Goal: Task Accomplishment & Management: Manage account settings

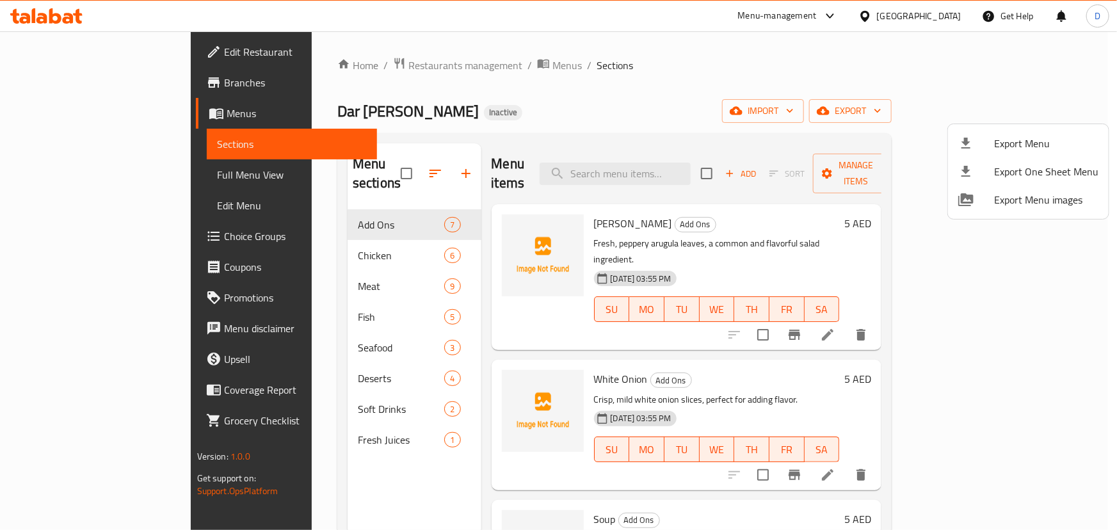
click at [127, 170] on div at bounding box center [558, 265] width 1117 height 530
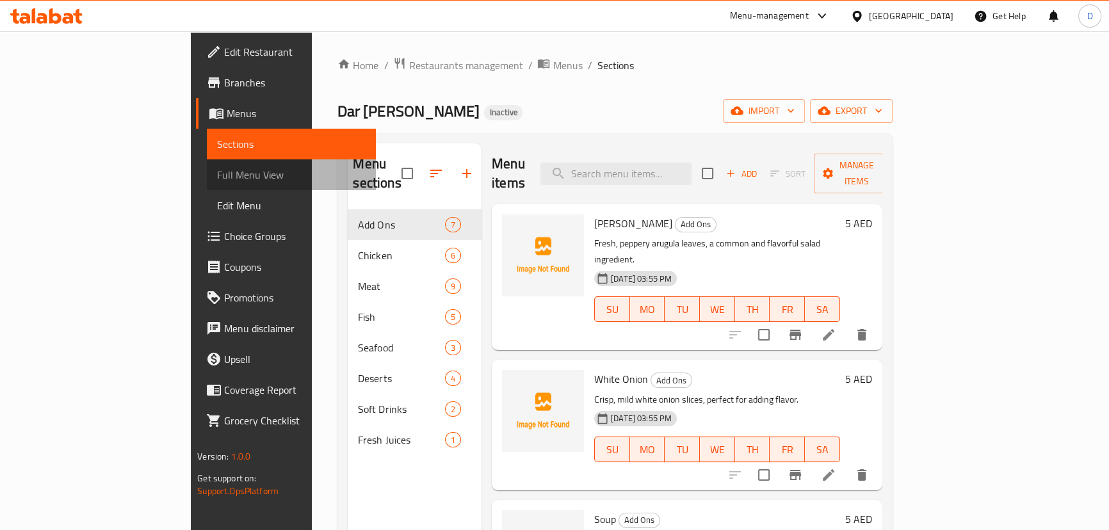
drag, startPoint x: 141, startPoint y: 174, endPoint x: 159, endPoint y: 177, distance: 18.8
click at [217, 174] on span "Full Menu View" at bounding box center [291, 174] width 149 height 15
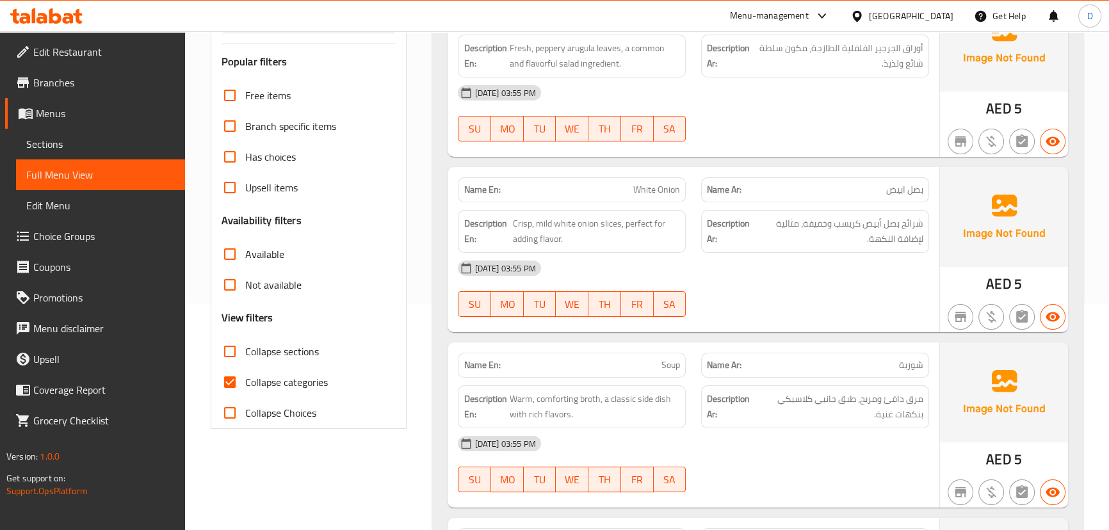
scroll to position [349, 0]
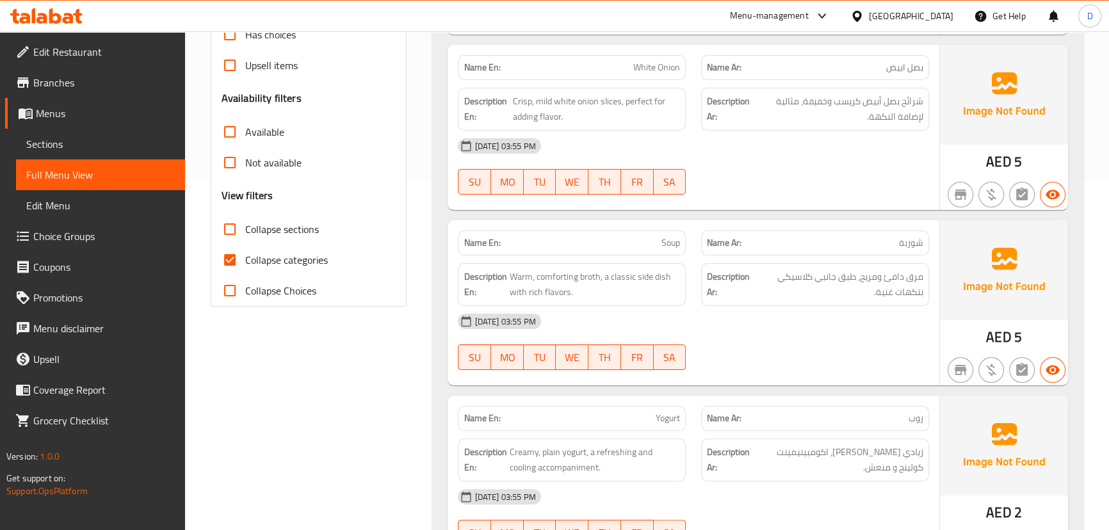
click at [229, 263] on input "Collapse categories" at bounding box center [230, 260] width 31 height 31
checkbox input "false"
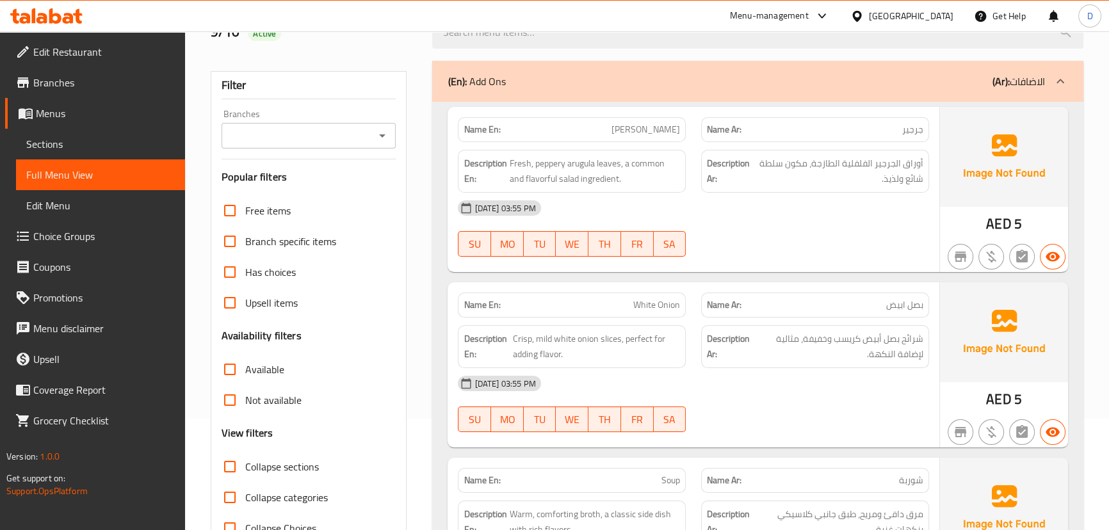
scroll to position [116, 0]
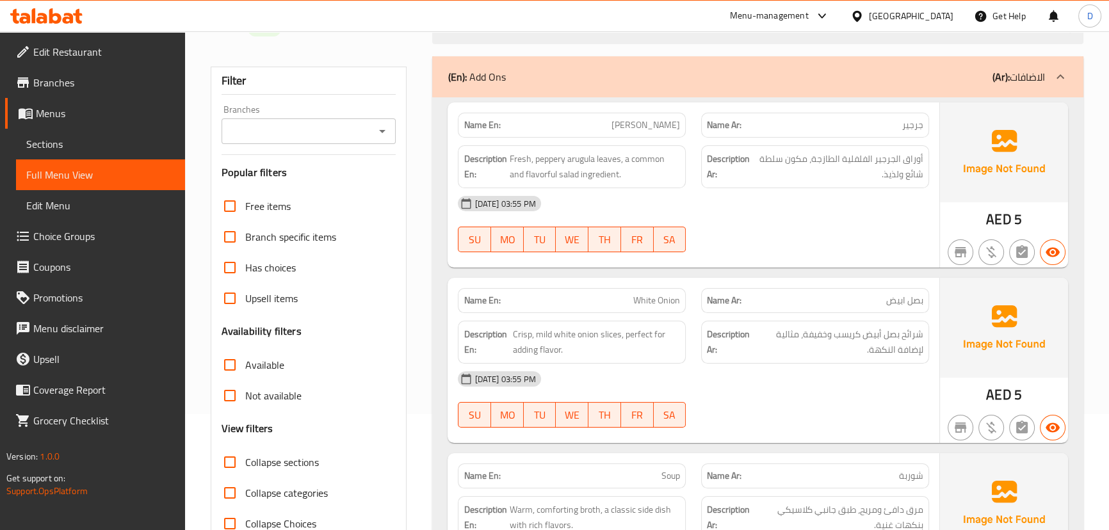
click at [661, 127] on span "[PERSON_NAME]" at bounding box center [646, 124] width 69 height 13
copy span "[PERSON_NAME]"
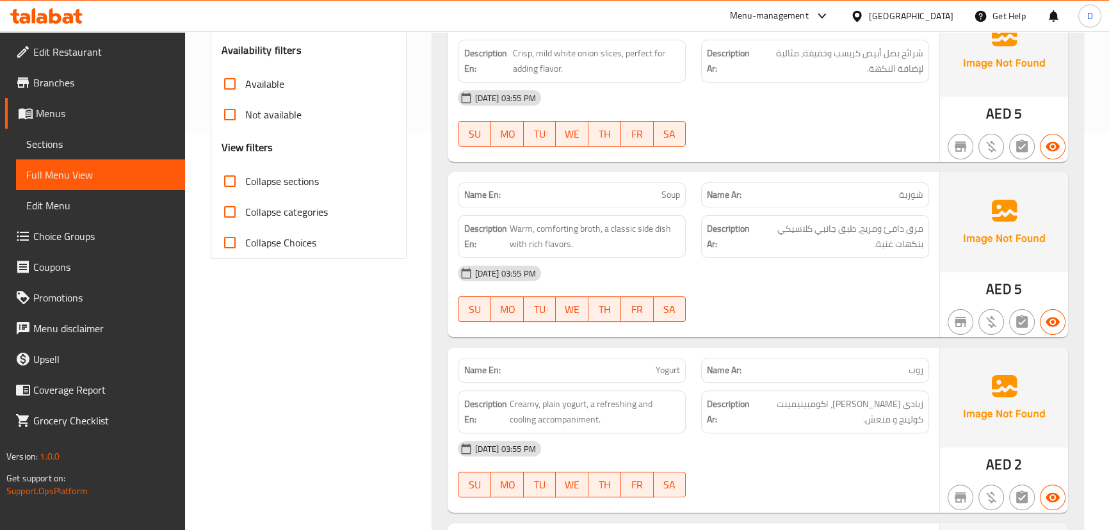
scroll to position [410, 0]
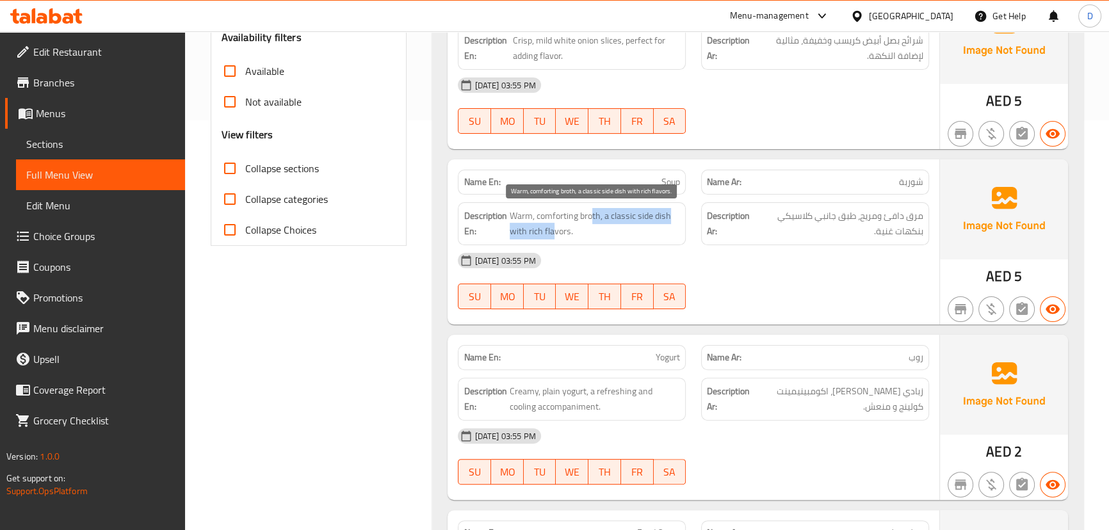
drag, startPoint x: 592, startPoint y: 216, endPoint x: 553, endPoint y: 230, distance: 41.5
click at [553, 230] on span "Warm, comforting broth, a classic side dish with rich flavors." at bounding box center [595, 223] width 171 height 31
click at [554, 230] on span "Warm, comforting broth, a classic side dish with rich flavors." at bounding box center [595, 223] width 171 height 31
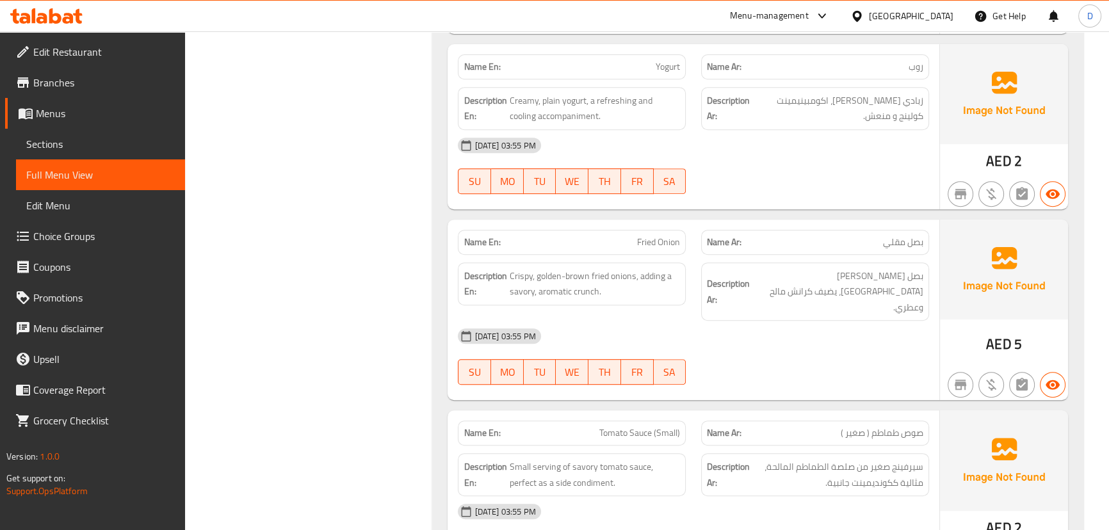
scroll to position [759, 0]
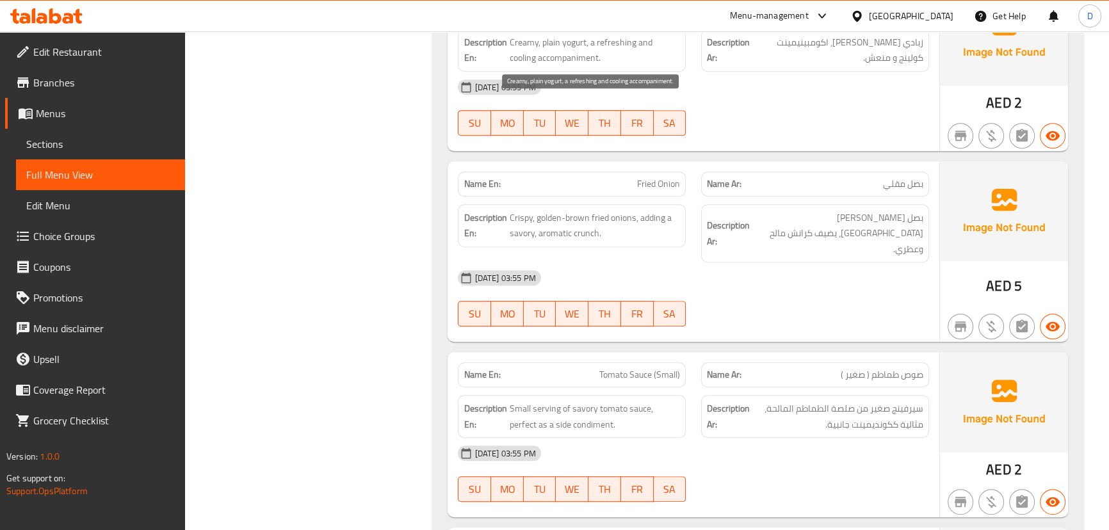
click at [521, 63] on span "Creamy, plain yogurt, a refreshing and cooling accompaniment." at bounding box center [594, 50] width 171 height 31
copy span "accompaniment"
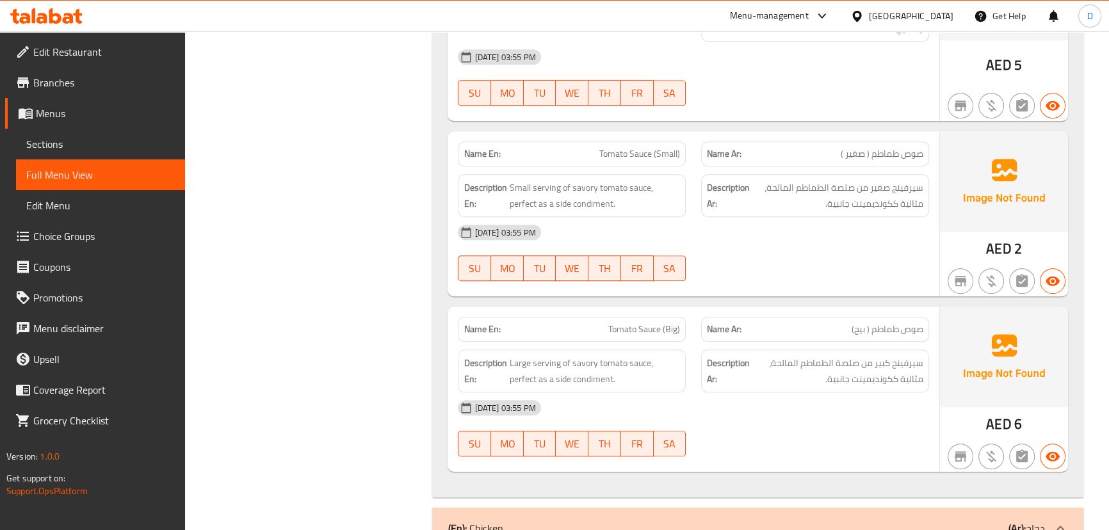
scroll to position [992, 0]
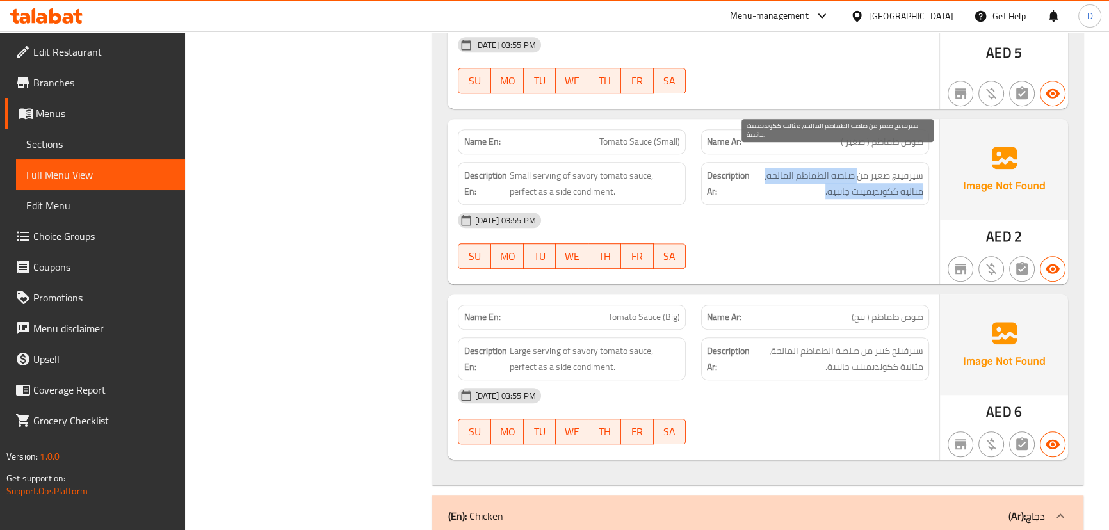
drag, startPoint x: 857, startPoint y: 155, endPoint x: 817, endPoint y: 172, distance: 43.9
click at [817, 172] on span "سيرفينج صغير من صلصة الطماطم المالحة، مثالية ككونديمينت جانبية." at bounding box center [837, 183] width 171 height 31
copy span "صلصة الطماطم المالحة، مثالية ككونديمينت جانبية."
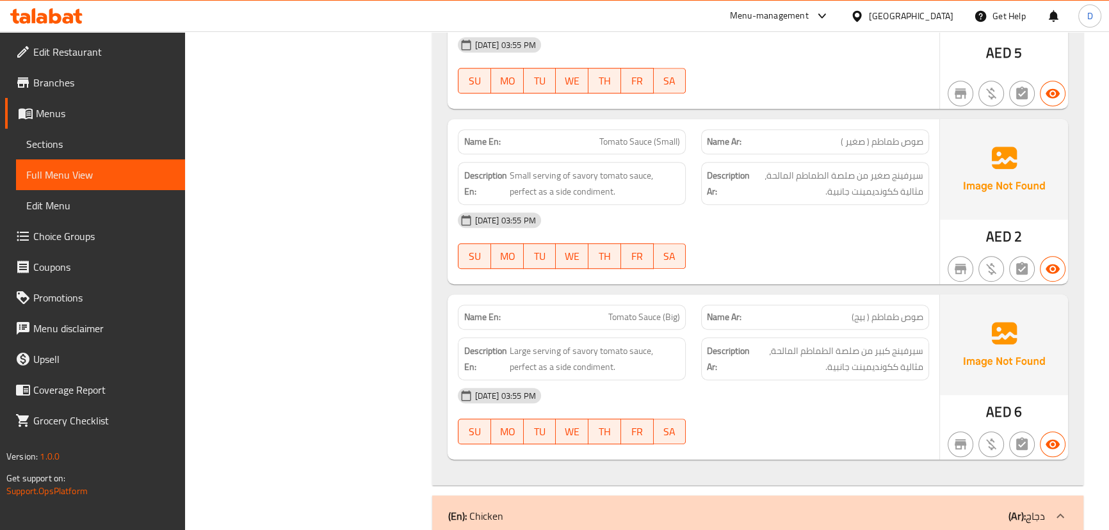
click at [675, 311] on span "Tomato Sauce (Big)" at bounding box center [644, 317] width 72 height 13
copy span "Big"
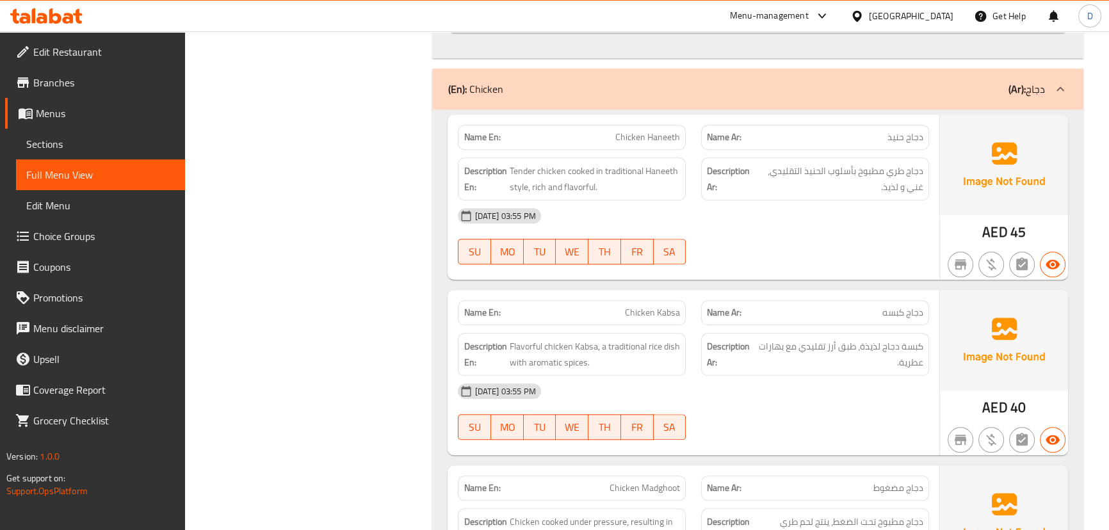
scroll to position [1399, 0]
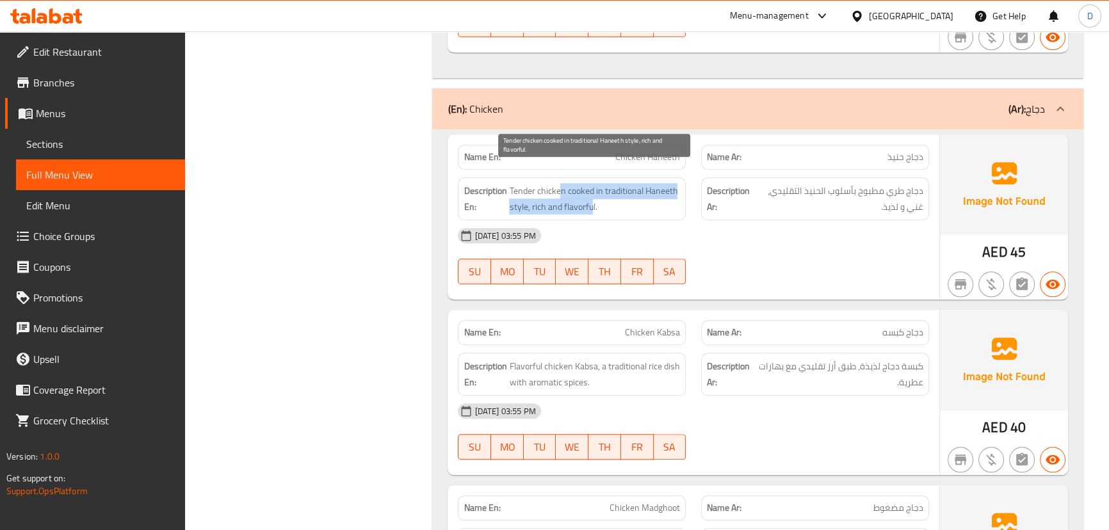
drag, startPoint x: 560, startPoint y: 179, endPoint x: 593, endPoint y: 185, distance: 33.8
click at [593, 185] on span "Tender chicken cooked in traditional Haneeth style, rich and flavorful." at bounding box center [594, 198] width 171 height 31
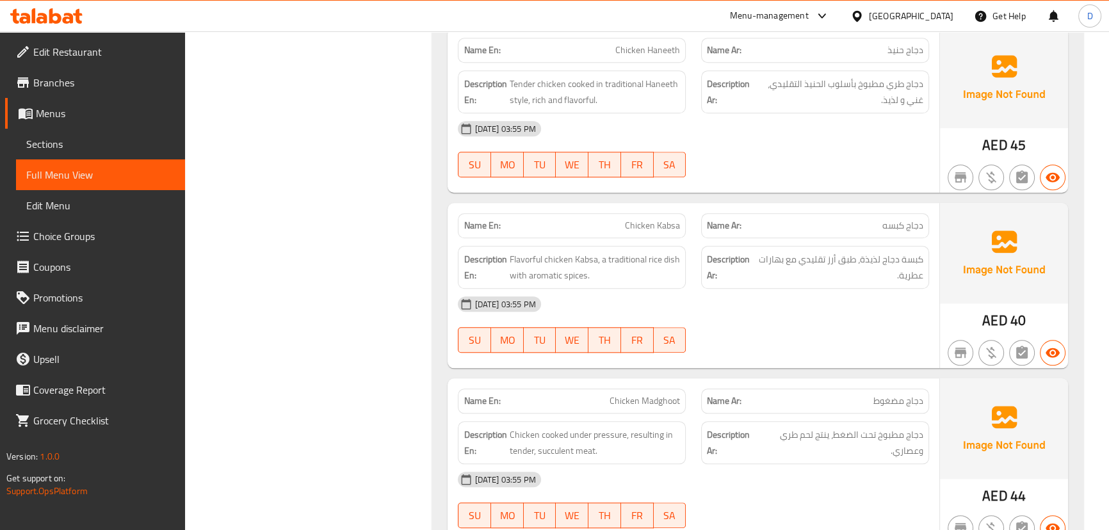
scroll to position [1516, 0]
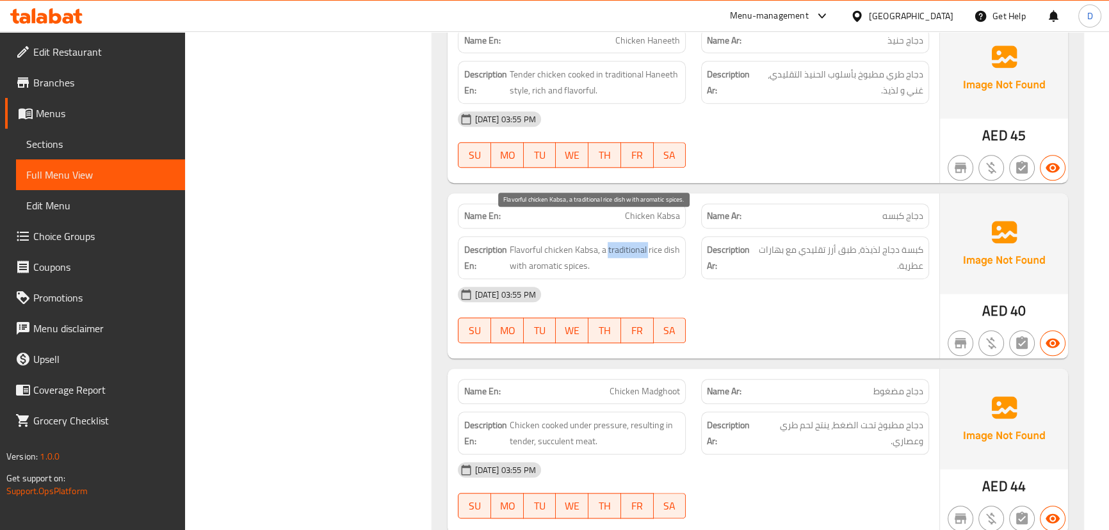
drag, startPoint x: 649, startPoint y: 236, endPoint x: 608, endPoint y: 238, distance: 41.0
click at [608, 242] on span "Flavorful chicken Kabsa, a traditional rice dish with aromatic spices." at bounding box center [594, 257] width 171 height 31
click at [598, 242] on span "Flavorful chicken Kabsa, a traditional rice dish with aromatic spices." at bounding box center [594, 257] width 171 height 31
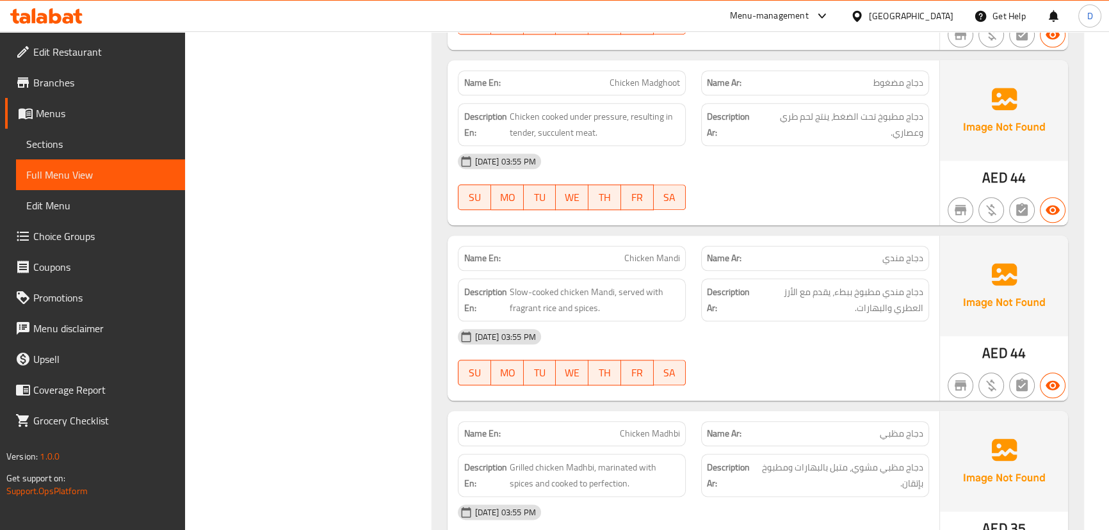
scroll to position [1923, 0]
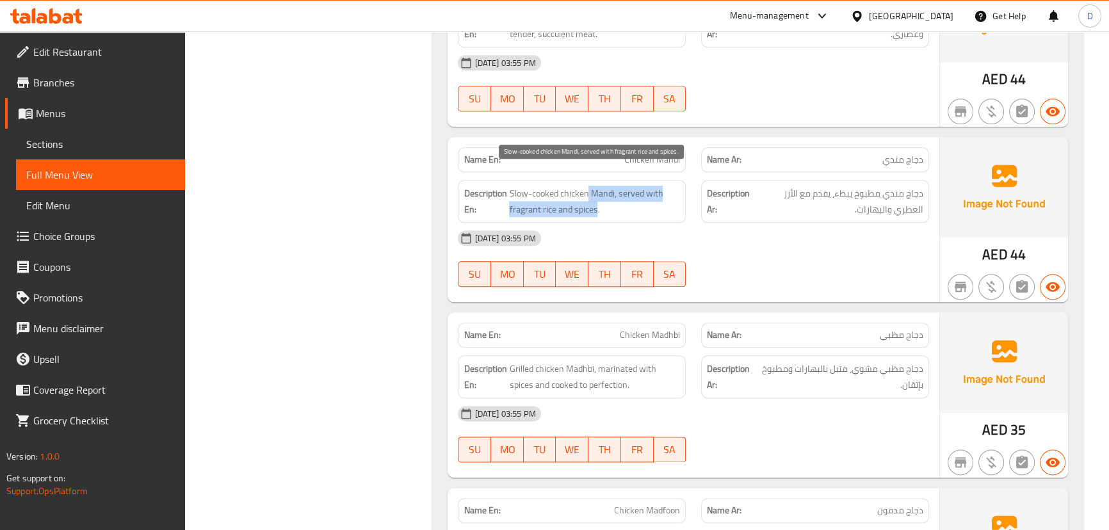
drag, startPoint x: 587, startPoint y: 174, endPoint x: 595, endPoint y: 192, distance: 19.5
click at [595, 192] on span "Slow-cooked chicken Mandi, served with fragrant rice and spices." at bounding box center [594, 201] width 171 height 31
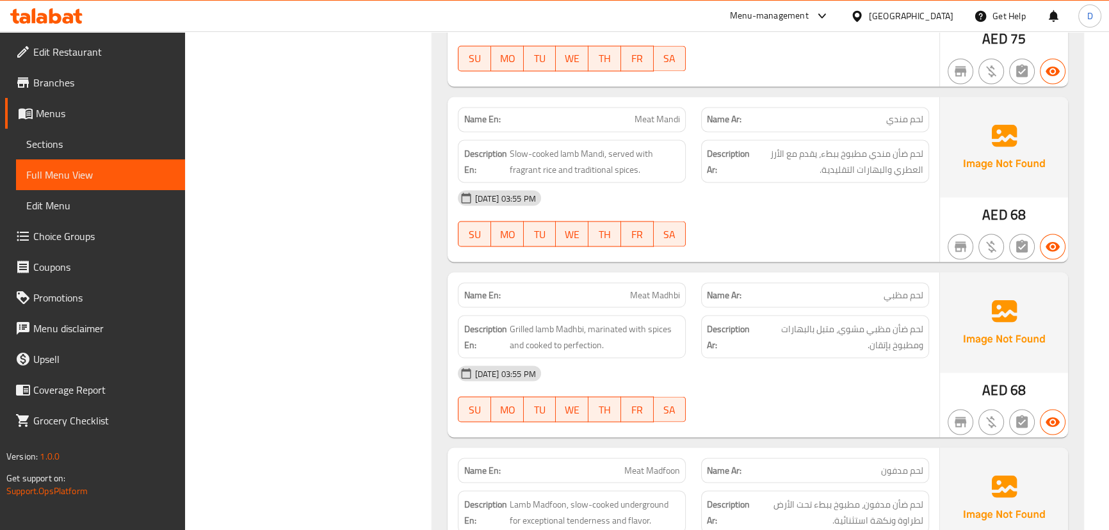
scroll to position [2913, 0]
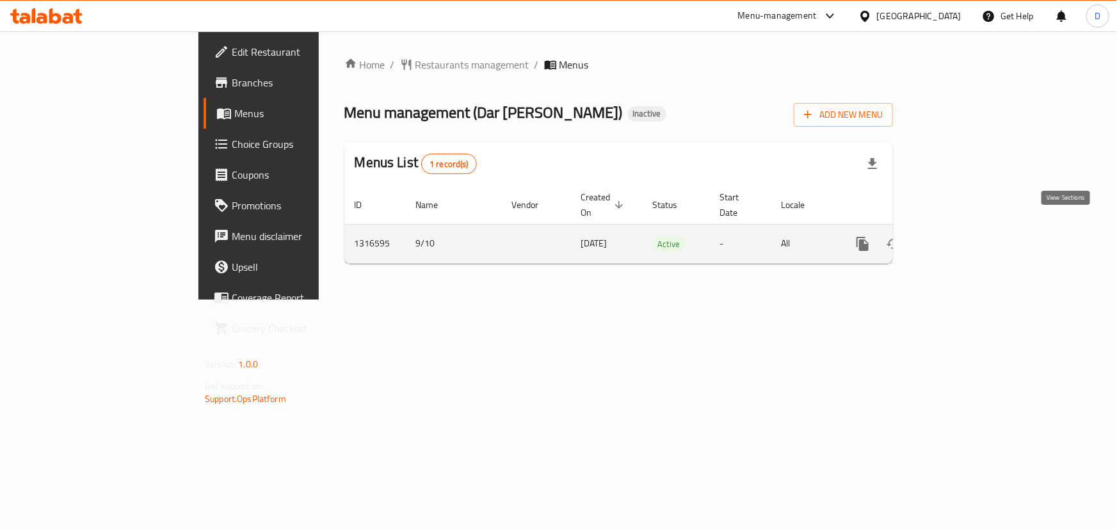
click at [963, 236] on icon "enhanced table" at bounding box center [955, 243] width 15 height 15
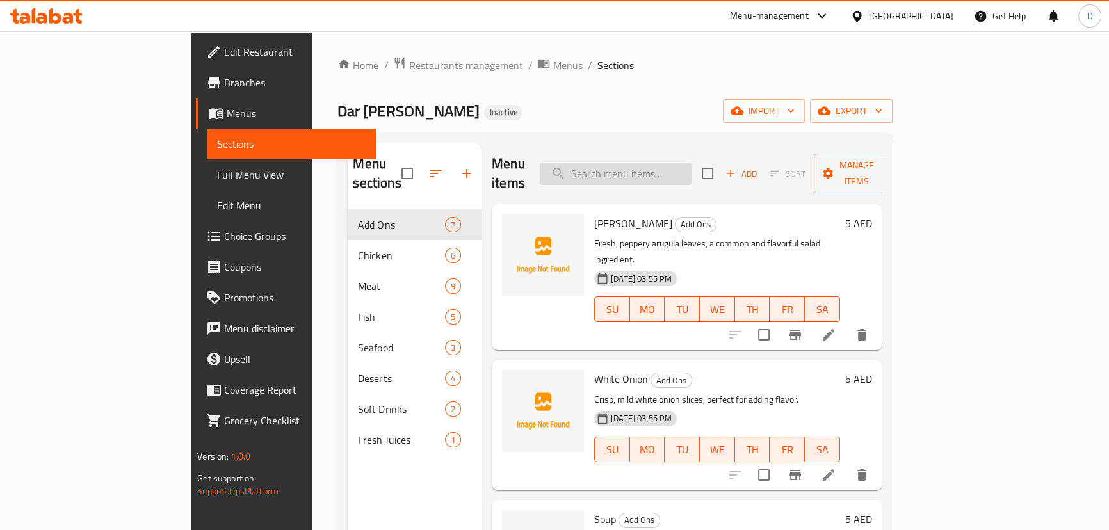
click at [630, 163] on input "search" at bounding box center [615, 174] width 151 height 22
paste input "[PERSON_NAME]"
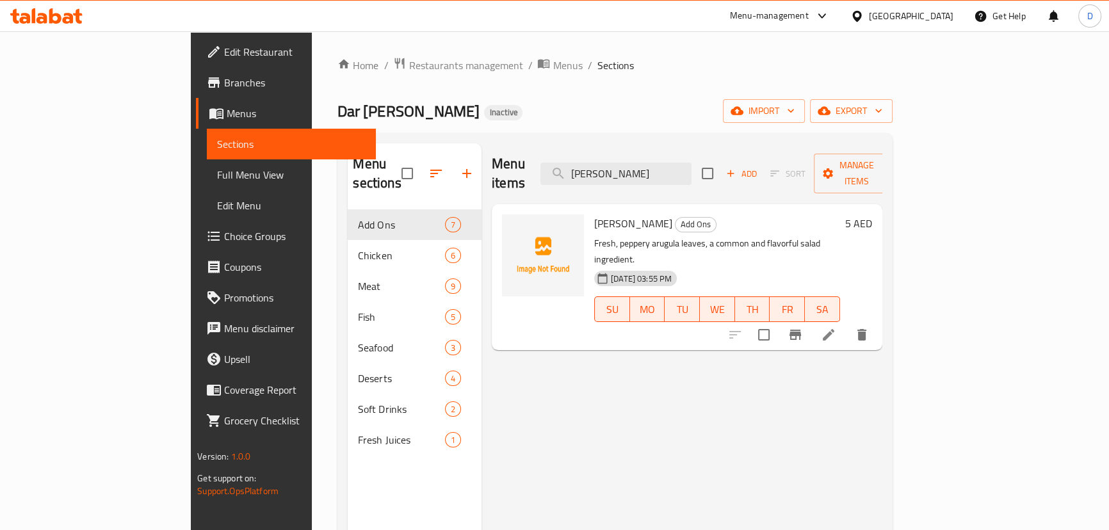
type input "[PERSON_NAME]"
click at [836, 327] on icon at bounding box center [828, 334] width 15 height 15
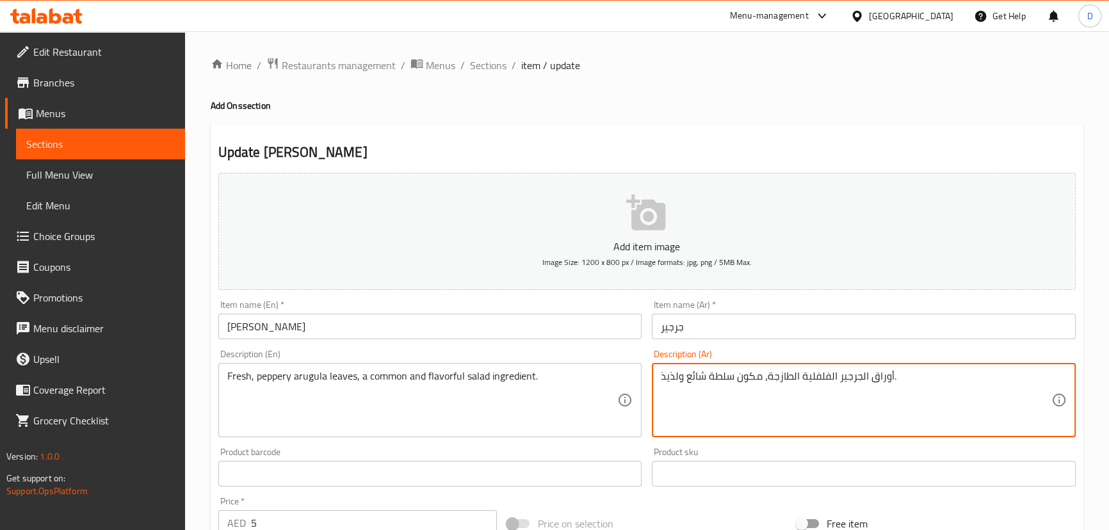
click at [815, 375] on textarea "أوراق الجرجير الفلفلية الطازجة، مكون سلطة شائع ولذيذ." at bounding box center [856, 400] width 391 height 61
click at [768, 372] on textarea "أوراق الجرجير الطازجة، مكون سلطة شائع ولذيذ." at bounding box center [856, 400] width 391 height 61
type textarea "أوراق الجرجير الطازجة بيبري، مكون سلطة شائع ولذيذ."
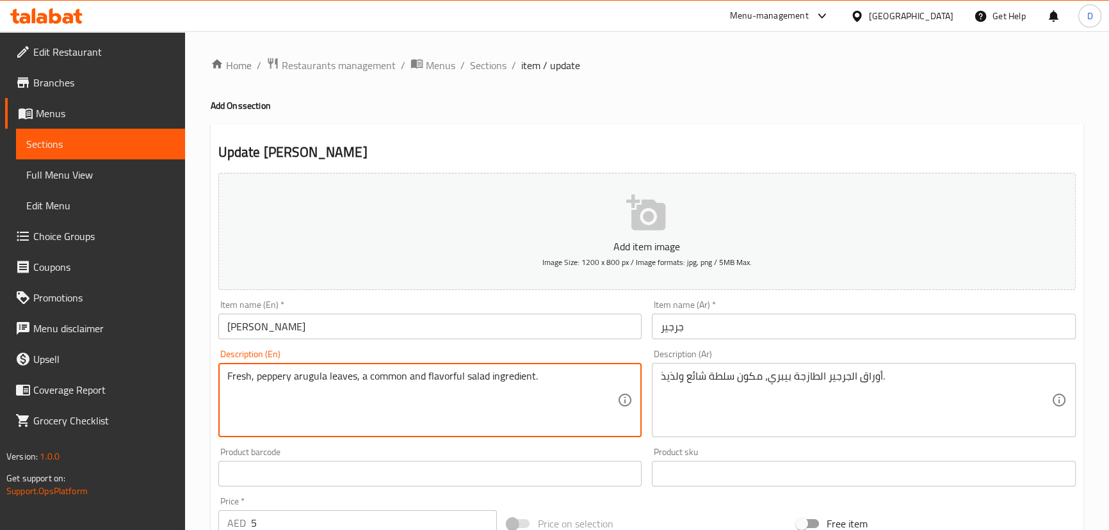
drag, startPoint x: 378, startPoint y: 378, endPoint x: 441, endPoint y: 376, distance: 62.8
click at [438, 394] on textarea "Fresh, peppery arugula leaves, a common and flavorful salad ingredient." at bounding box center [422, 400] width 391 height 61
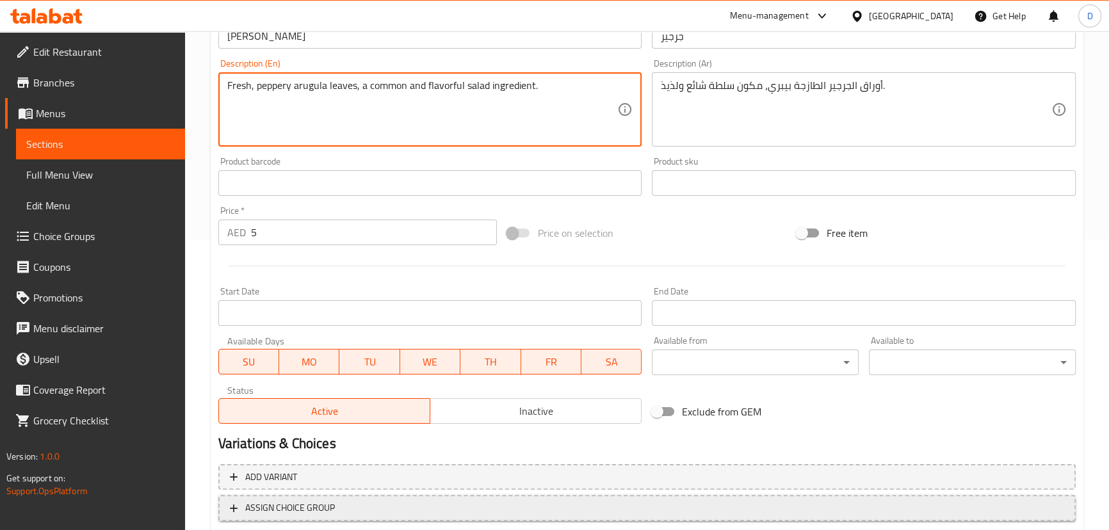
scroll to position [373, 0]
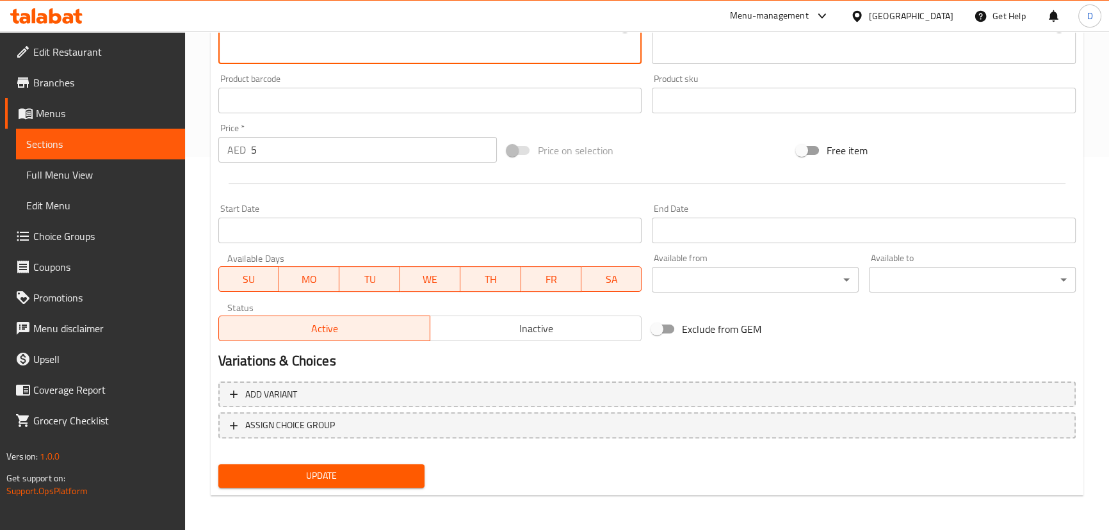
click at [346, 482] on button "Update" at bounding box center [321, 476] width 207 height 24
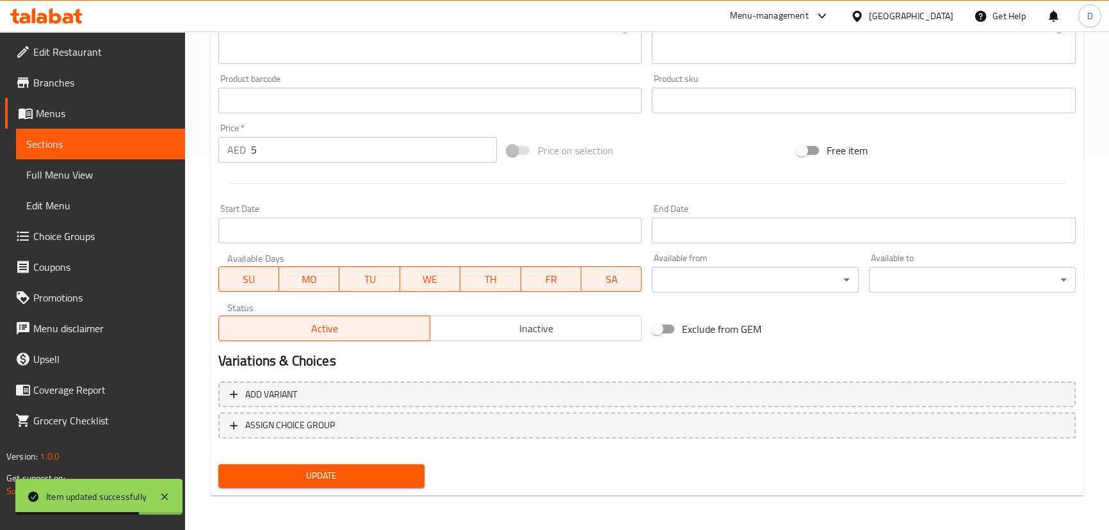
click at [156, 149] on span "Sections" at bounding box center [100, 143] width 149 height 15
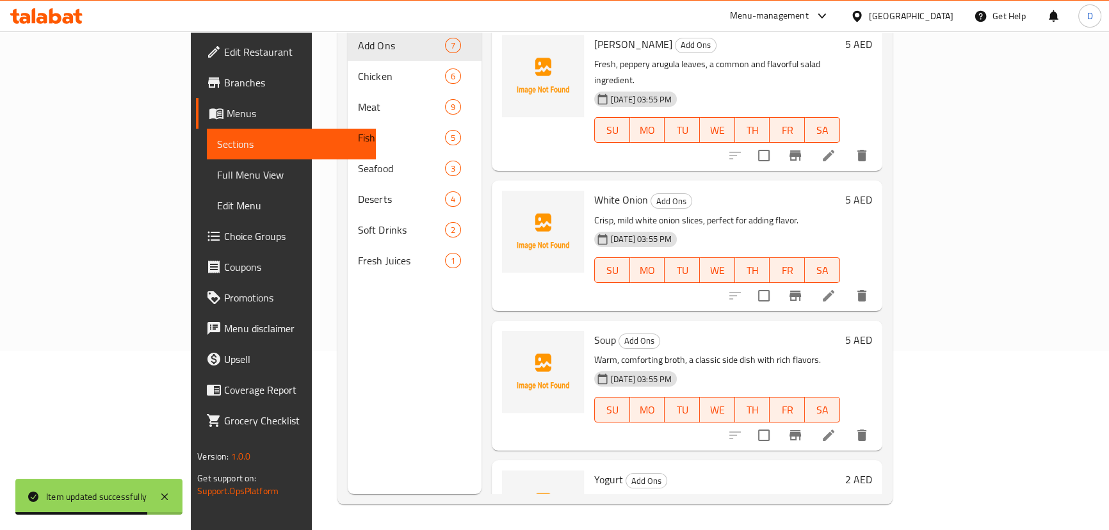
scroll to position [63, 0]
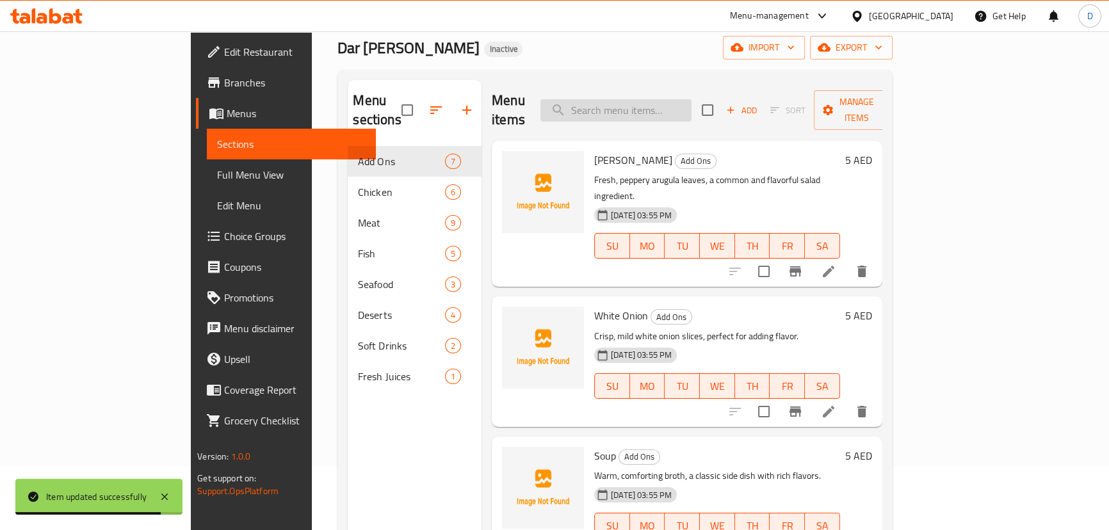
click at [656, 108] on input "search" at bounding box center [615, 110] width 151 height 22
paste input "accompaniment"
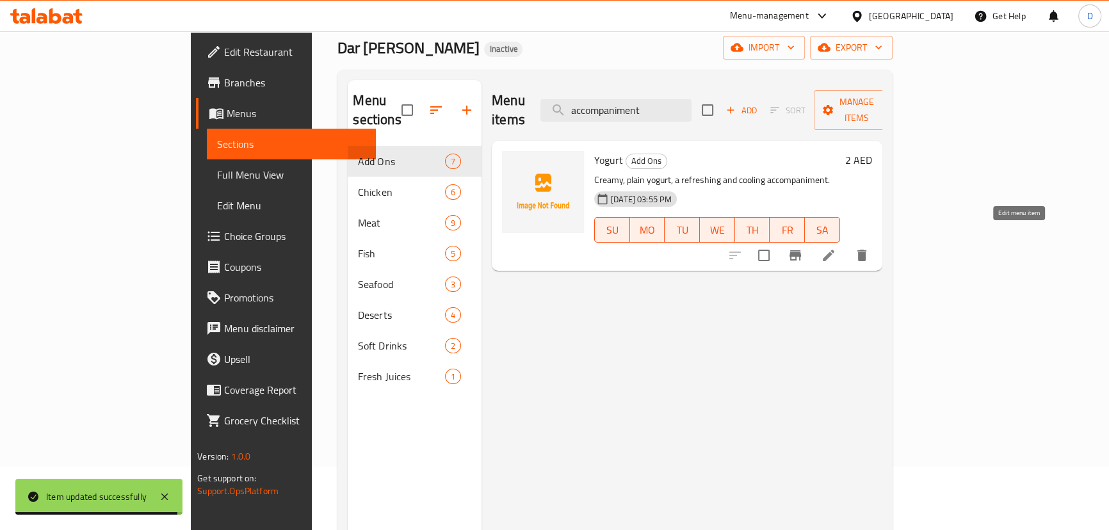
type input "accompaniment"
click at [836, 248] on icon at bounding box center [828, 255] width 15 height 15
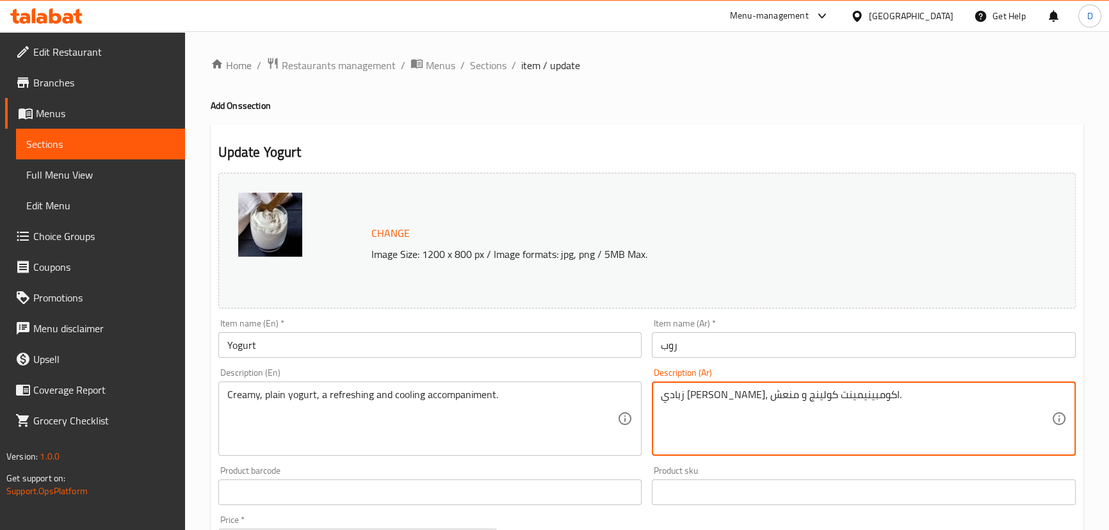
drag, startPoint x: 790, startPoint y: 396, endPoint x: 635, endPoint y: 391, distance: 155.1
paste textarea "مكمل منعش ومبرد."
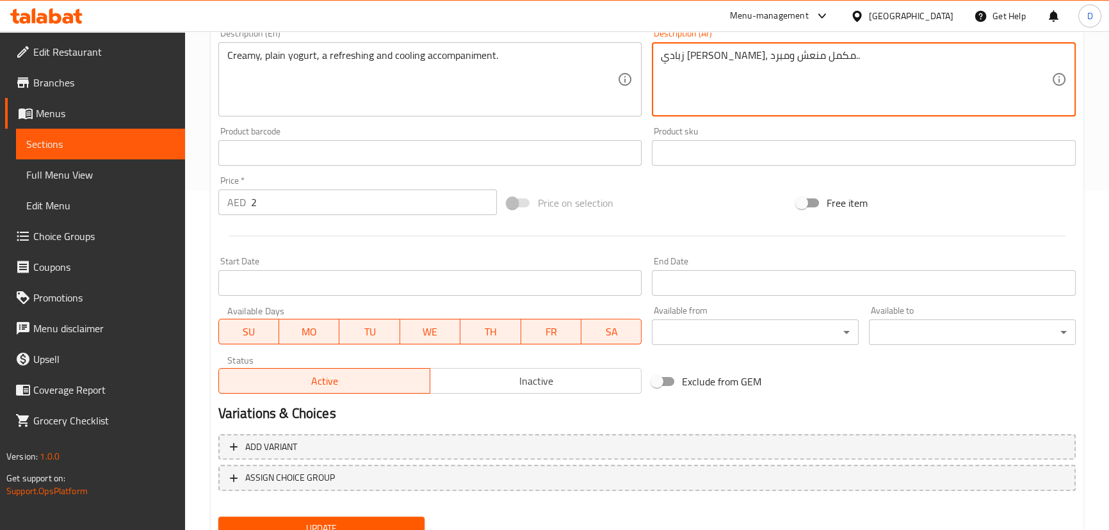
scroll to position [349, 0]
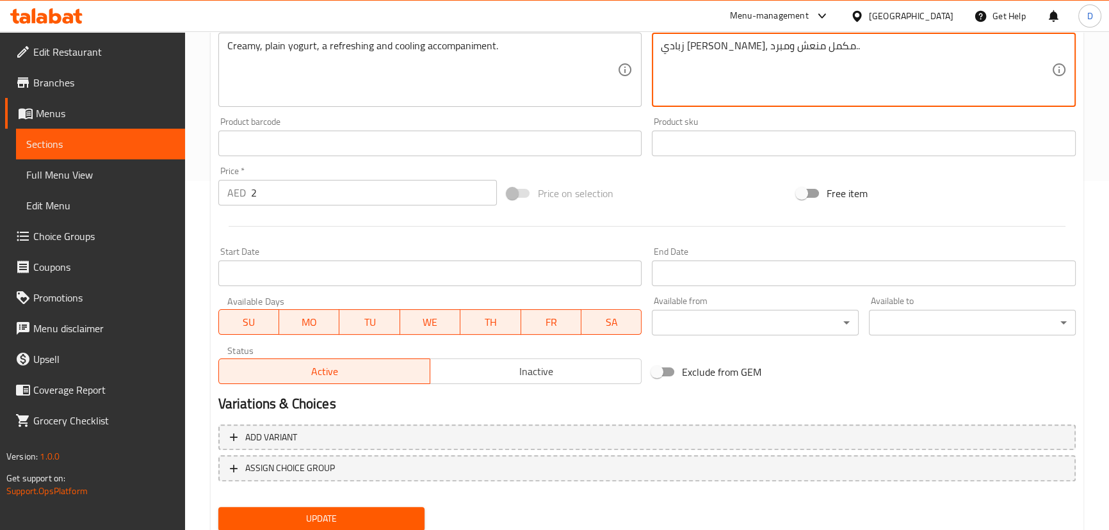
type textarea "زبادي [PERSON_NAME]، مكمل منعش ومبرد.."
click at [391, 516] on span "Update" at bounding box center [322, 519] width 186 height 16
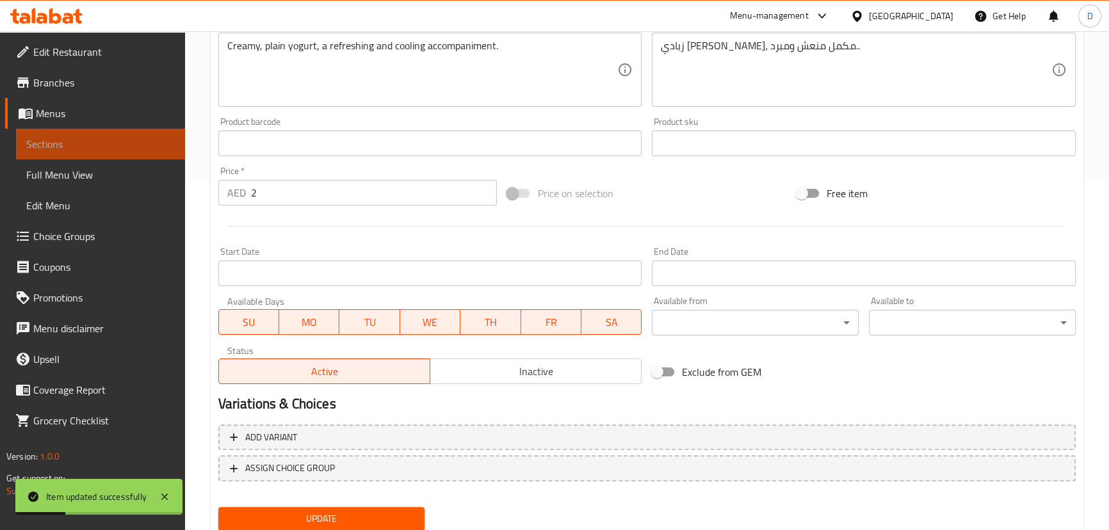
click at [147, 135] on link "Sections" at bounding box center [100, 144] width 169 height 31
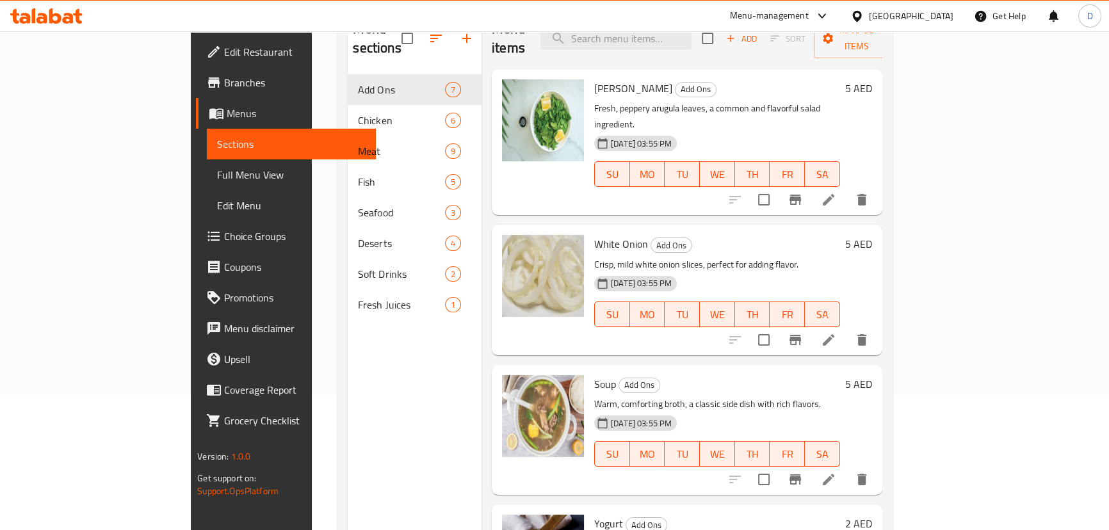
scroll to position [63, 0]
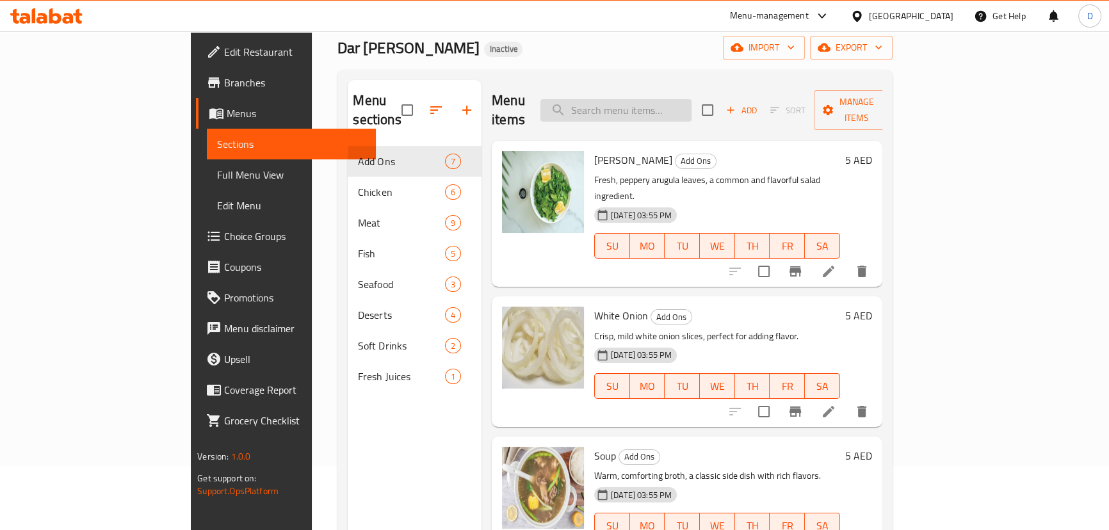
click at [654, 99] on input "search" at bounding box center [615, 110] width 151 height 22
paste input "Big"
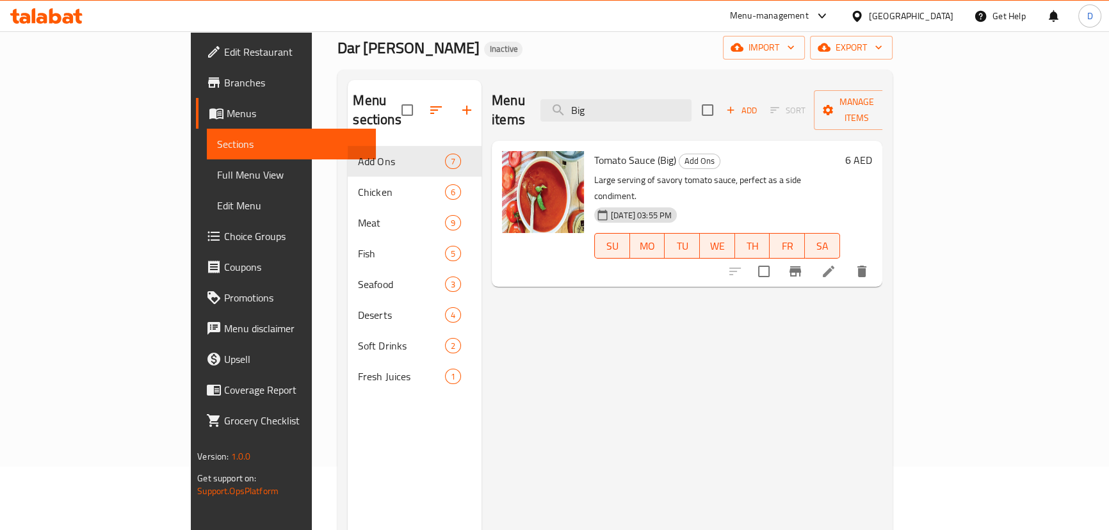
type input "Big"
click at [847, 260] on li at bounding box center [829, 271] width 36 height 23
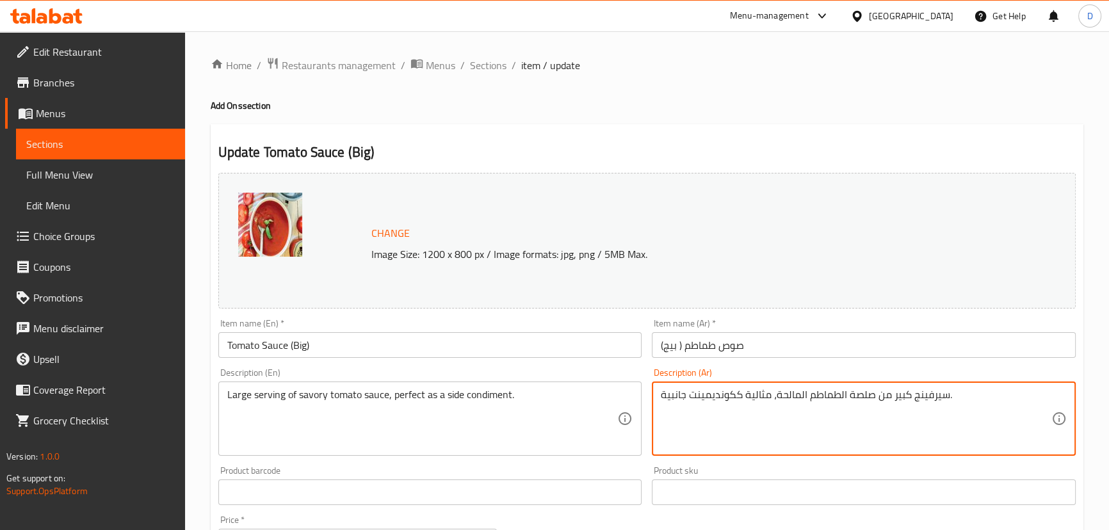
click at [896, 398] on textarea "سيرفينج كبير من صلصة الطماطم المالحة، مثالية ككونديمينت جانبية." at bounding box center [856, 419] width 391 height 61
click at [673, 348] on input "صوص طماطم ( بيج)" at bounding box center [864, 345] width 424 height 26
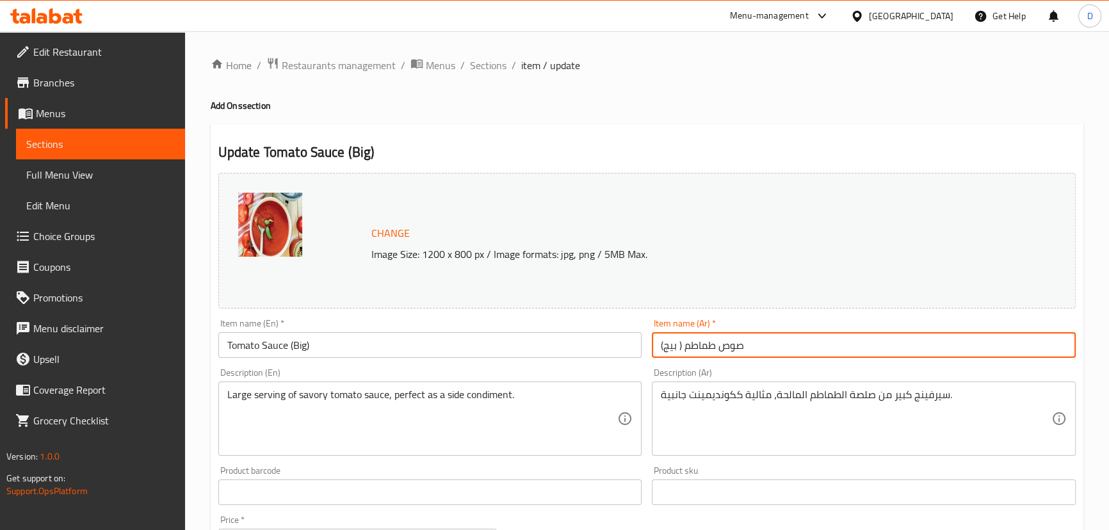
click at [673, 348] on input "صوص طماطم ( بيج)" at bounding box center [864, 345] width 424 height 26
paste input "كبير"
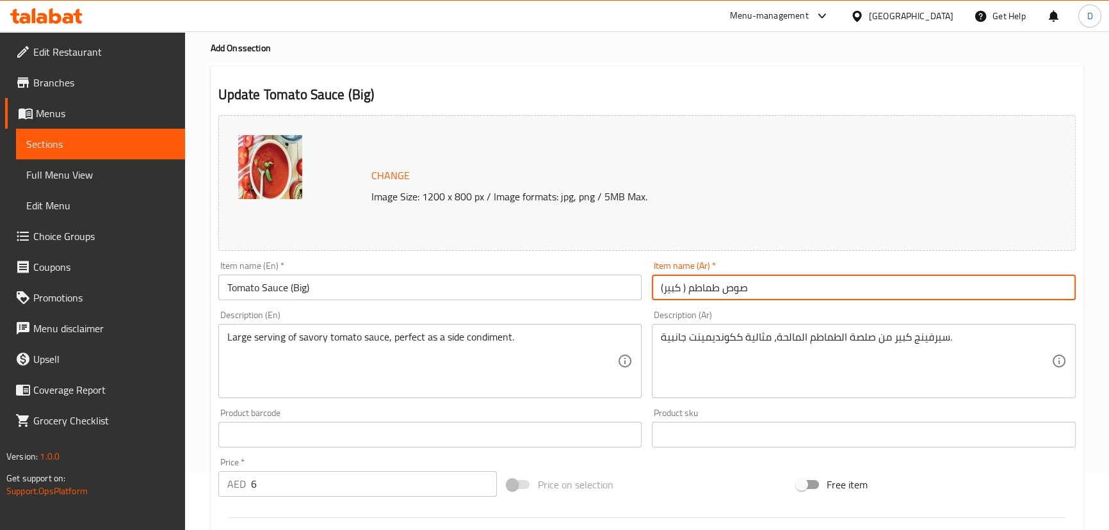
type input "صوص طماطم ( كبير)"
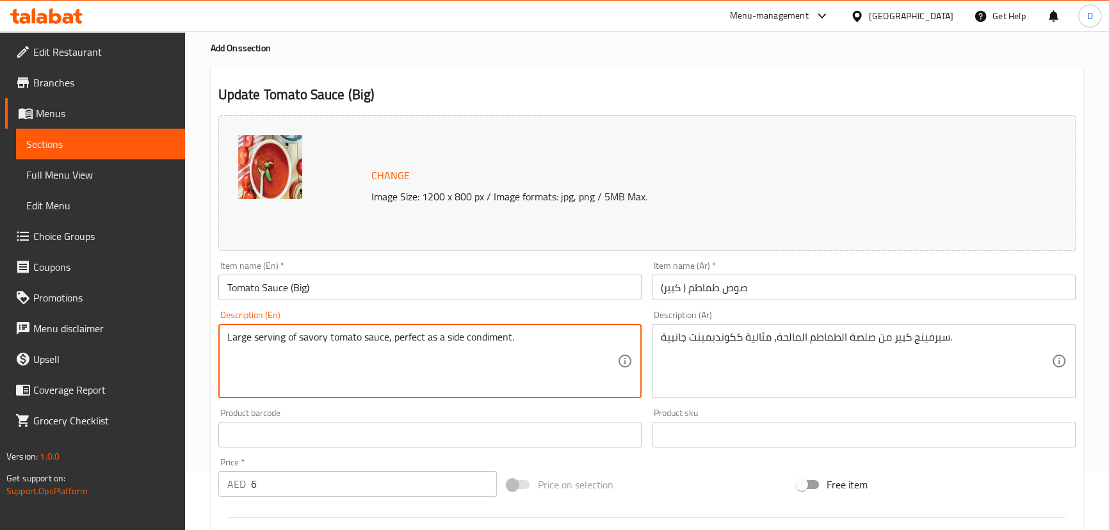
click at [491, 337] on textarea "Large serving of savory tomato sauce, perfect as a side condiment." at bounding box center [422, 361] width 391 height 61
click at [308, 371] on textarea "Large serving of savory tomato sauce, perfect as a side condiment." at bounding box center [422, 361] width 391 height 61
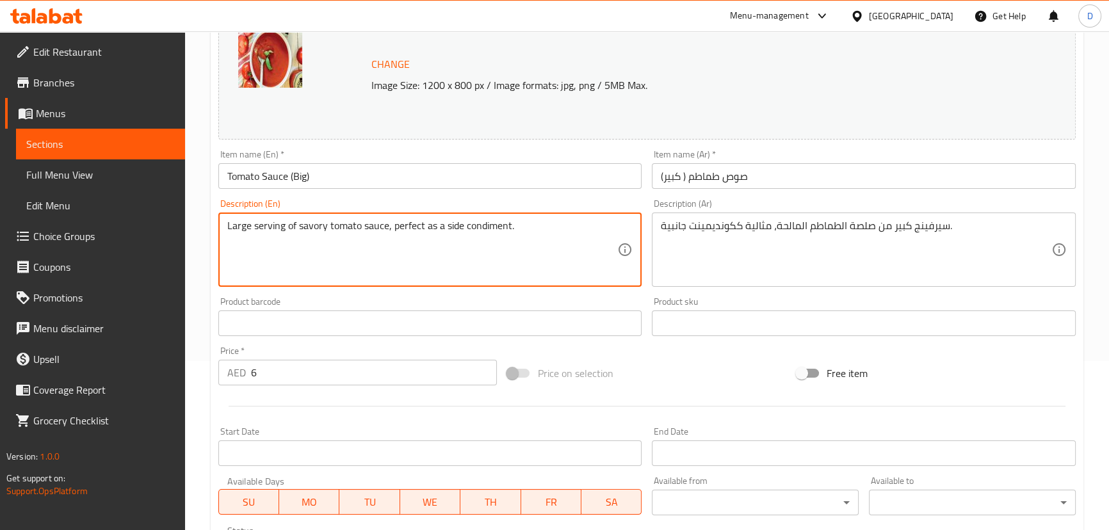
scroll to position [349, 0]
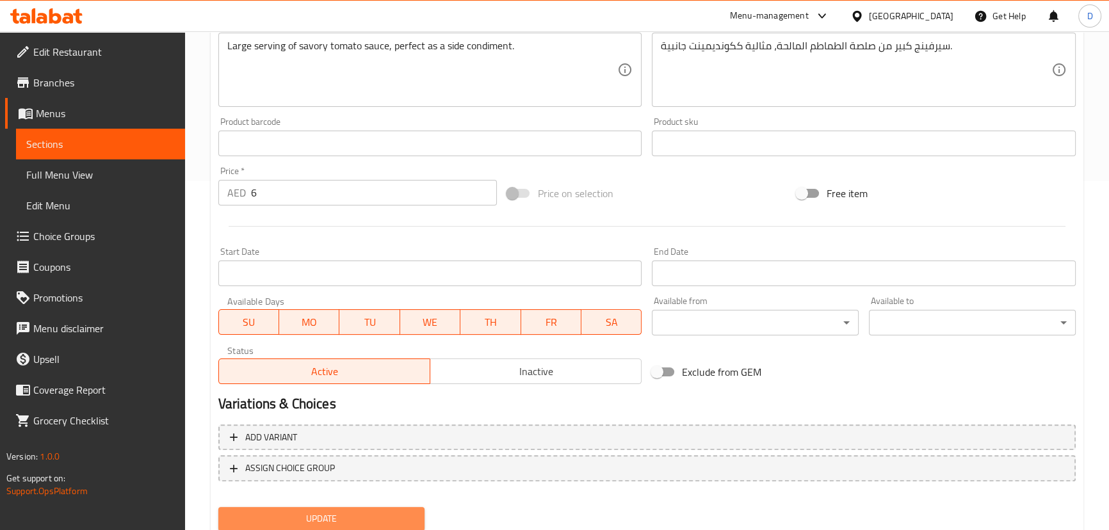
click at [332, 515] on span "Update" at bounding box center [322, 519] width 186 height 16
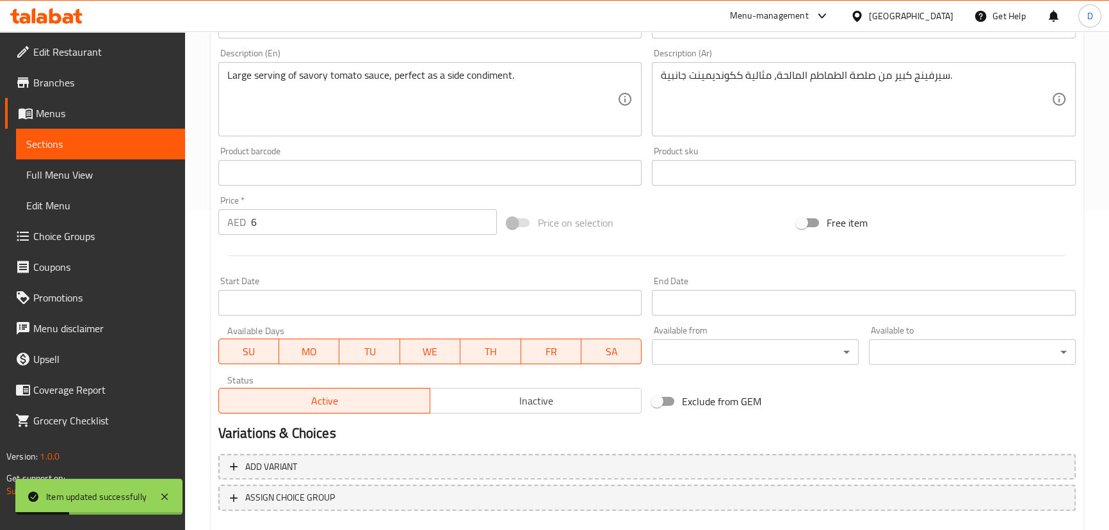
scroll to position [291, 0]
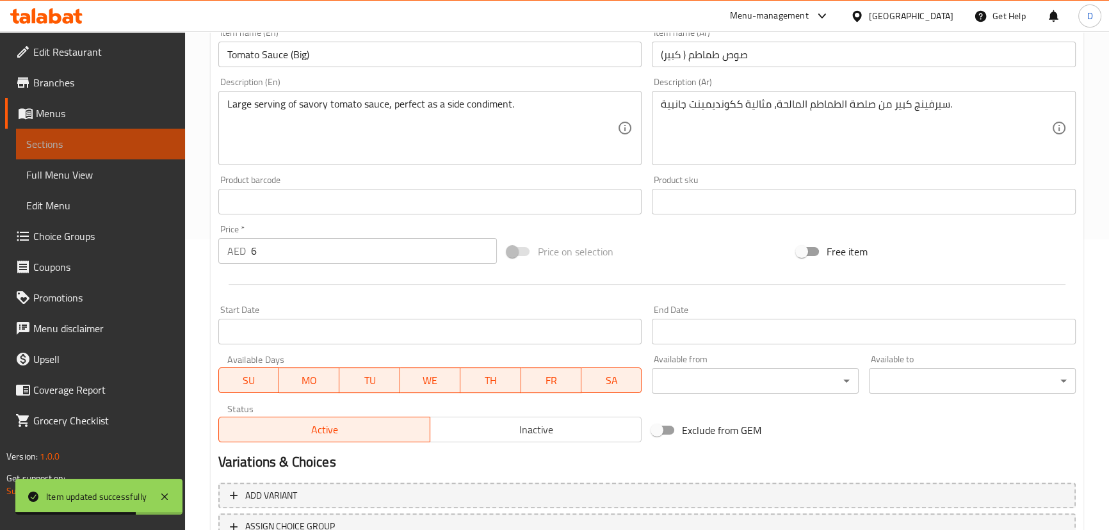
click at [159, 147] on span "Sections" at bounding box center [100, 143] width 149 height 15
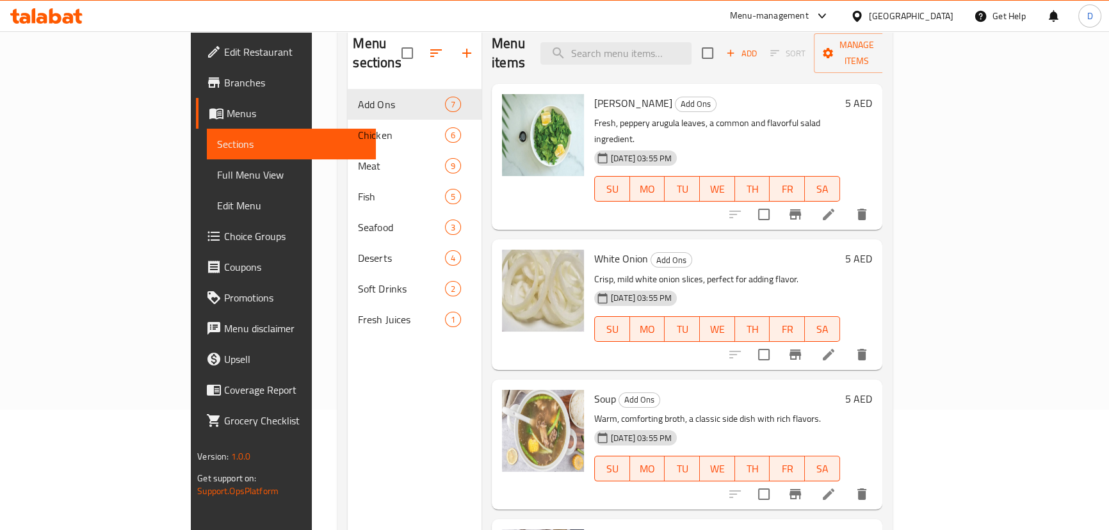
scroll to position [63, 0]
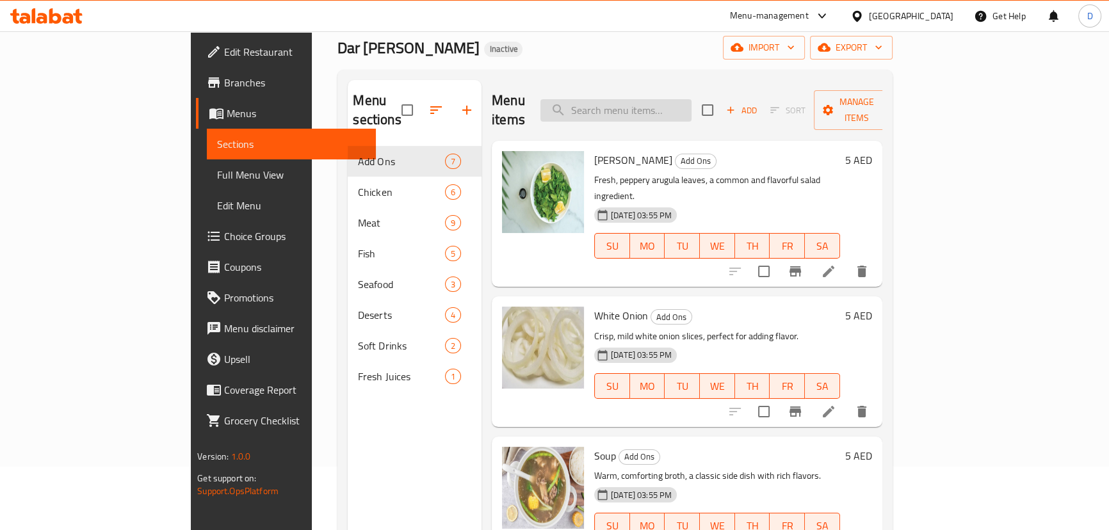
click at [638, 103] on input "search" at bounding box center [615, 110] width 151 height 22
paste input "Supreme Fish"
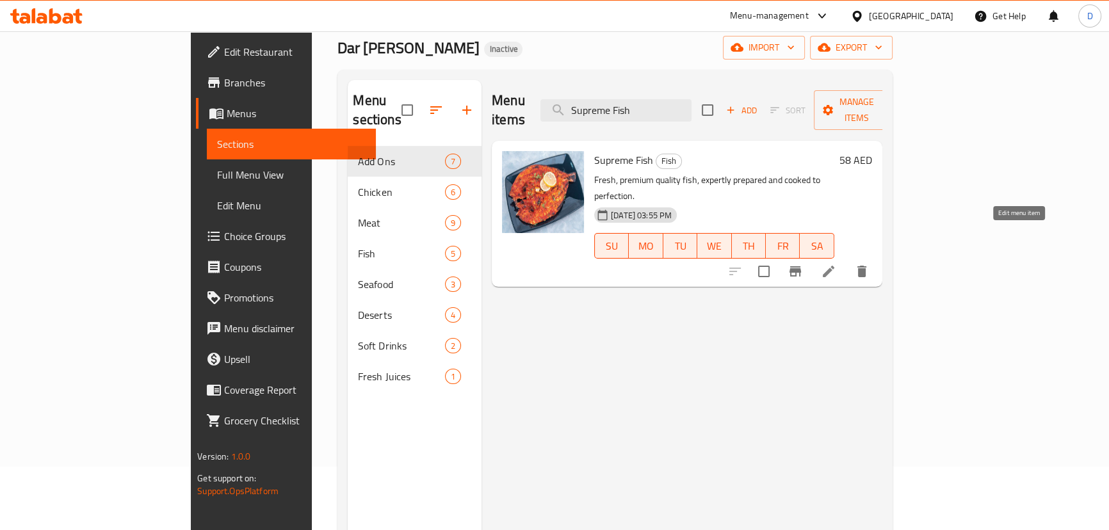
type input "Supreme Fish"
click at [834, 266] on icon at bounding box center [829, 272] width 12 height 12
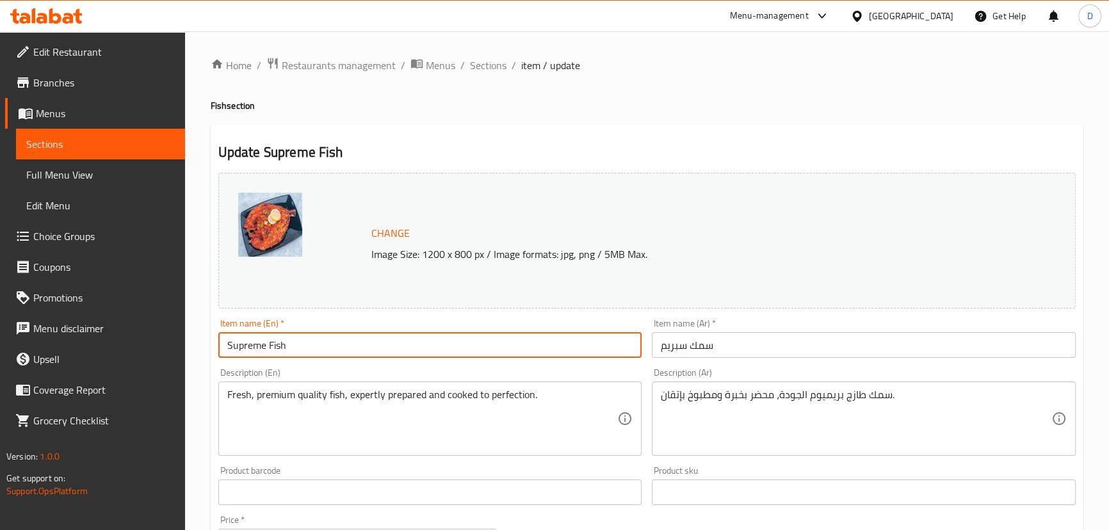
click at [239, 342] on input "Supreme Fish" at bounding box center [430, 345] width 424 height 26
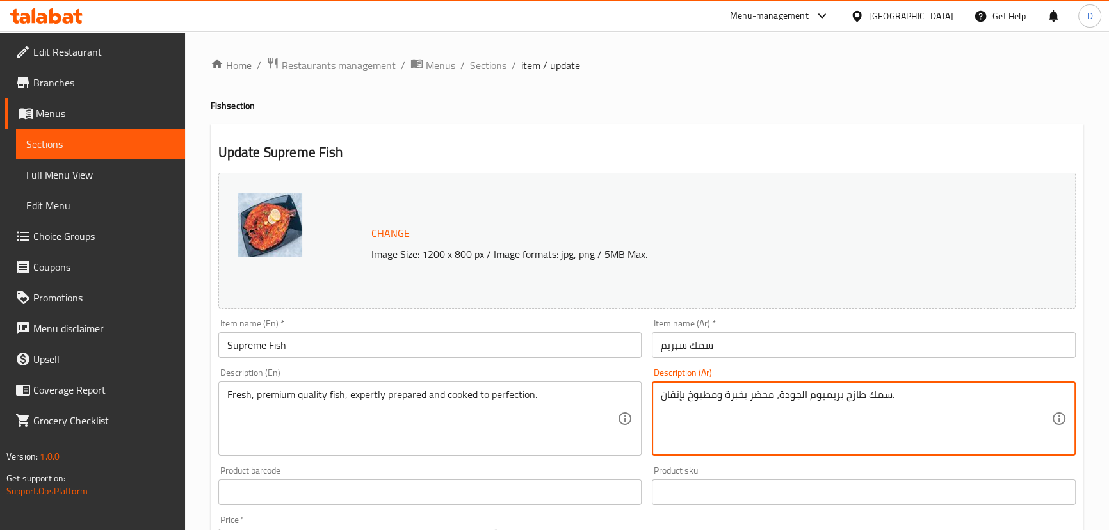
drag, startPoint x: 799, startPoint y: 394, endPoint x: 781, endPoint y: 391, distance: 18.3
click at [813, 396] on textarea "سمك طازج بريميوم، محضر بخبرة ومطبوخ بإتقان." at bounding box center [856, 419] width 391 height 61
paste textarea "ودة"
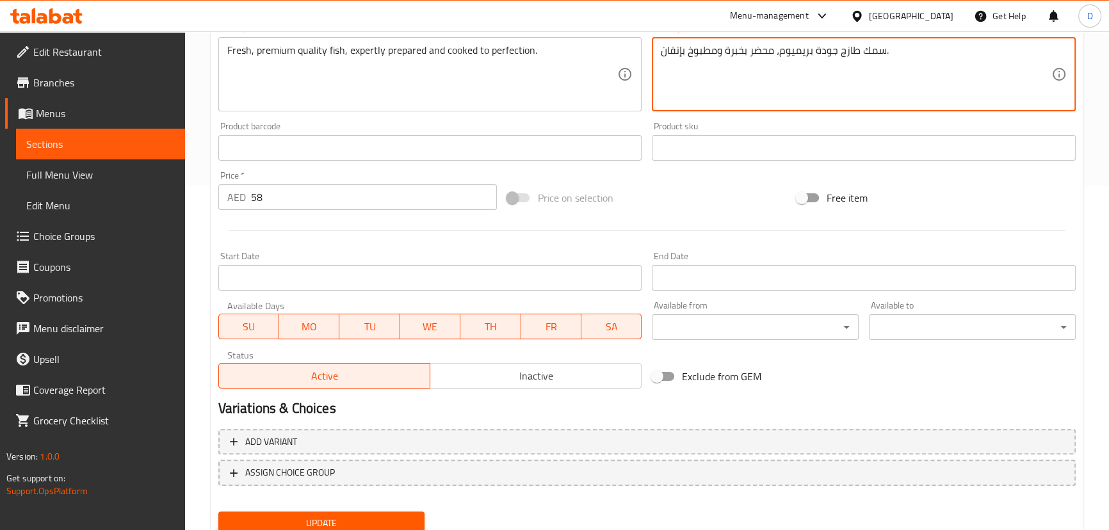
scroll to position [393, 0]
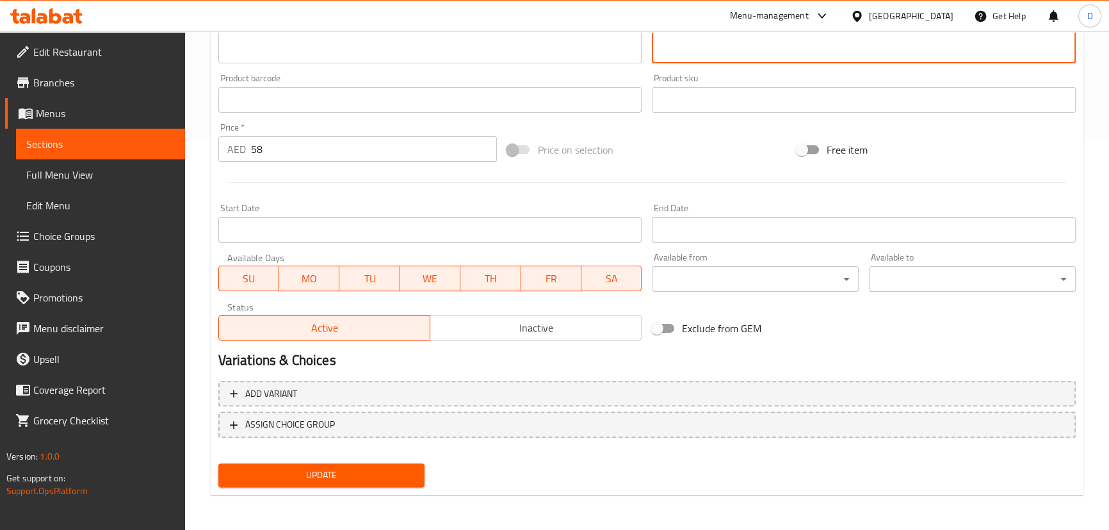
type textarea "سمك طازج جودة بريميوم، محضر بخبرة ومطبوخ بإتقان."
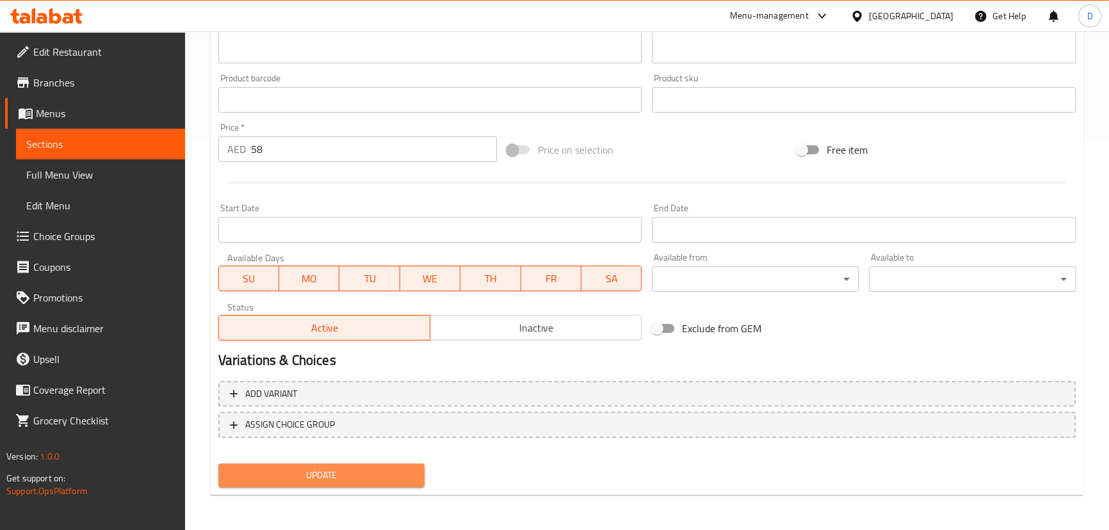
click at [391, 469] on span "Update" at bounding box center [322, 475] width 186 height 16
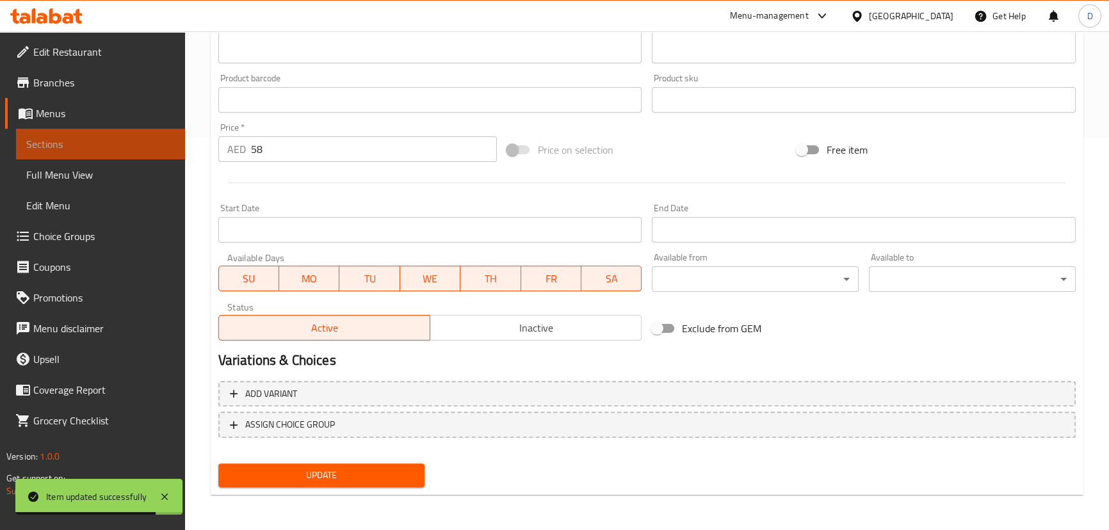
click at [154, 132] on link "Sections" at bounding box center [100, 144] width 169 height 31
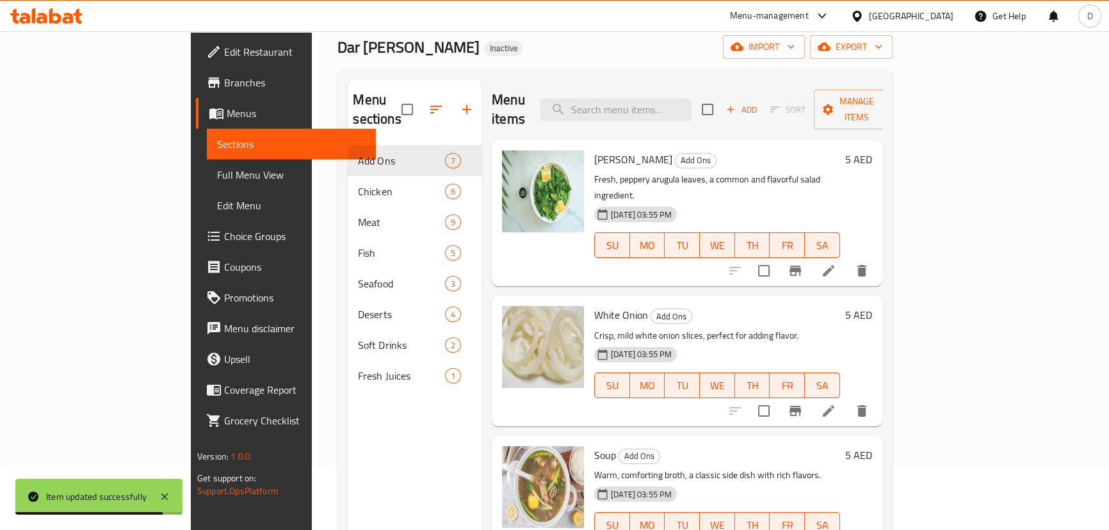
scroll to position [63, 0]
click at [670, 106] on input "search" at bounding box center [615, 110] width 151 height 22
paste input "Sheri Fish"
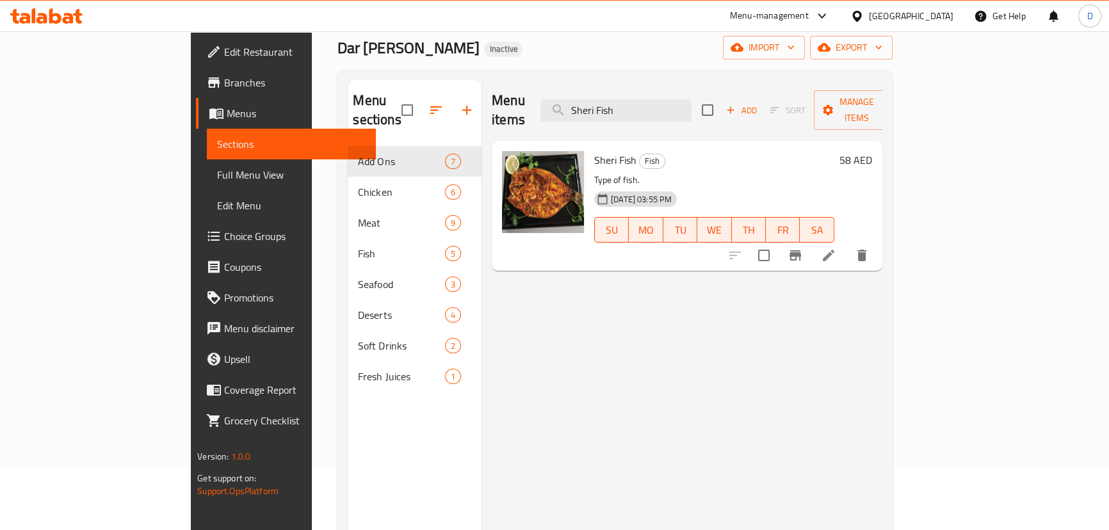
type input "Sheri Fish"
click at [847, 244] on li at bounding box center [829, 255] width 36 height 23
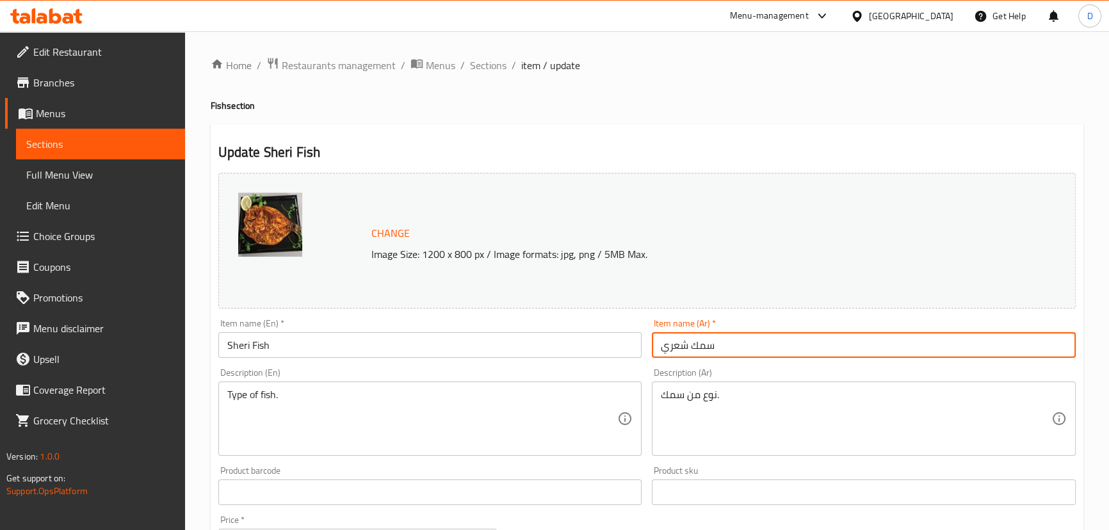
click at [676, 346] on input "سمك شعري" at bounding box center [864, 345] width 424 height 26
type input "سمك شيري"
click at [432, 352] on input "Sheri Fish" at bounding box center [430, 345] width 424 height 26
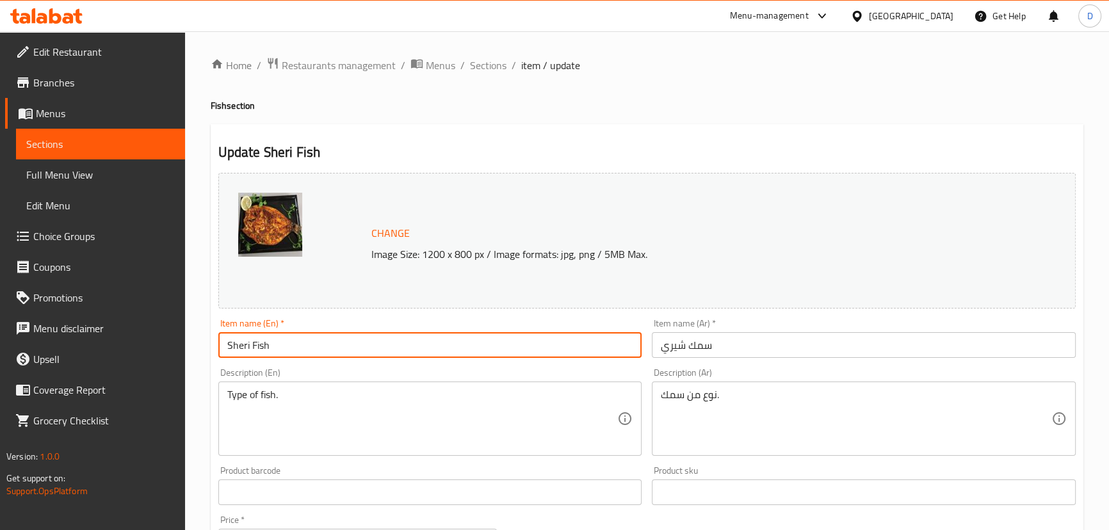
click at [432, 352] on input "Sheri Fish" at bounding box center [430, 345] width 424 height 26
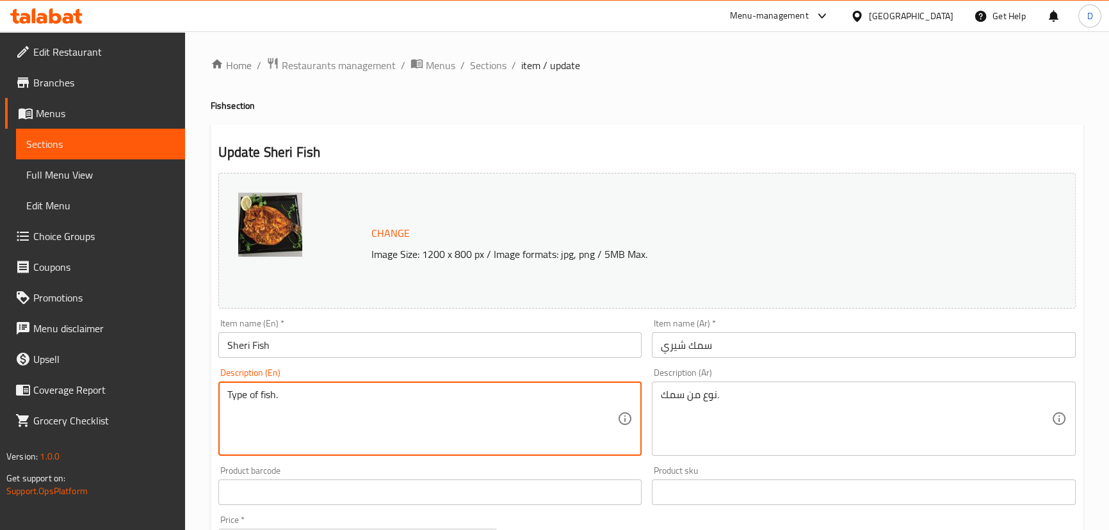
click at [304, 397] on textarea "Type of fish." at bounding box center [422, 419] width 391 height 61
paste textarea "a tender, mild white fish with a slightly sweet flavor and firm, flaky texture"
type textarea "a tender, mild white fish with a slightly sweet flavor and firm, flaky texture"
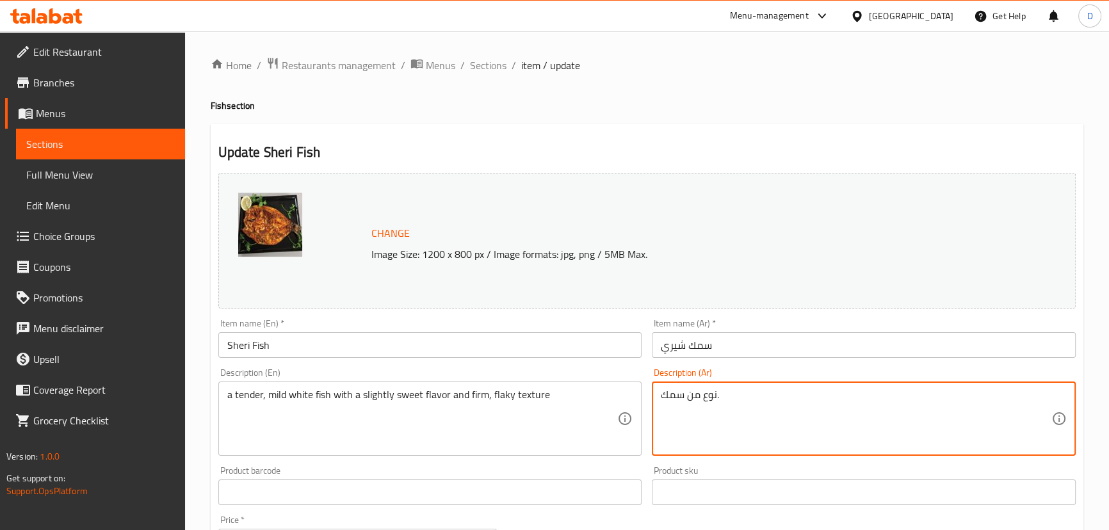
click at [743, 396] on textarea "نوع من سمك." at bounding box center [856, 419] width 391 height 61
paste textarea "سمكة بيضاء طرية وخفيفة ذات نكهة حلوة قليلاً وملمس ثابت ومتقشر"
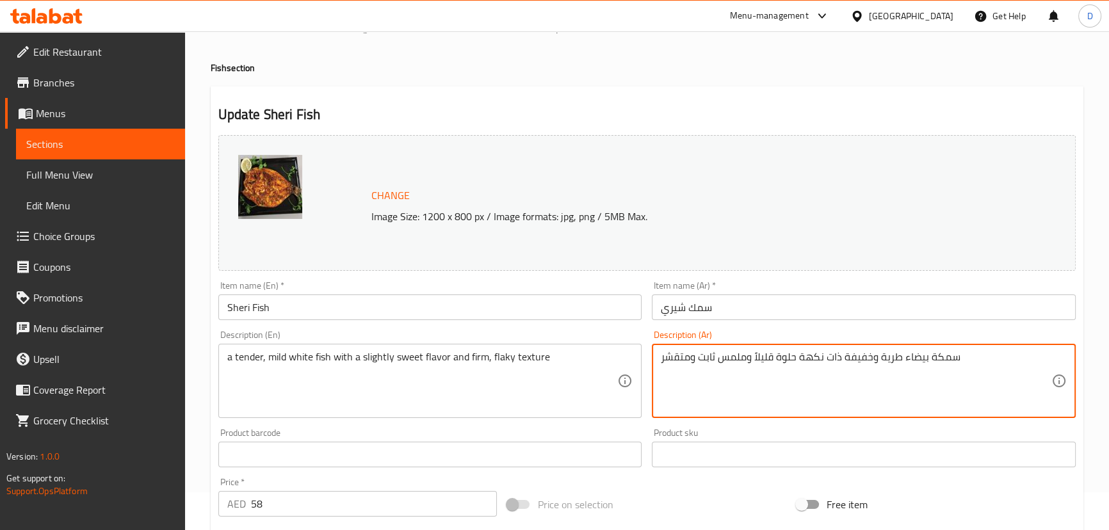
scroll to position [58, 0]
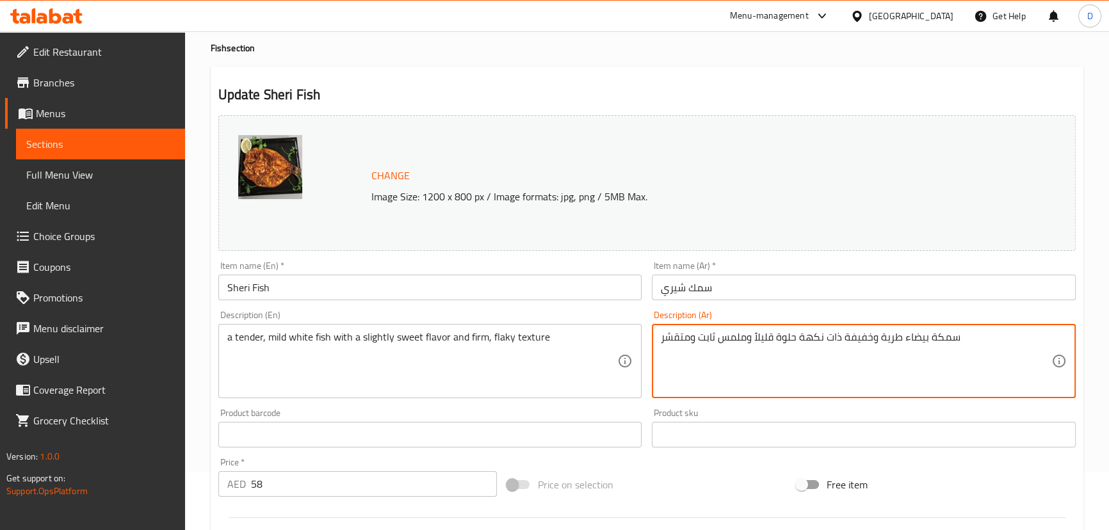
drag, startPoint x: 691, startPoint y: 345, endPoint x: 658, endPoint y: 339, distance: 33.8
click at [658, 339] on div "سمكة بيضاء طرية وخفيفة ذات نكهة حلوة قليلاً وملمس ثابت ومتقشر Description (Ar)" at bounding box center [864, 361] width 424 height 74
type textarea "سمكة بيضاء طرية وخفيفة ذات نكهة حلوة قليلاً وملمس ثابت وقشاري"
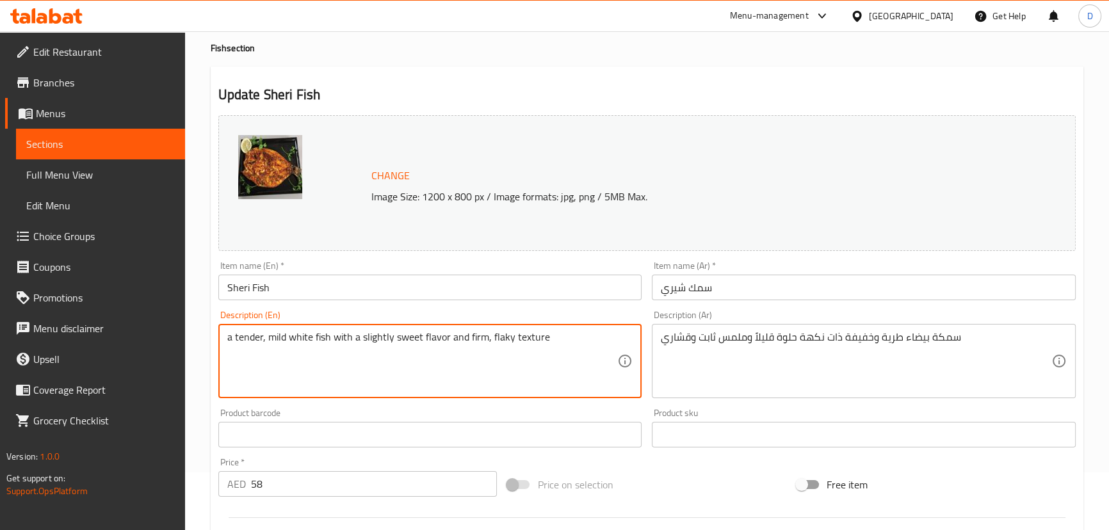
click at [469, 337] on textarea "a tender, mild white fish with a slightly sweet flavor and firm, flaky texture" at bounding box center [422, 361] width 391 height 61
click at [528, 341] on textarea "a tender, mild white fish with a slightly sweet flavor and firm, flaky texture" at bounding box center [422, 361] width 391 height 61
drag, startPoint x: 487, startPoint y: 337, endPoint x: 467, endPoint y: 330, distance: 20.3
click at [467, 331] on textarea "a tender, mild white fish with a slightly sweet flavor and firm, flaky texture" at bounding box center [422, 361] width 391 height 61
type textarea "a tender, mild white fish with a slightly sweet flavor and flaky texture"
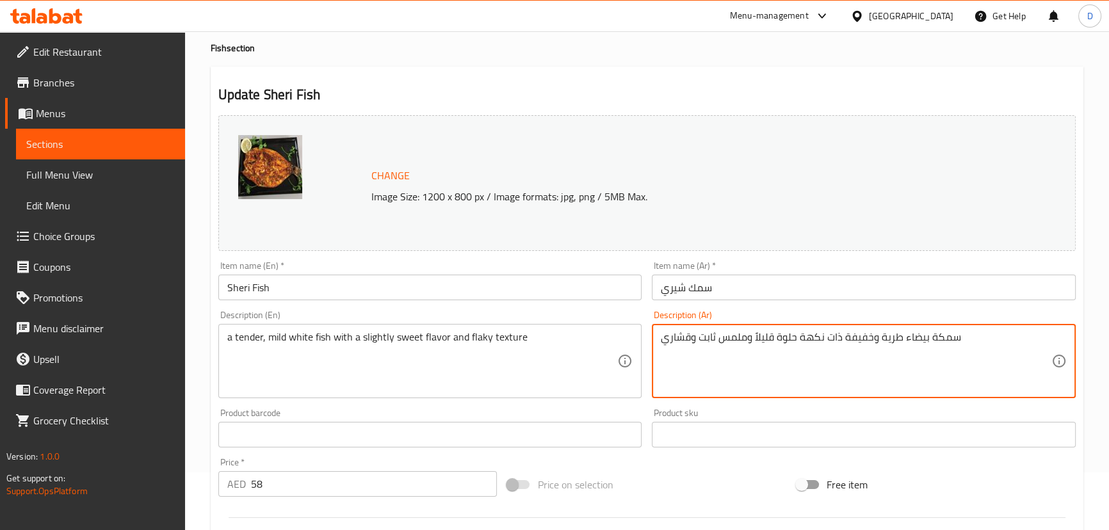
drag, startPoint x: 692, startPoint y: 332, endPoint x: 716, endPoint y: 345, distance: 27.2
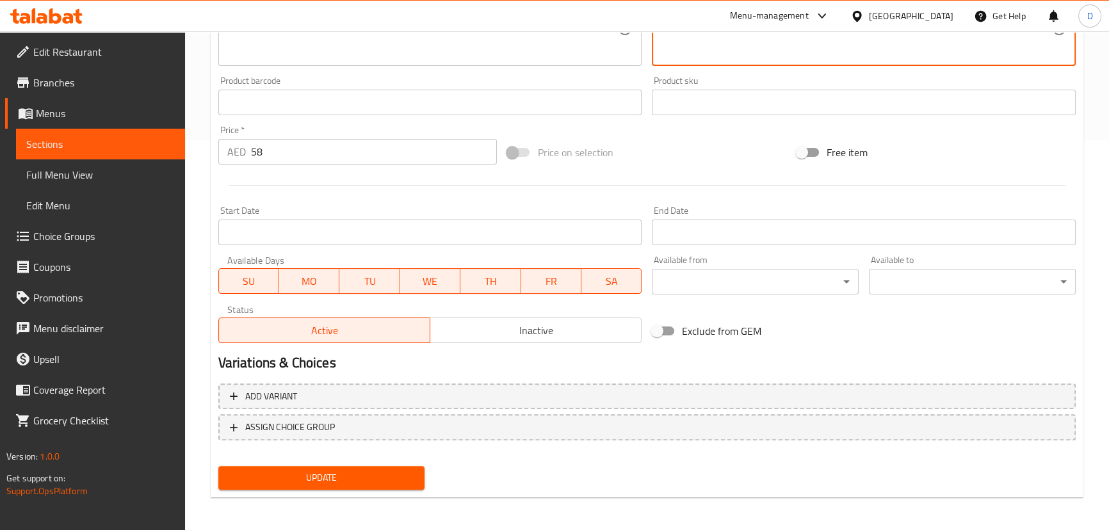
scroll to position [393, 0]
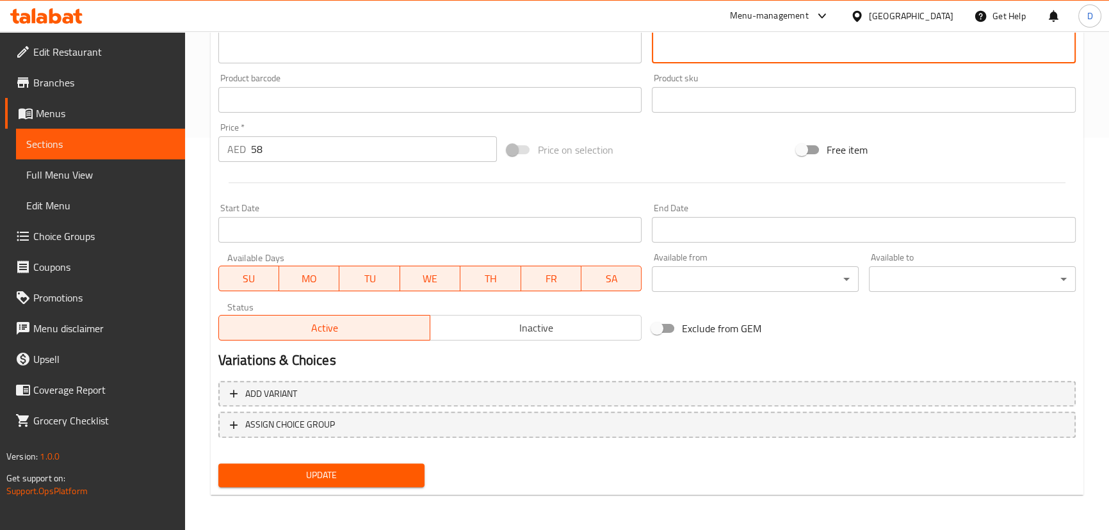
type textarea "سمكة بيضاء طرية وخفيفة ذات نكهة حلوة قليلاً وملمس قشاري"
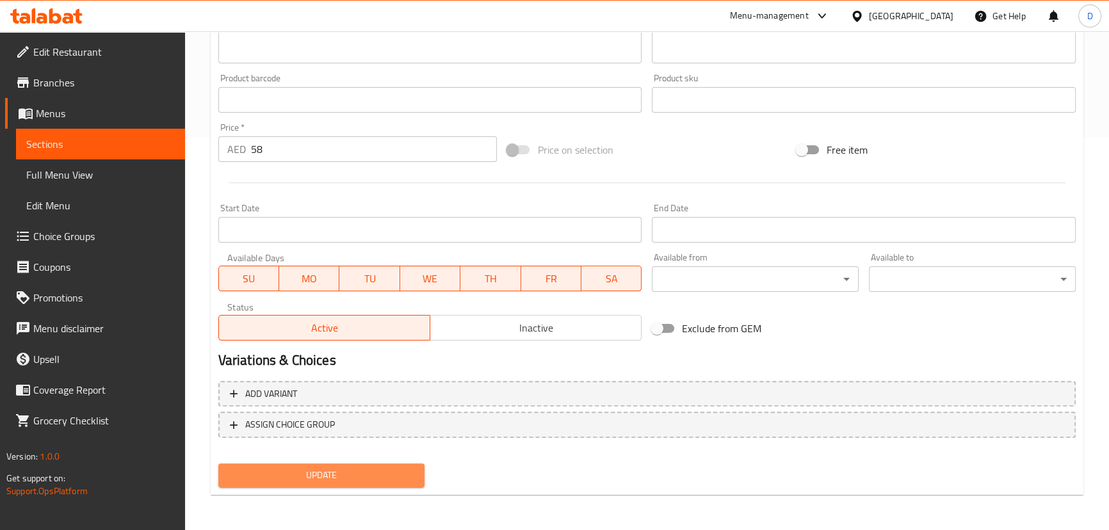
click at [404, 474] on span "Update" at bounding box center [322, 475] width 186 height 16
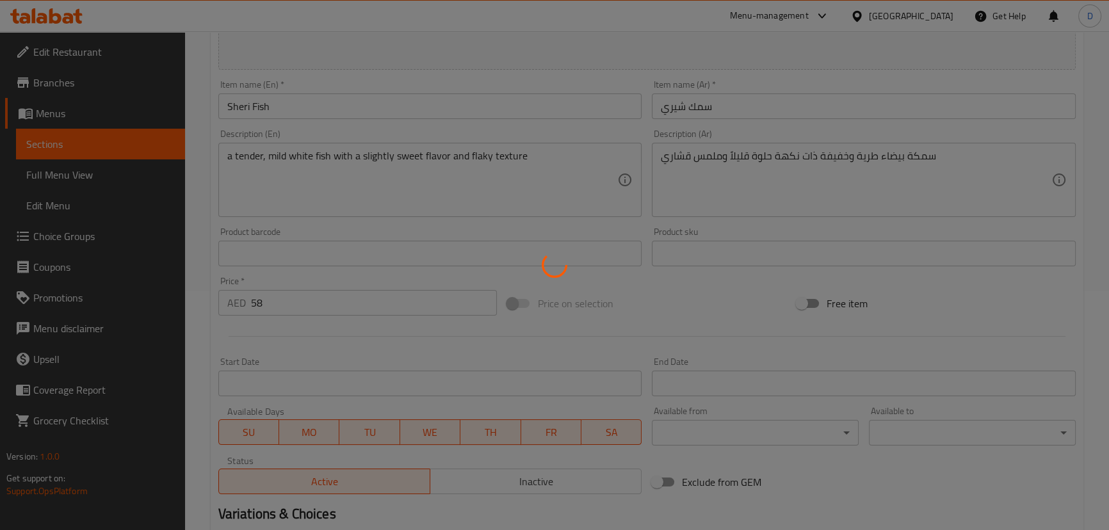
scroll to position [218, 0]
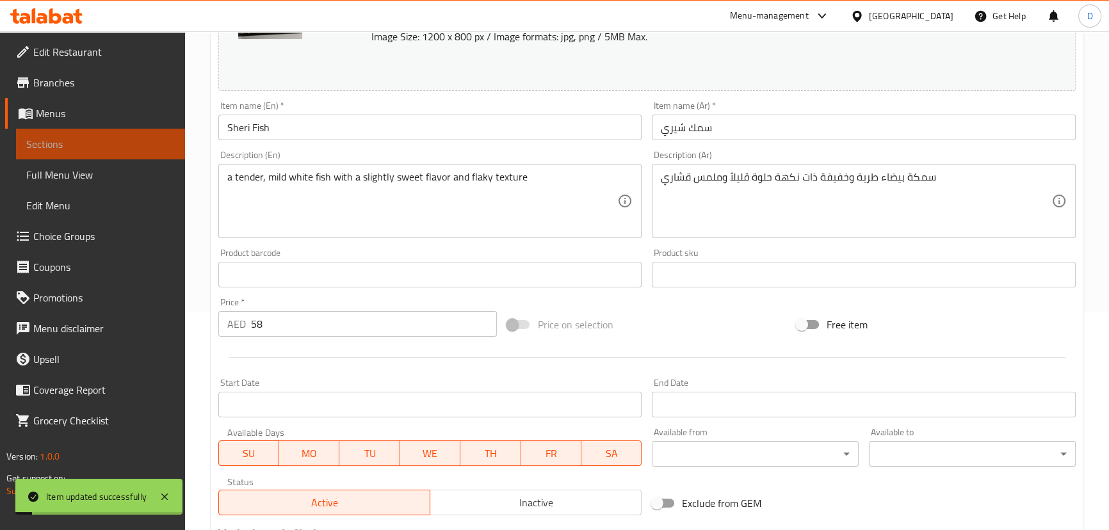
drag, startPoint x: 168, startPoint y: 139, endPoint x: 277, endPoint y: 12, distance: 167.1
click at [168, 139] on span "Sections" at bounding box center [100, 143] width 149 height 15
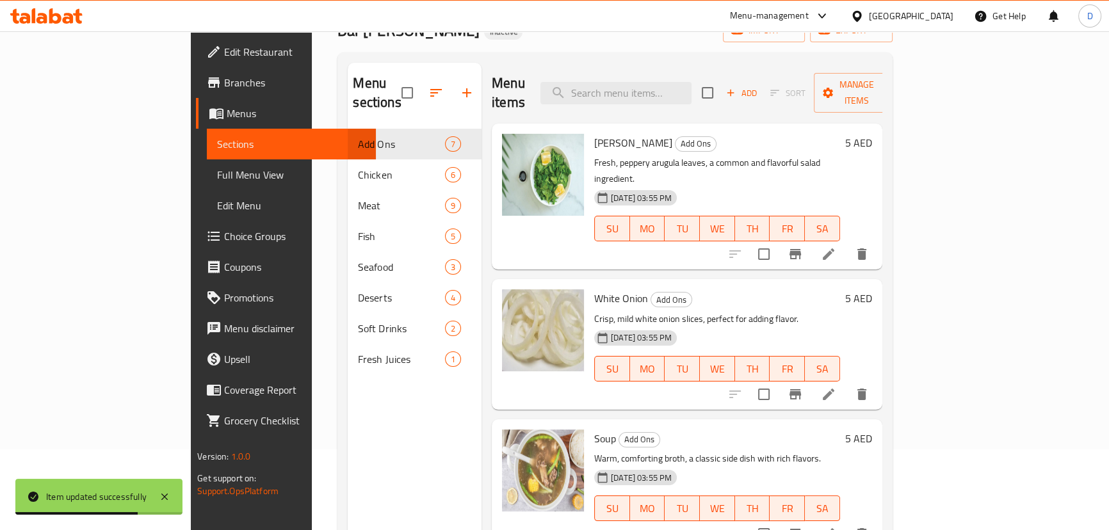
scroll to position [63, 0]
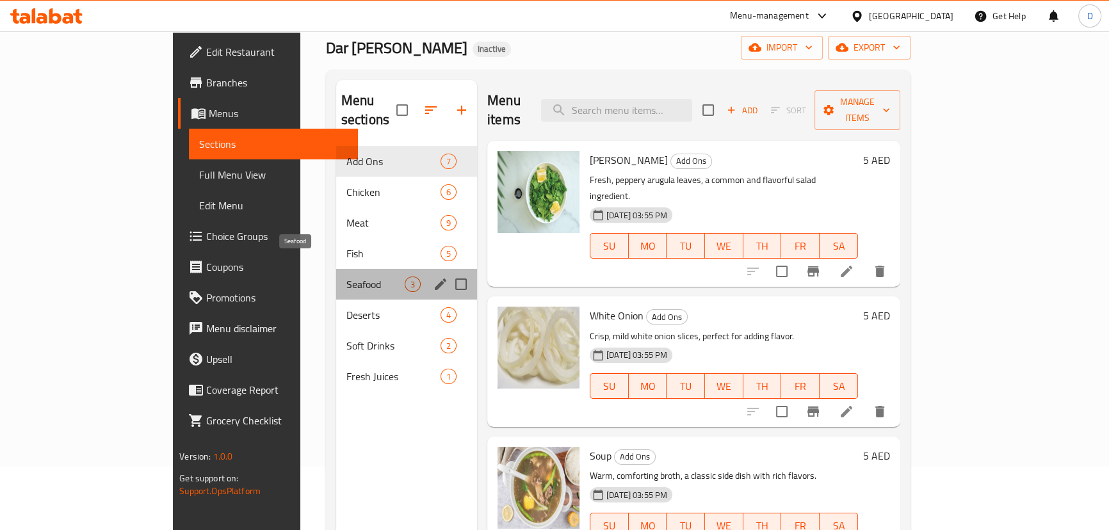
click at [346, 277] on span "Seafood" at bounding box center [375, 284] width 58 height 15
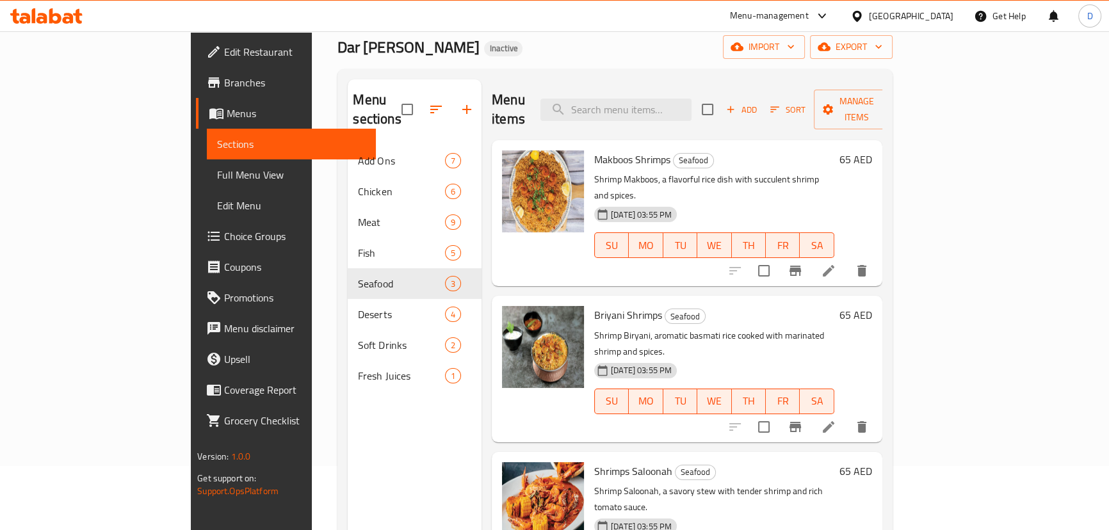
scroll to position [63, 0]
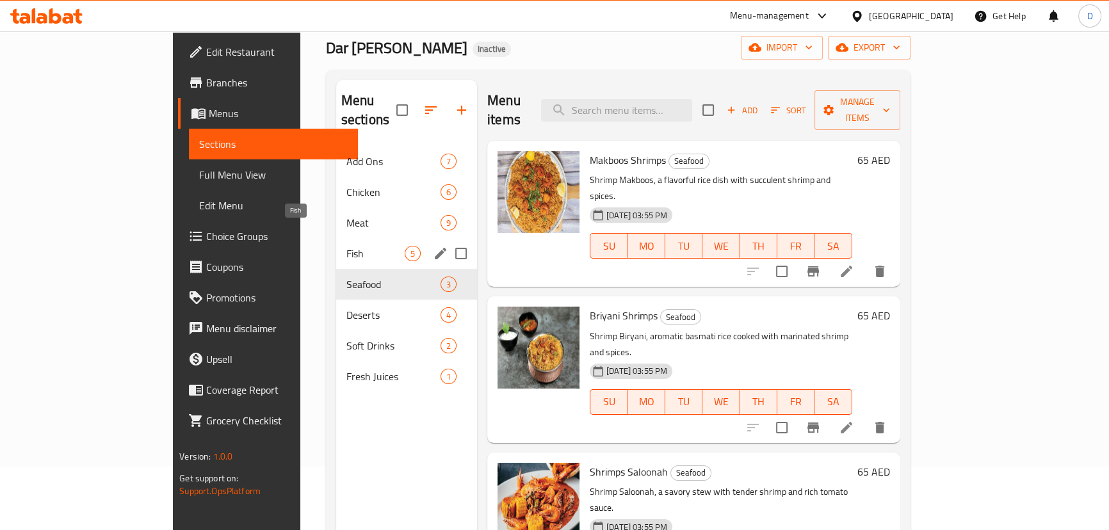
click at [346, 246] on span "Fish" at bounding box center [375, 253] width 58 height 15
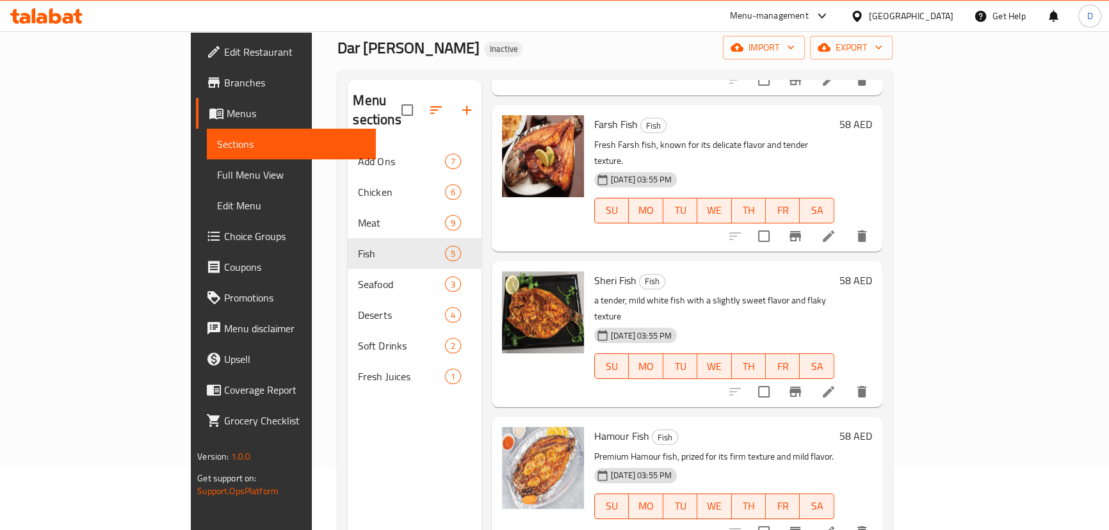
scroll to position [200, 0]
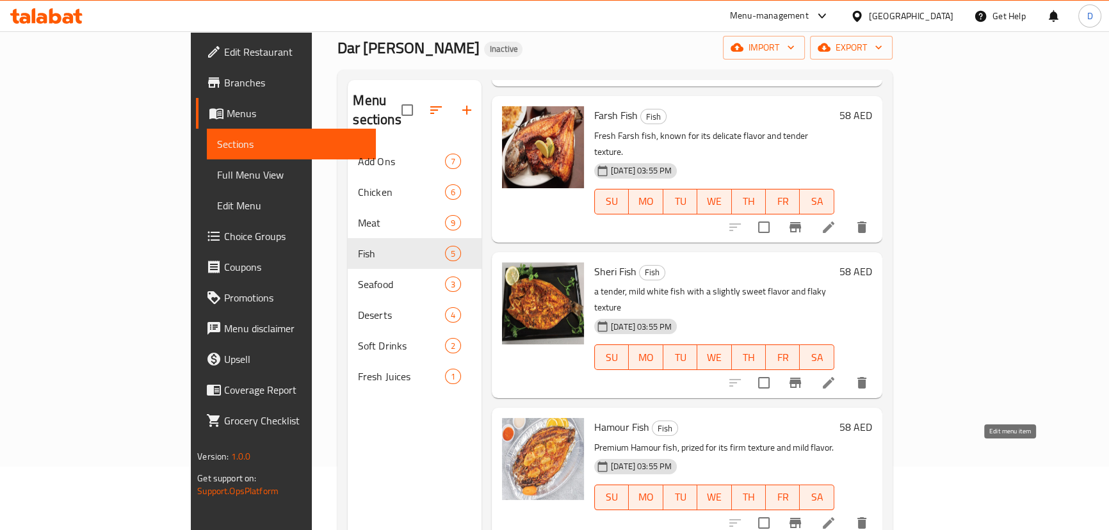
click at [836, 515] on icon at bounding box center [828, 522] width 15 height 15
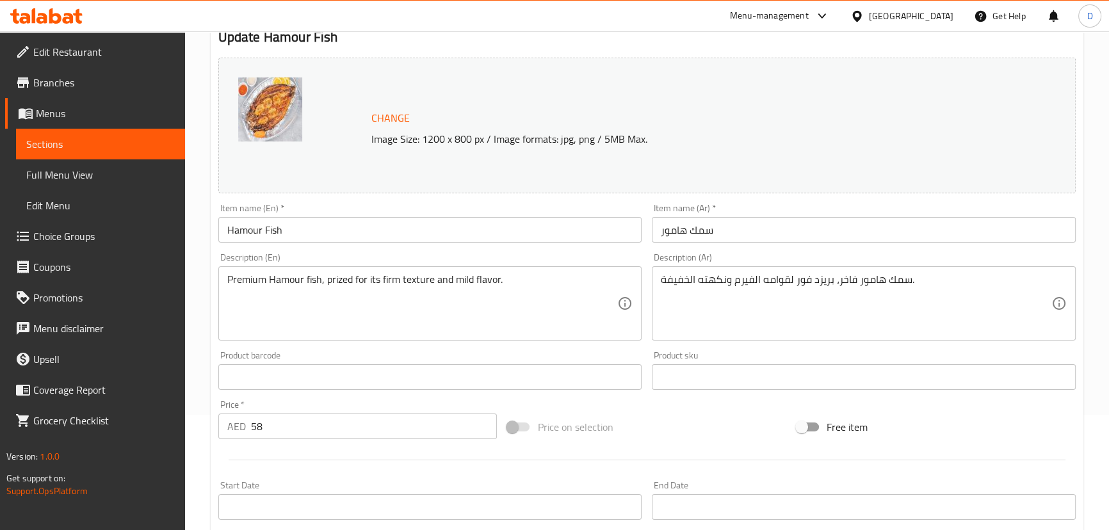
scroll to position [116, 0]
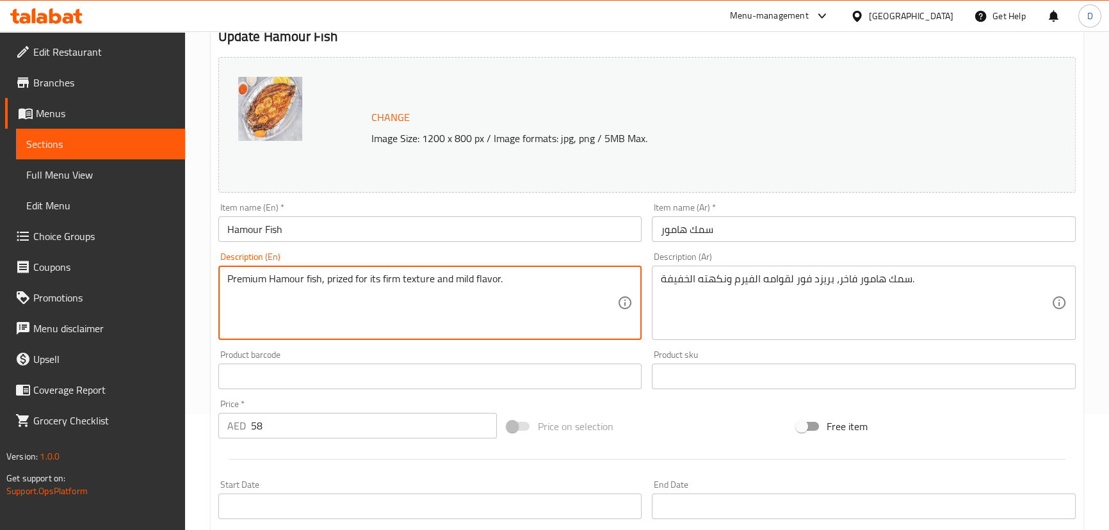
drag, startPoint x: 326, startPoint y: 280, endPoint x: 435, endPoint y: 293, distance: 109.7
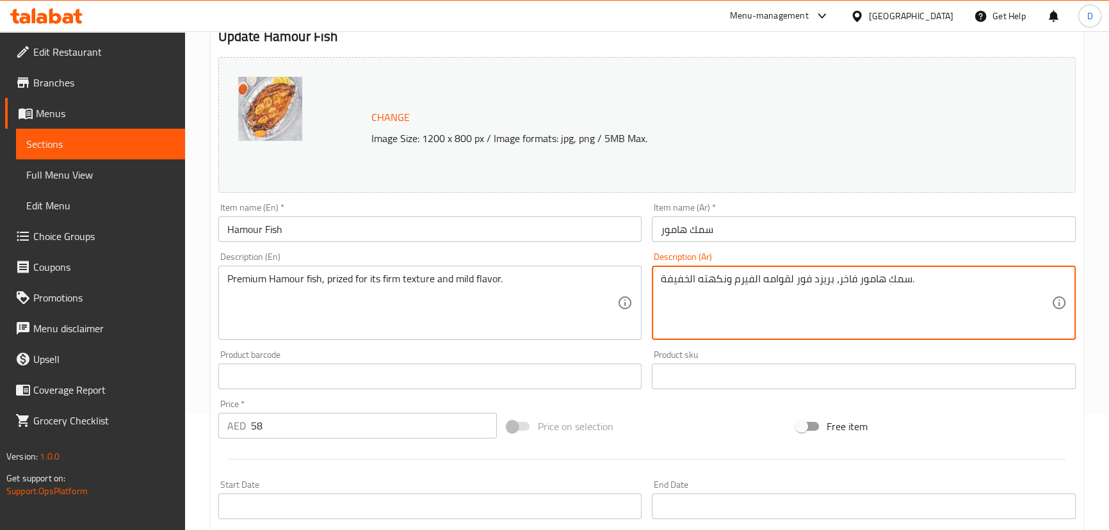
drag, startPoint x: 830, startPoint y: 277, endPoint x: 735, endPoint y: 275, distance: 94.8
paste textarea "مشهورة بملمسها القوي"
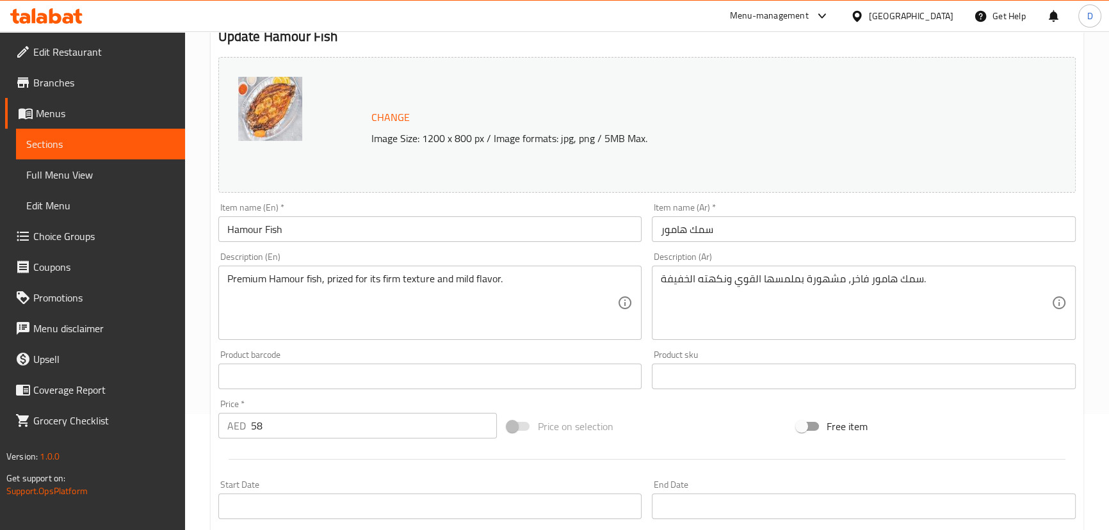
click at [762, 272] on div "سمك هامور فاخر، مشهورة بملمسها القوي ونكهته الخفيفة. Description (Ar)" at bounding box center [864, 303] width 424 height 74
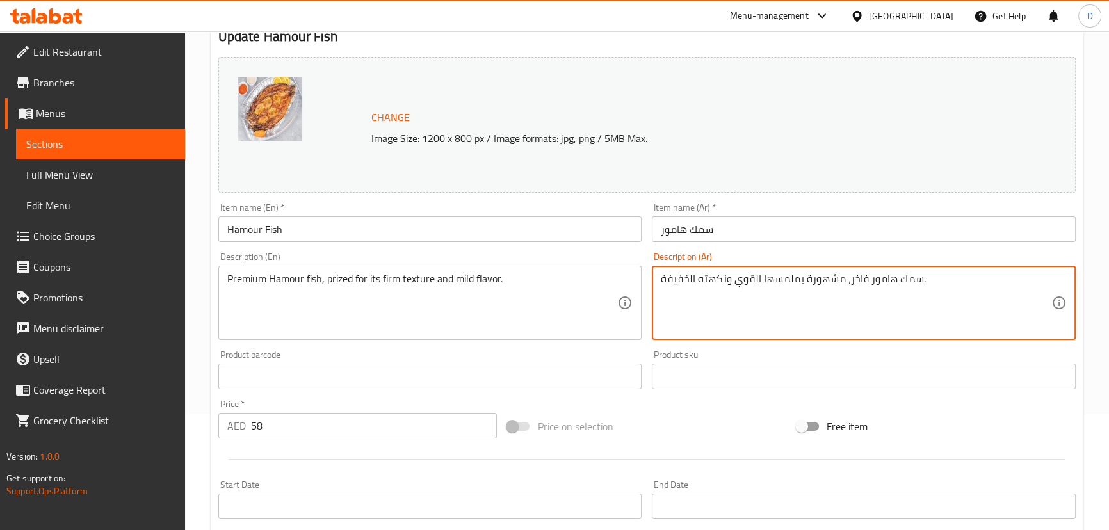
click at [762, 279] on textarea "سمك هامور فاخر، مشهورة بملمسها القوي ونكهته الخفيفة." at bounding box center [856, 303] width 391 height 61
click at [800, 279] on textarea "سمك هامور فاخر، مشهورة بملمسه القوي ونكهته الخفيفة." at bounding box center [856, 303] width 391 height 61
click at [749, 274] on textarea "سمك هامور فاخر، مشهور بملمسه القوي ونكهته الخفيفة." at bounding box center [856, 303] width 391 height 61
paste textarea "تماسك"
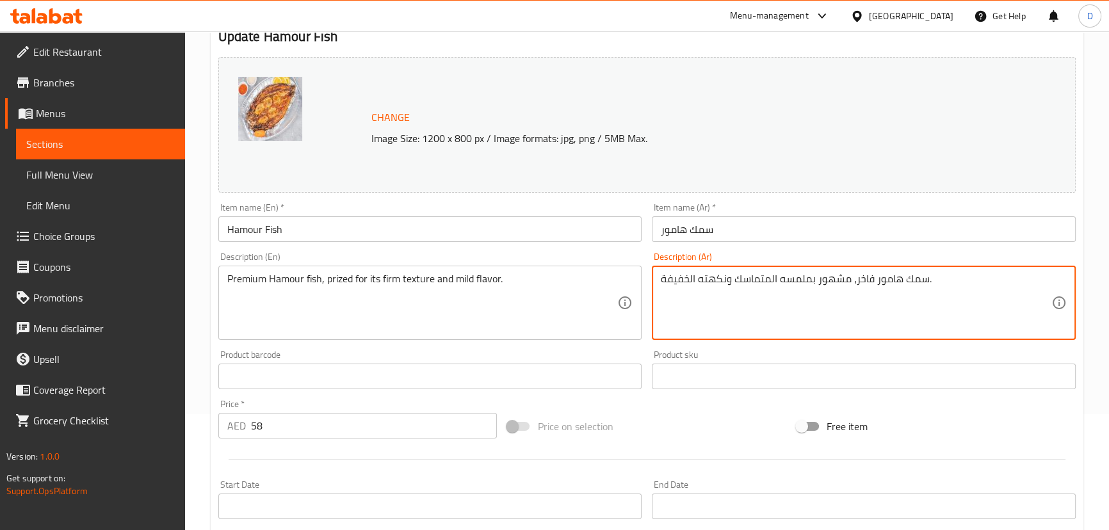
type textarea "سمك هامور فاخر، مشهور بملمسه المتماسك ونكهته الخفيفة."
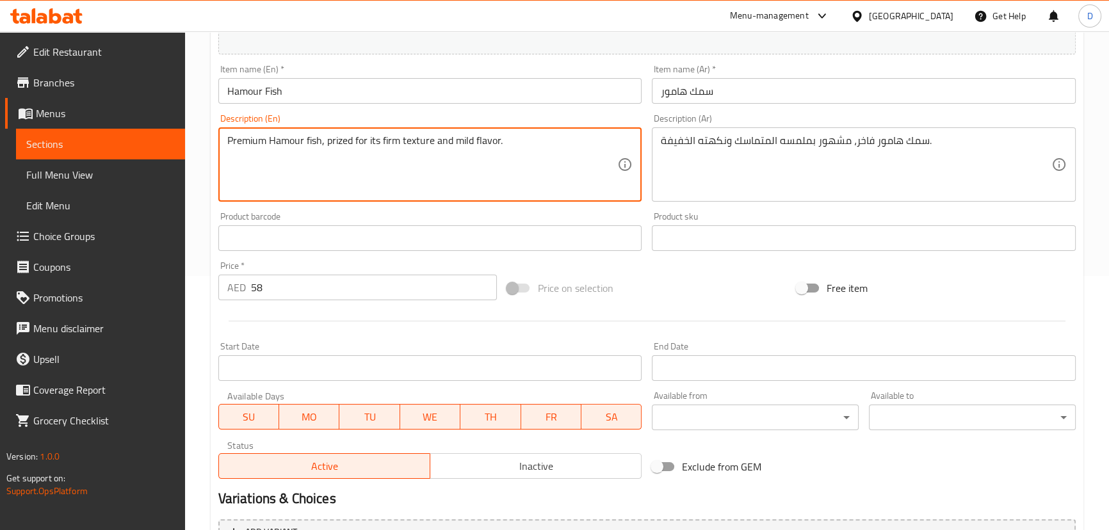
scroll to position [393, 0]
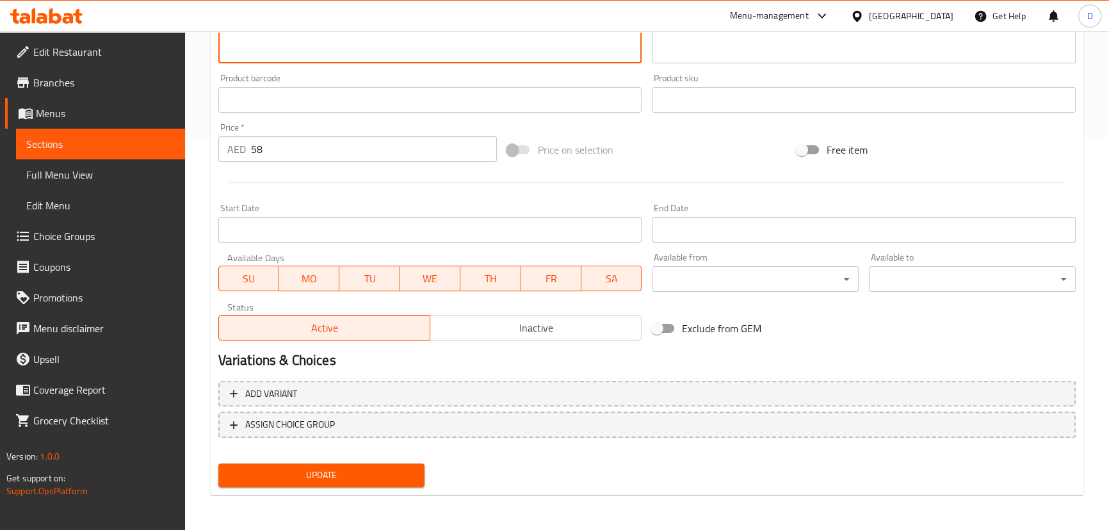
click at [407, 474] on span "Update" at bounding box center [322, 475] width 186 height 16
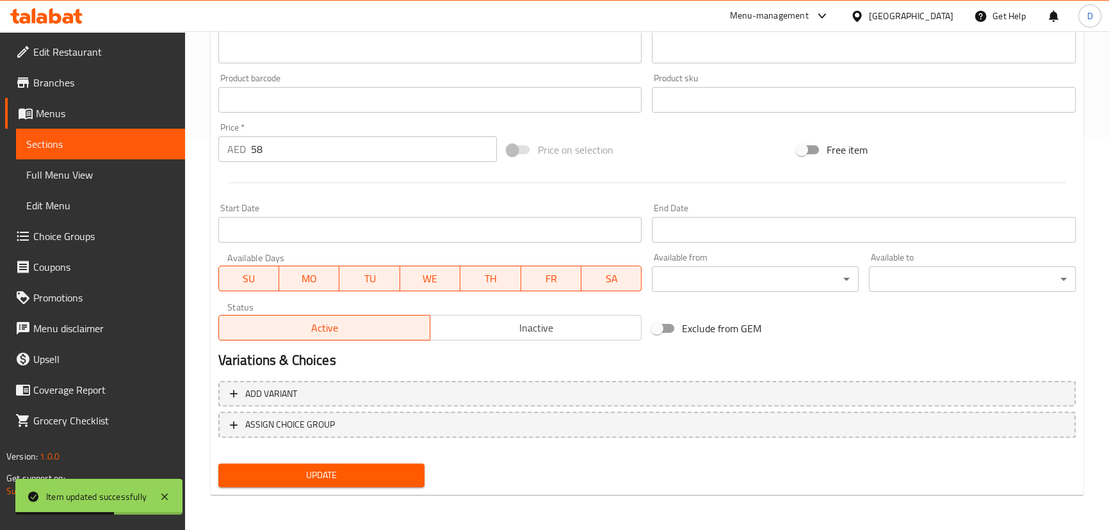
click at [78, 130] on link "Sections" at bounding box center [100, 144] width 169 height 31
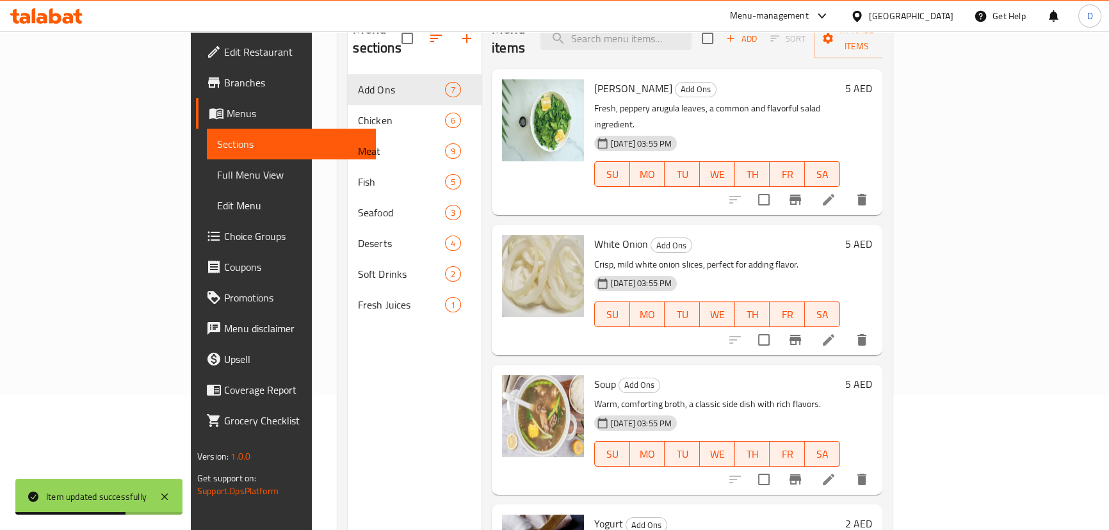
scroll to position [63, 0]
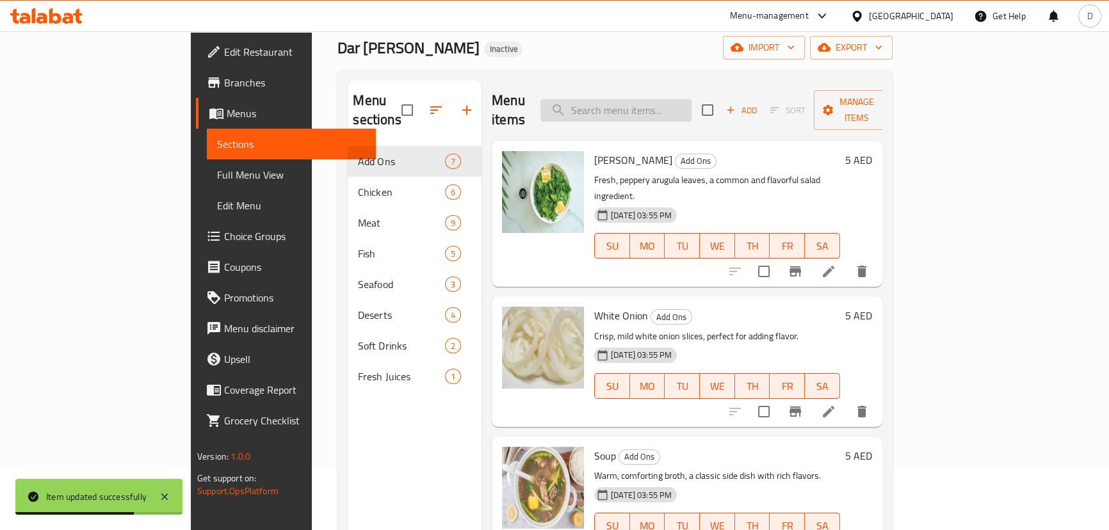
click at [692, 99] on input "search" at bounding box center [615, 110] width 151 height 22
paste input "King"
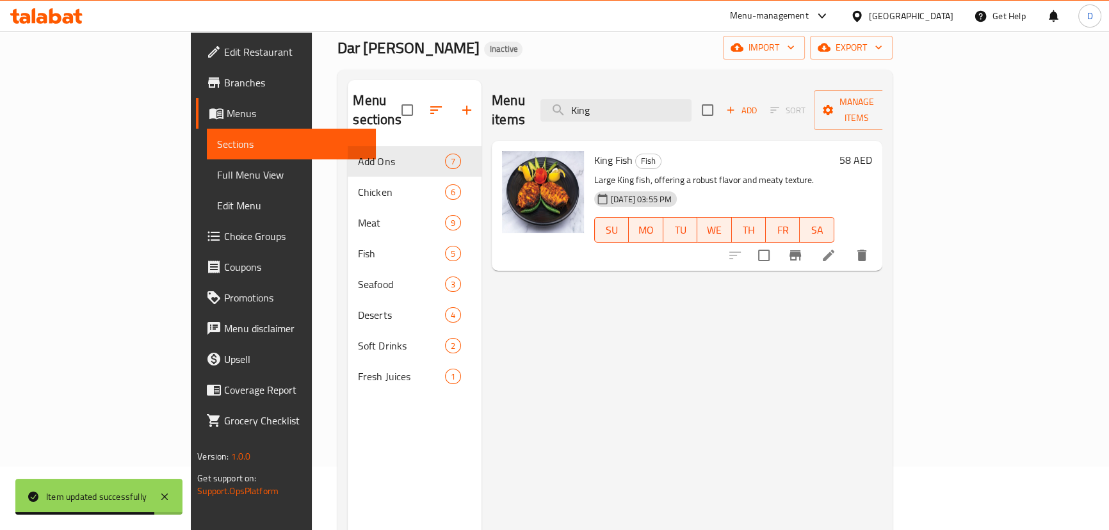
type input "King"
click at [847, 244] on li at bounding box center [829, 255] width 36 height 23
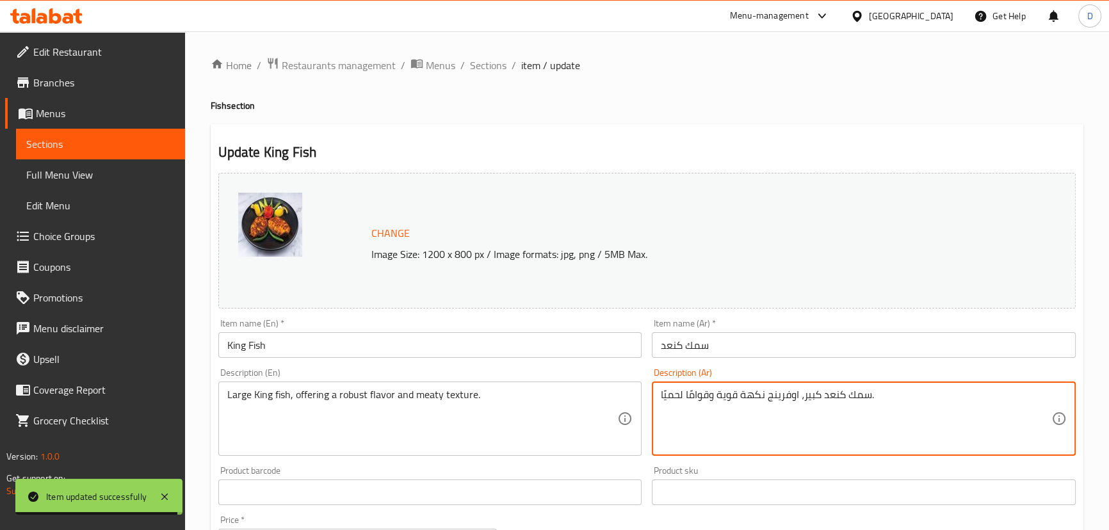
click at [859, 398] on textarea "سمك كنعد كبير، اوفرينج نكهة قوية وقوامًا لحميًا." at bounding box center [856, 419] width 391 height 61
click at [781, 400] on textarea "سمك كنعد كبير، اوفرينج نكهة قوية وقوامًا لحميًا." at bounding box center [856, 419] width 391 height 61
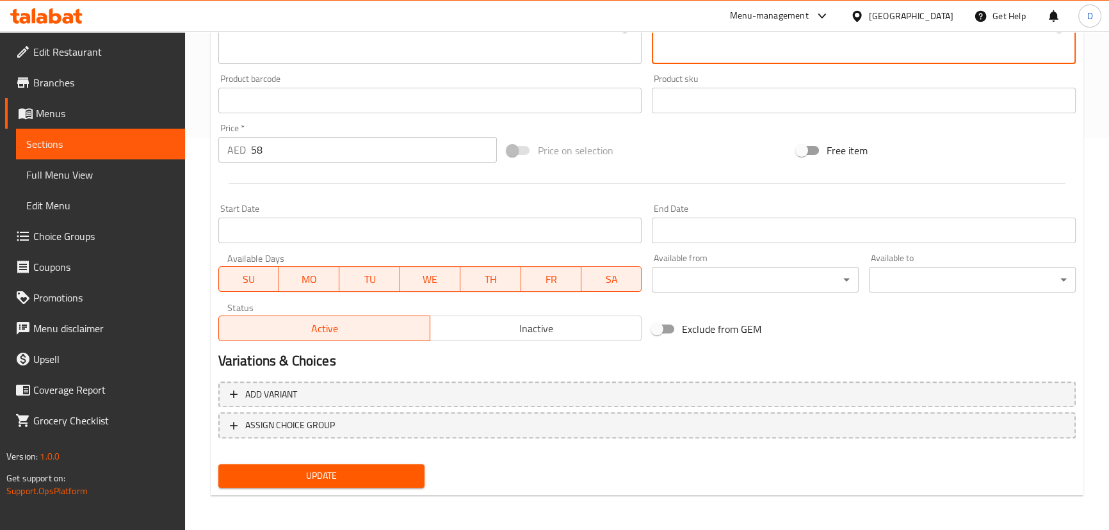
scroll to position [393, 0]
type textarea "سمك كنعد كبير، يقدم نكهة قوية وقوامًا لحميًا."
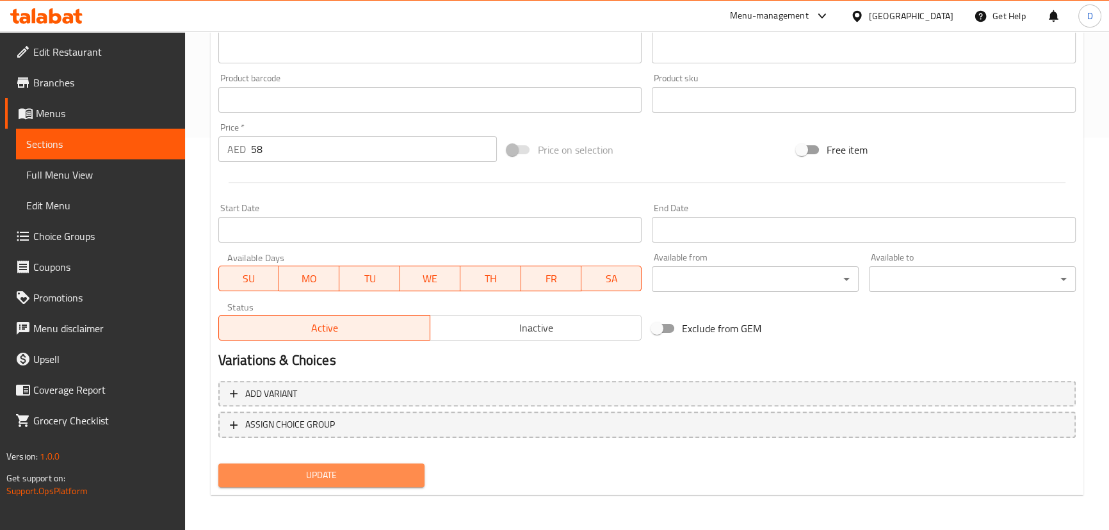
click at [389, 475] on span "Update" at bounding box center [322, 475] width 186 height 16
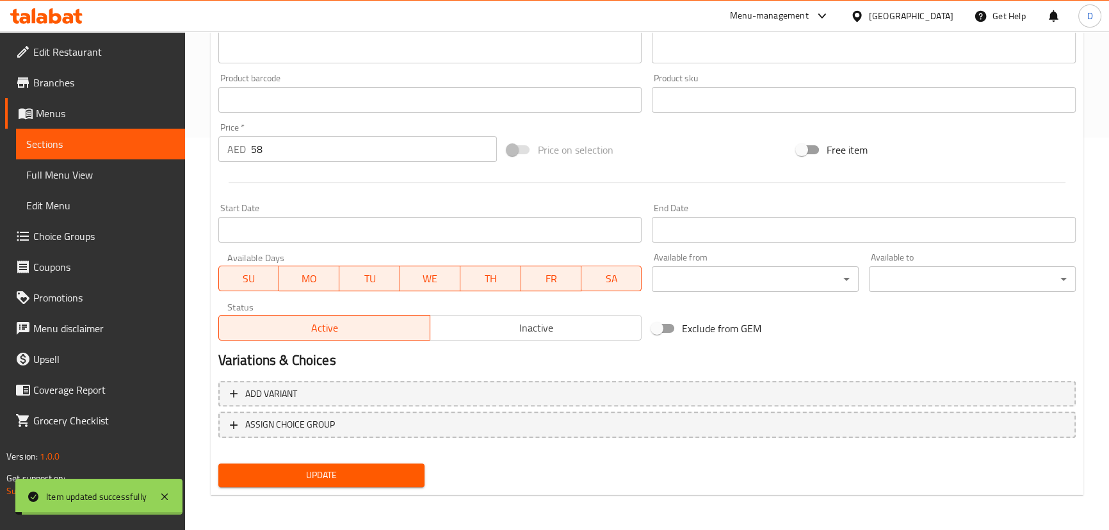
click at [389, 475] on span "Update" at bounding box center [322, 475] width 186 height 16
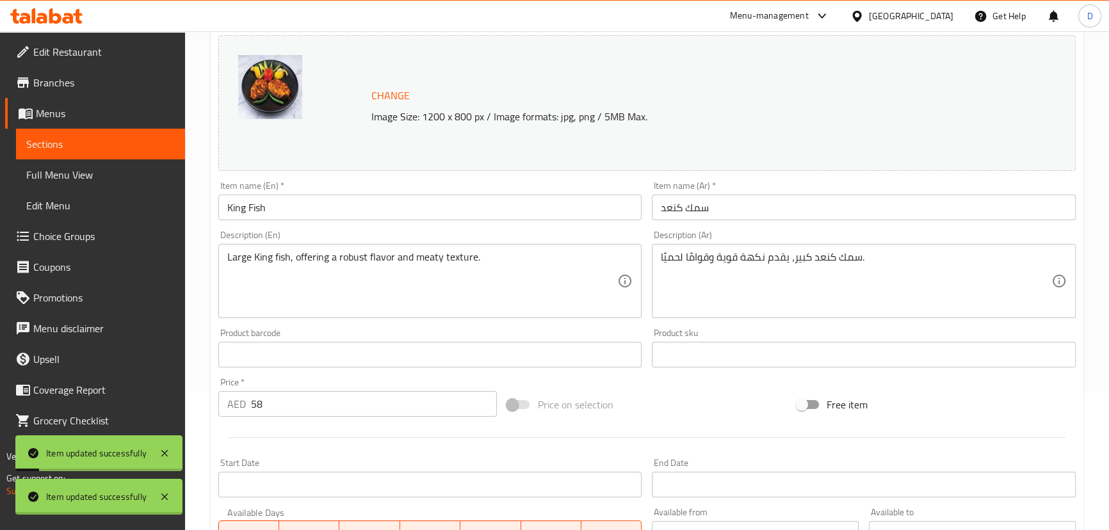
scroll to position [102, 0]
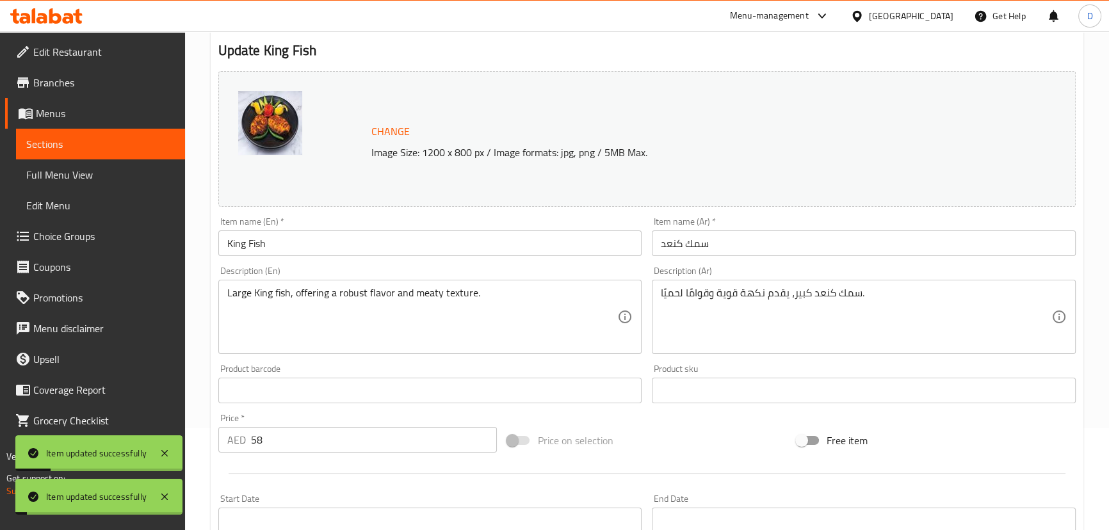
drag, startPoint x: 165, startPoint y: 143, endPoint x: 386, endPoint y: 8, distance: 258.6
click at [165, 143] on span "Sections" at bounding box center [100, 143] width 149 height 15
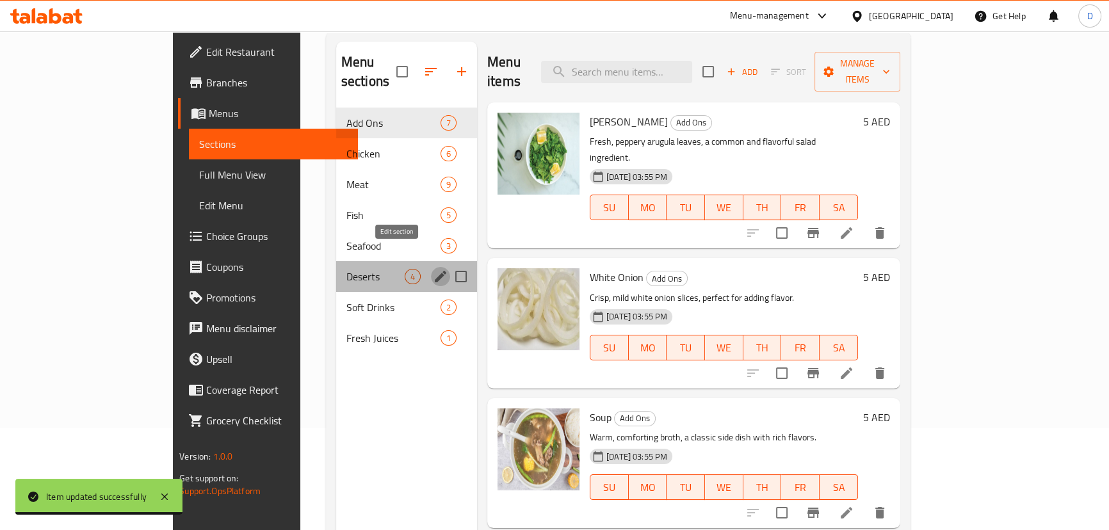
click at [433, 269] on icon "edit" at bounding box center [440, 276] width 15 height 15
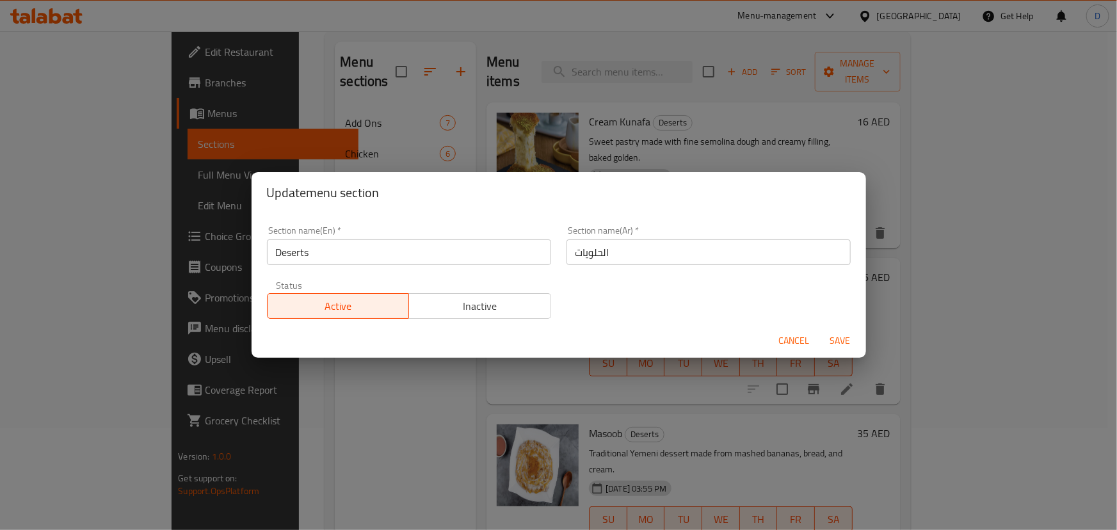
click at [290, 249] on input "Deserts" at bounding box center [409, 252] width 284 height 26
type input "Desserts"
click at [820, 329] on button "Save" at bounding box center [840, 341] width 41 height 24
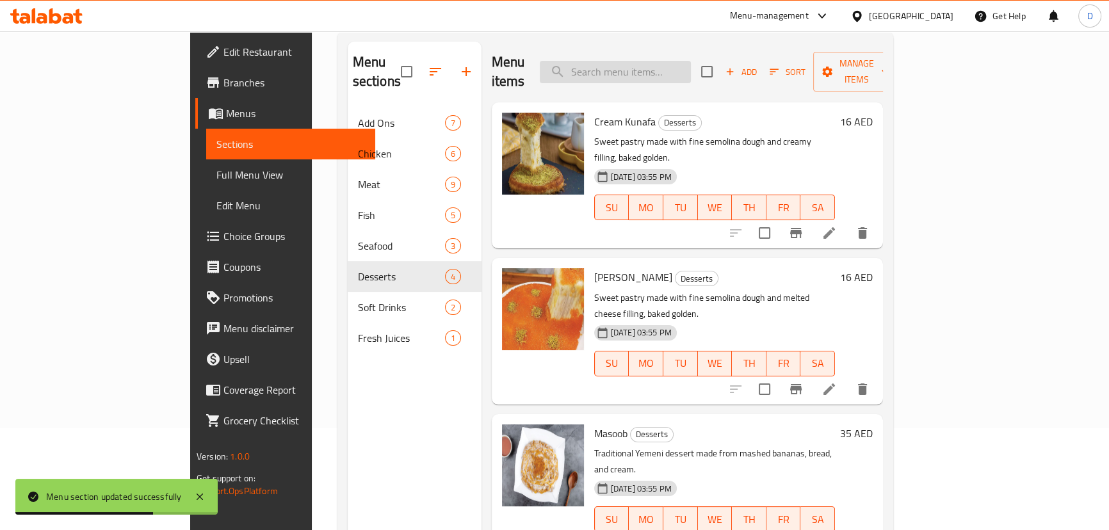
click at [665, 65] on input "search" at bounding box center [615, 72] width 151 height 22
paste input "Cream Kunafa"
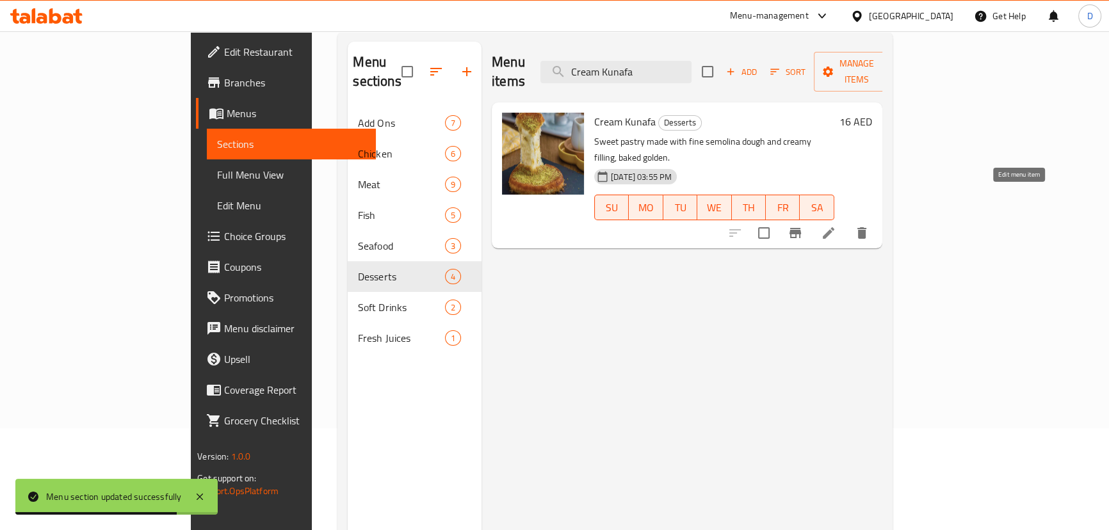
type input "Cream Kunafa"
click at [836, 225] on icon at bounding box center [828, 232] width 15 height 15
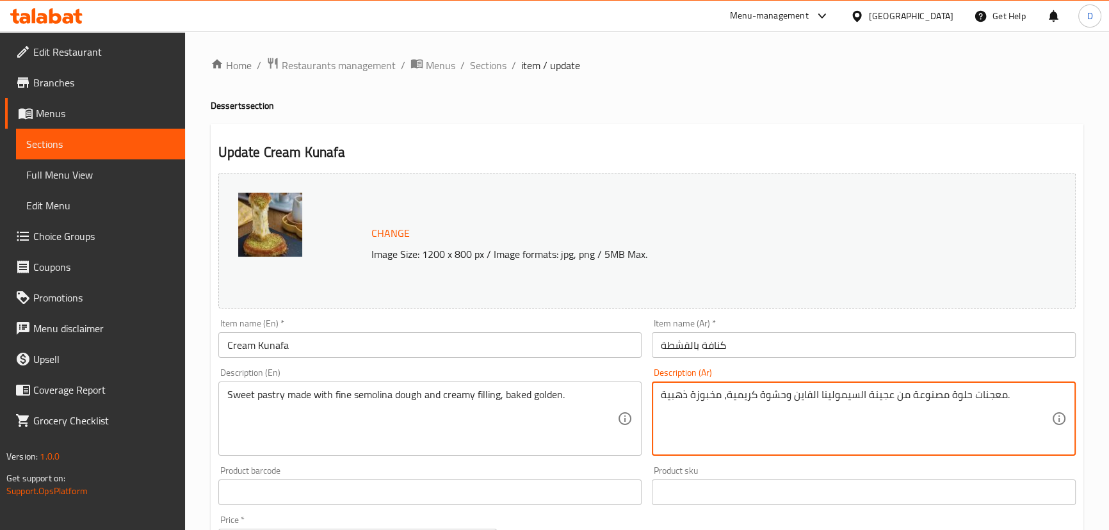
drag, startPoint x: 808, startPoint y: 395, endPoint x: 795, endPoint y: 391, distance: 13.4
click at [795, 391] on textarea "معجنات حلوة مصنوعة من عجينة السيمولينا الفاين وحشوة كريمية، مخبوزة ذهبية." at bounding box center [856, 419] width 391 height 61
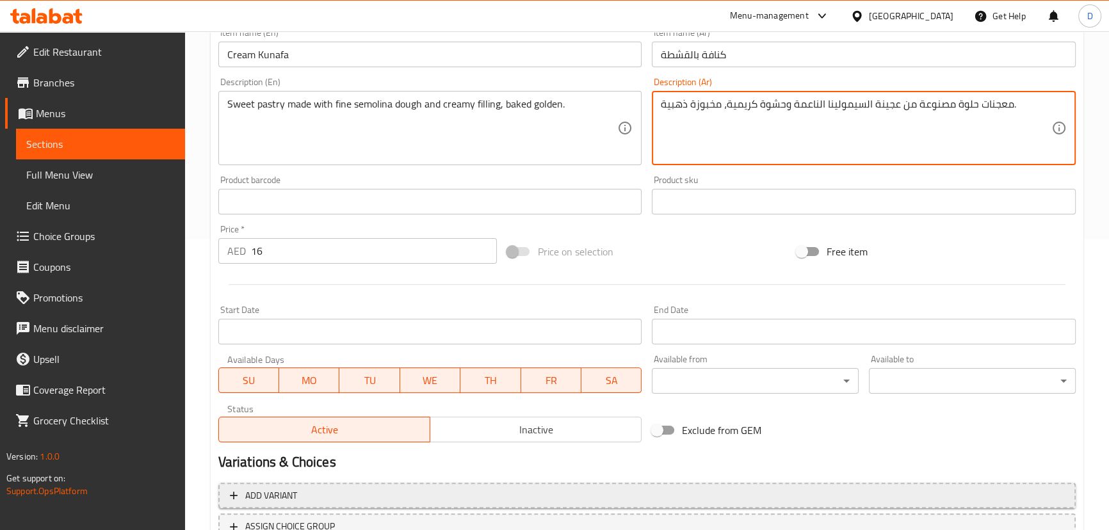
scroll to position [393, 0]
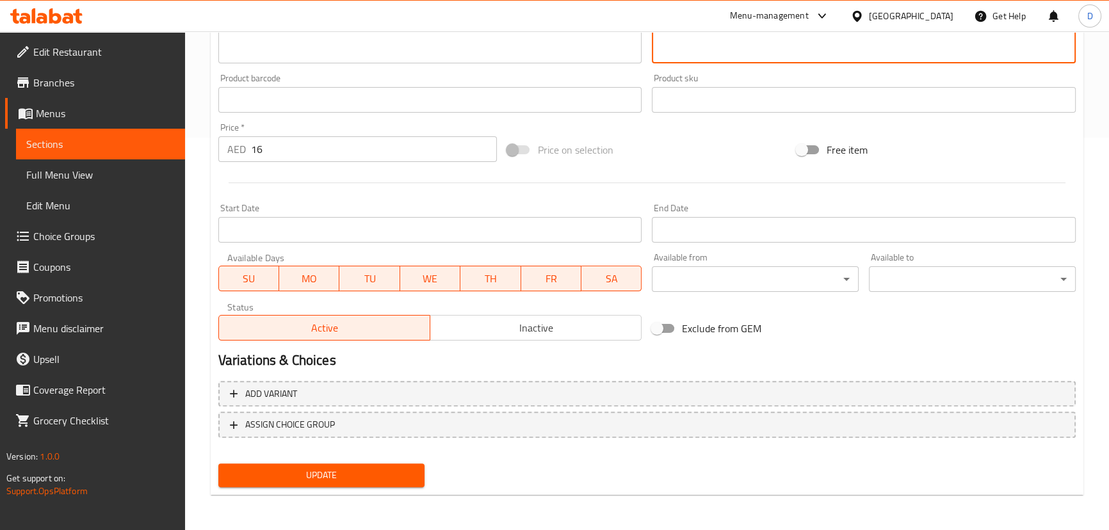
type textarea "معجنات حلوة مصنوعة من عجينة السيمولينا الناعمة وحشوة كريمية، مخبوزة ذهبية."
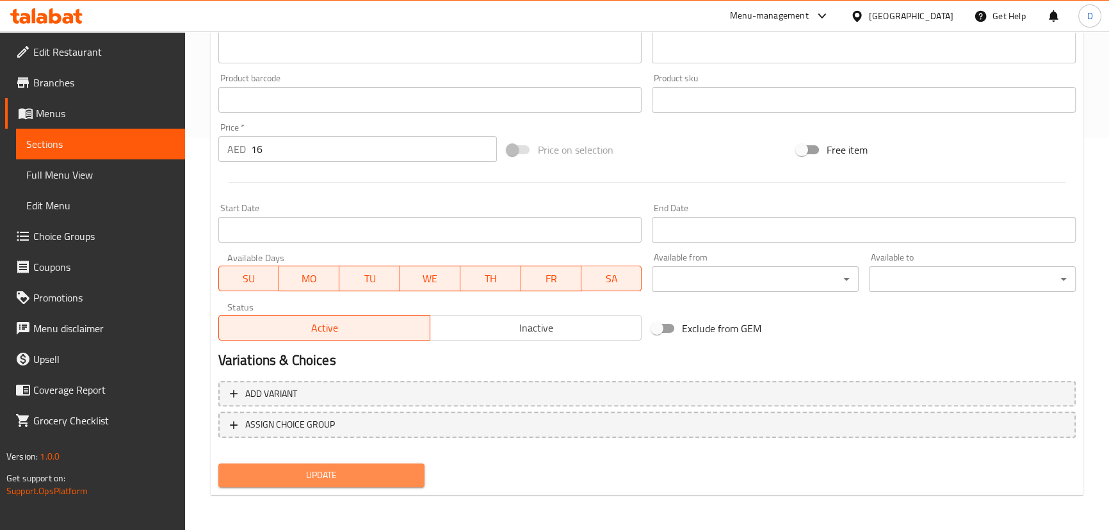
click at [401, 482] on span "Update" at bounding box center [322, 475] width 186 height 16
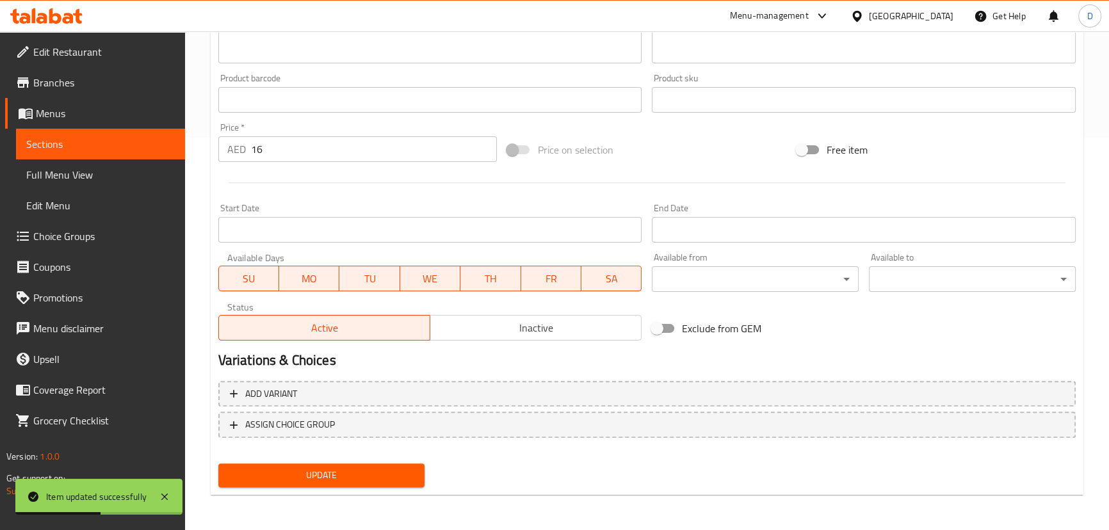
click at [169, 142] on span "Sections" at bounding box center [100, 143] width 149 height 15
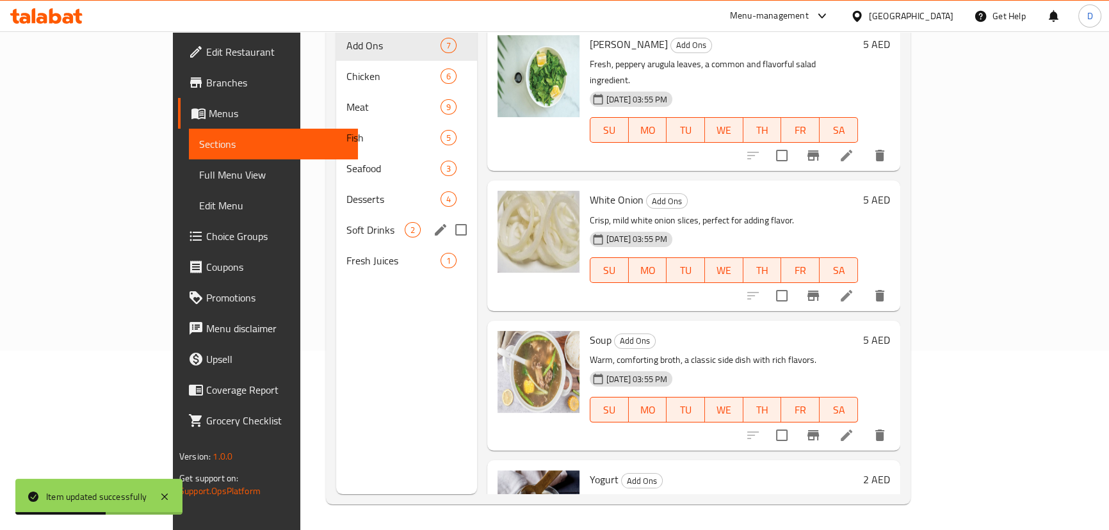
scroll to position [179, 0]
click at [336, 188] on div "Desserts 4" at bounding box center [406, 199] width 141 height 31
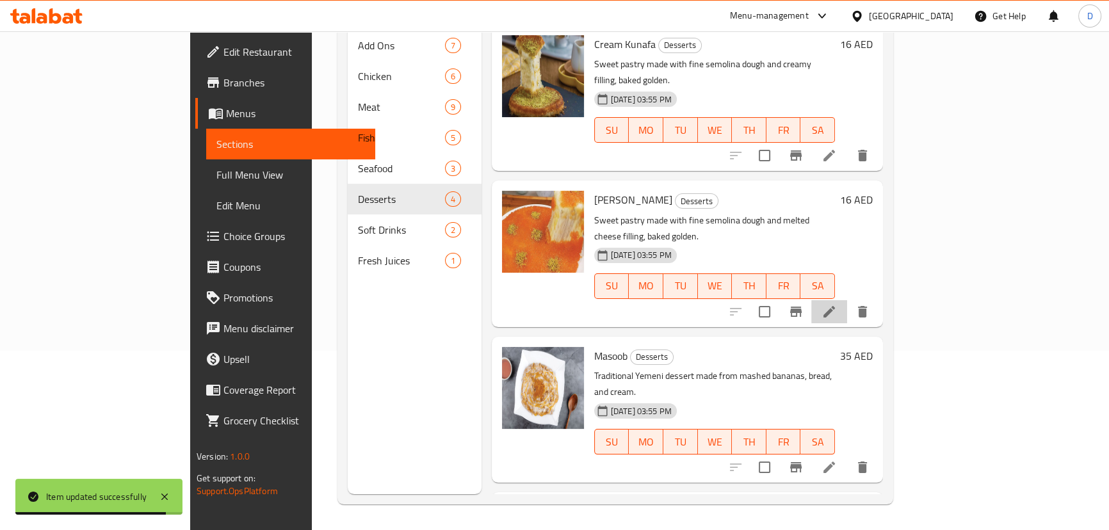
click at [847, 300] on li at bounding box center [829, 311] width 36 height 23
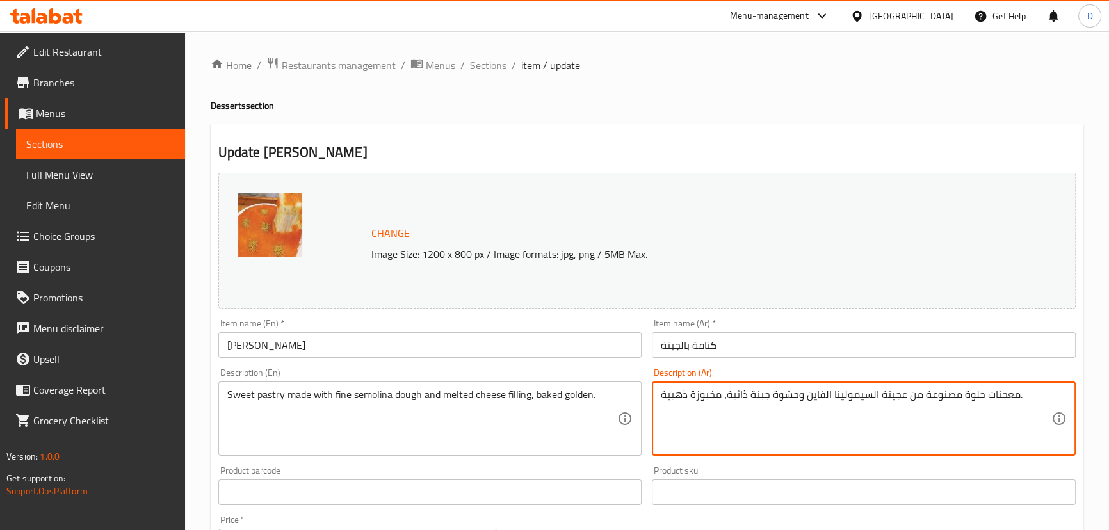
click at [820, 393] on textarea "معجنات حلوة مصنوعة من عجينة السيمولينا الفاين وحشوة جبنة ذائبة، مخبوزة ذهبية." at bounding box center [856, 419] width 391 height 61
paste textarea "اعمة"
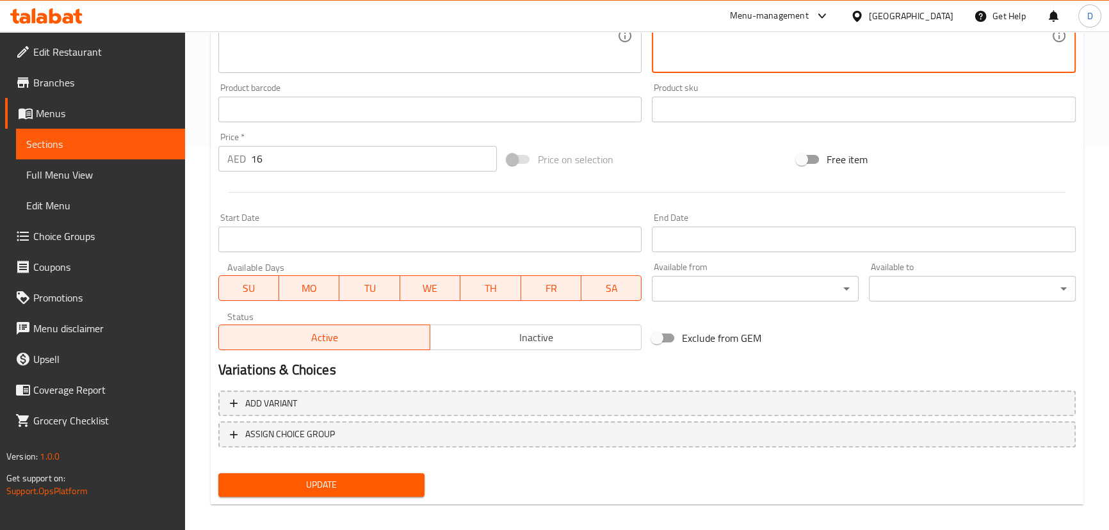
scroll to position [393, 0]
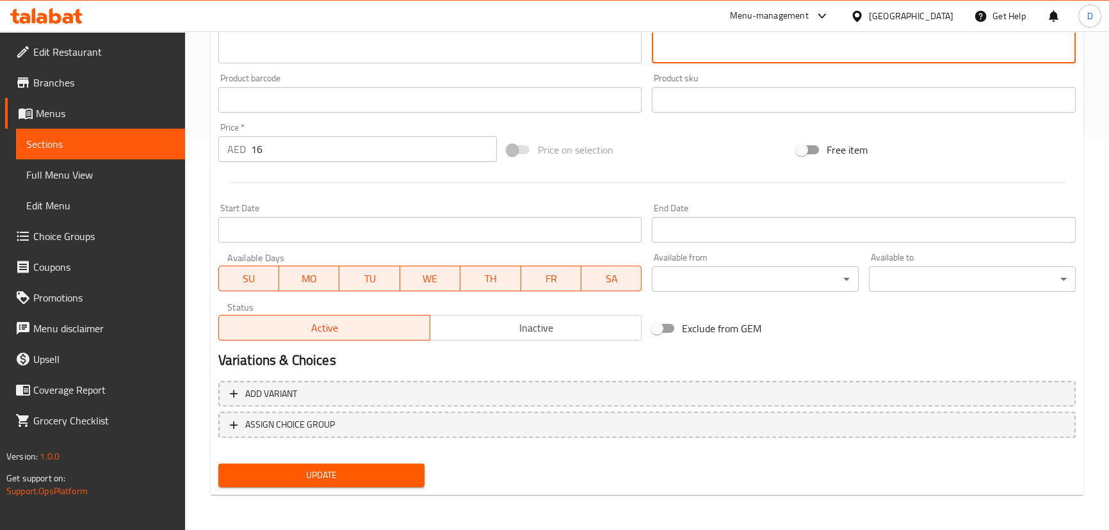
type textarea "معجنات حلوة مصنوعة من عجينة السيمولينا الناعمة وحشوة جبنة ذائبة، مخبوزة ذهبية."
click at [347, 471] on span "Update" at bounding box center [322, 475] width 186 height 16
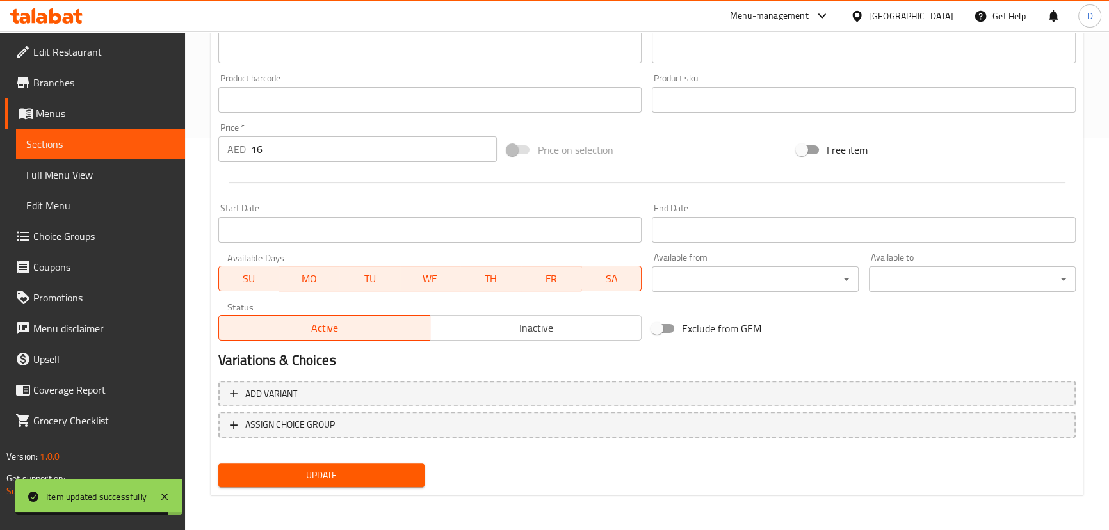
click at [150, 136] on span "Sections" at bounding box center [100, 143] width 149 height 15
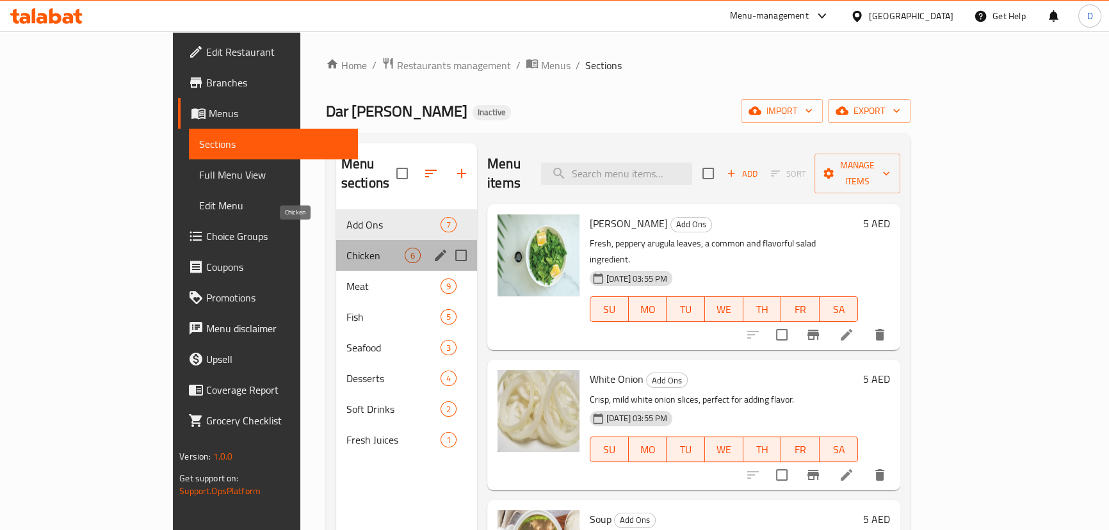
click at [346, 248] on span "Chicken" at bounding box center [375, 255] width 58 height 15
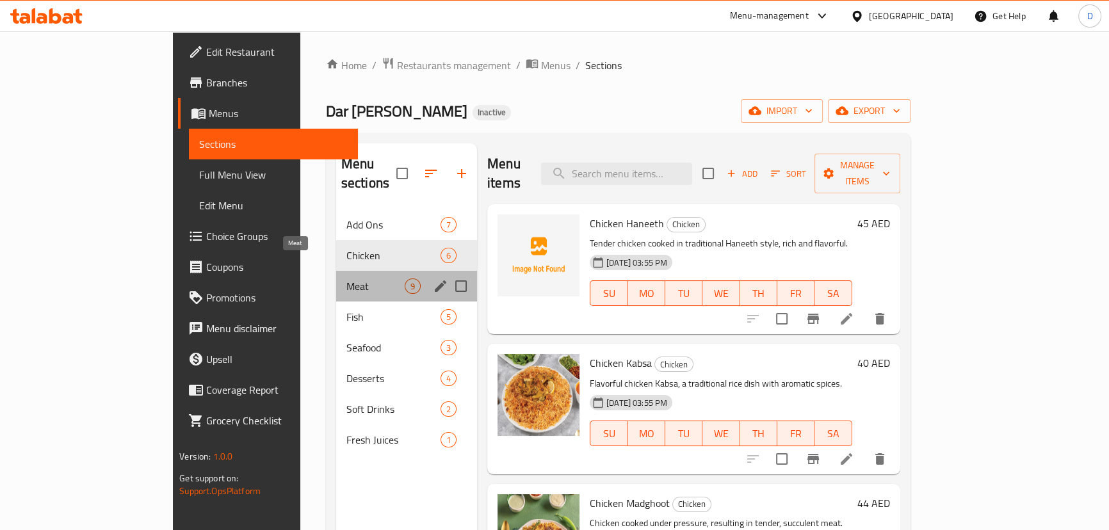
click at [346, 279] on span "Meat" at bounding box center [375, 286] width 58 height 15
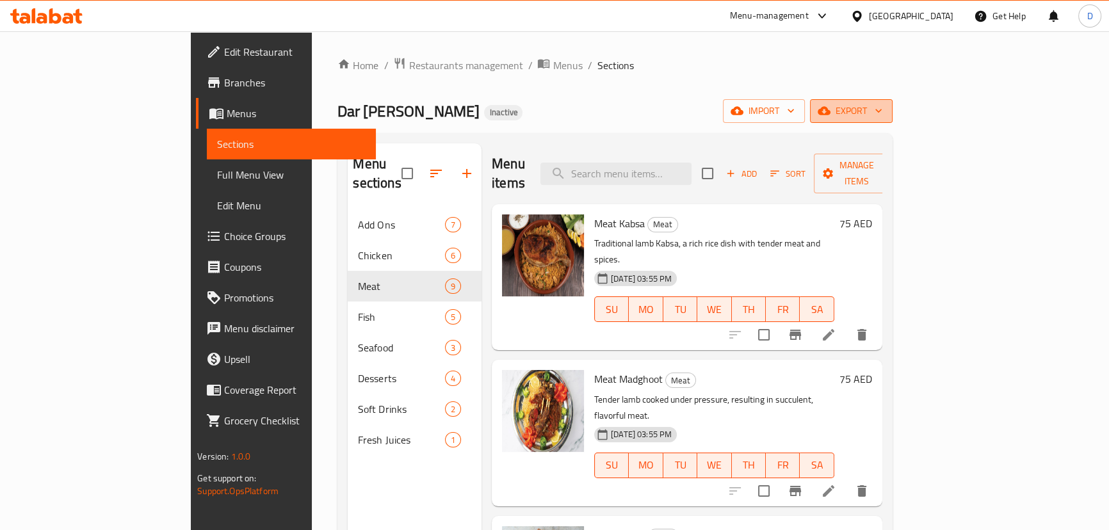
click at [882, 111] on span "export" at bounding box center [851, 111] width 62 height 16
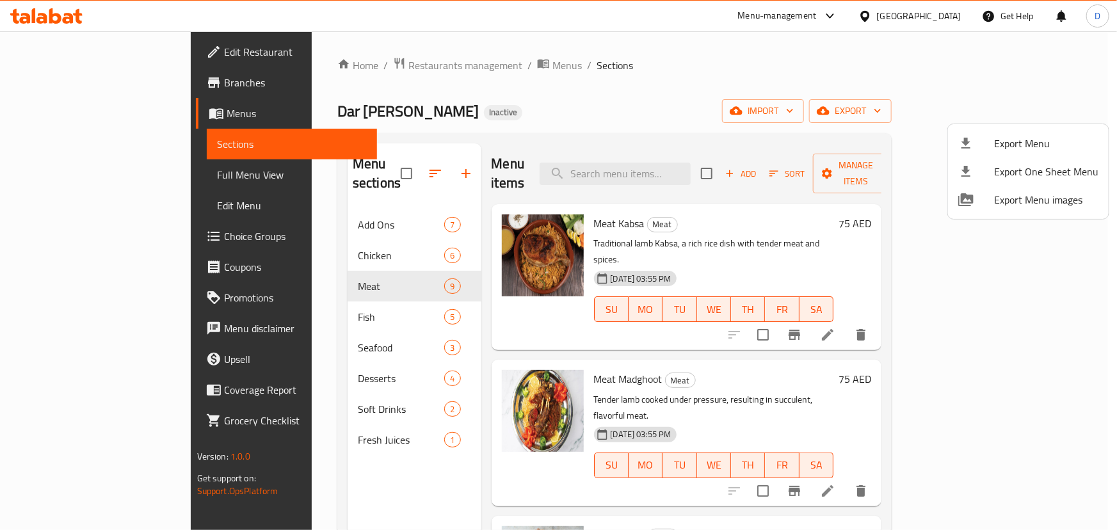
click at [439, 61] on div at bounding box center [558, 265] width 1117 height 530
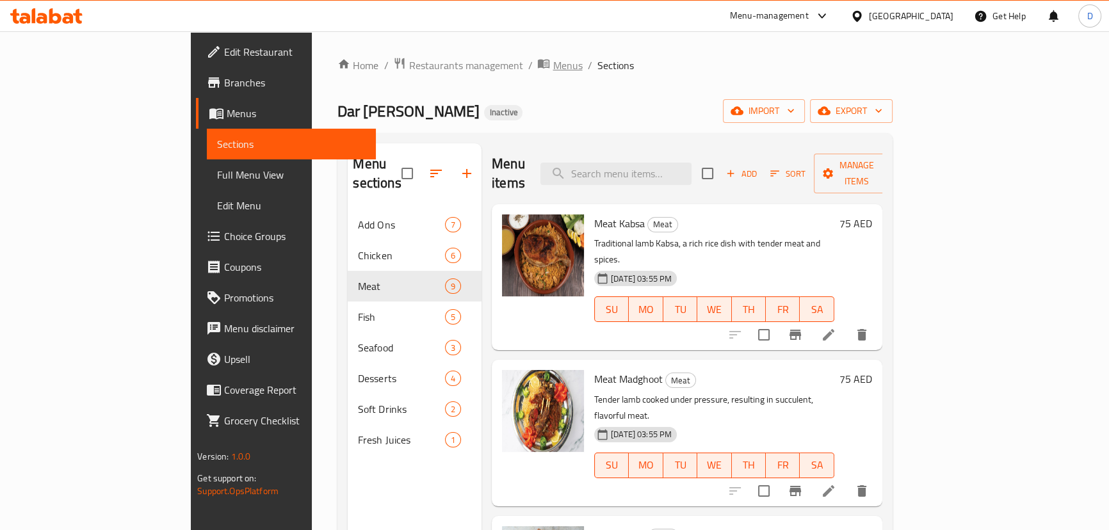
click at [553, 61] on span "Menus" at bounding box center [567, 65] width 29 height 15
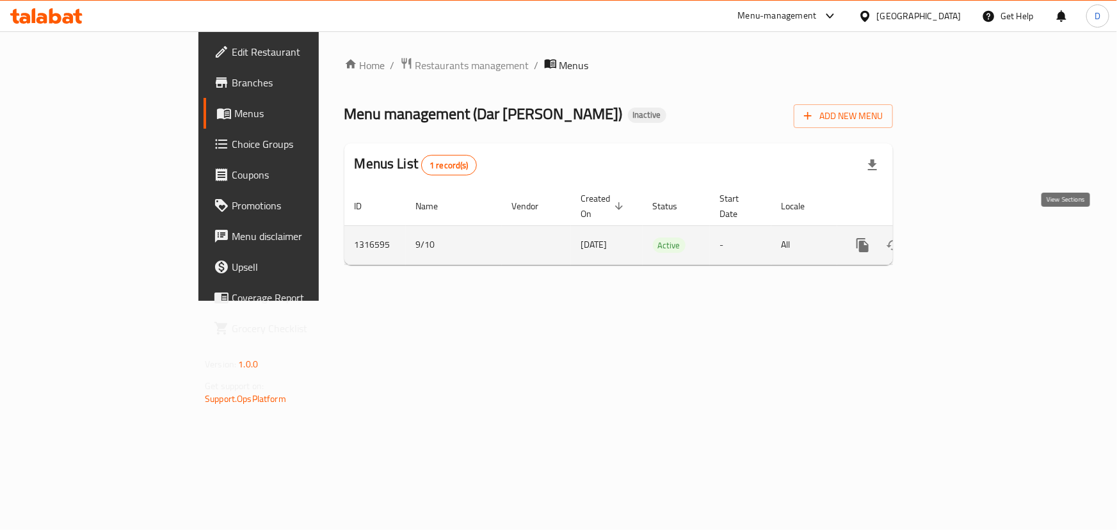
click at [961, 239] on icon "enhanced table" at bounding box center [956, 245] width 12 height 12
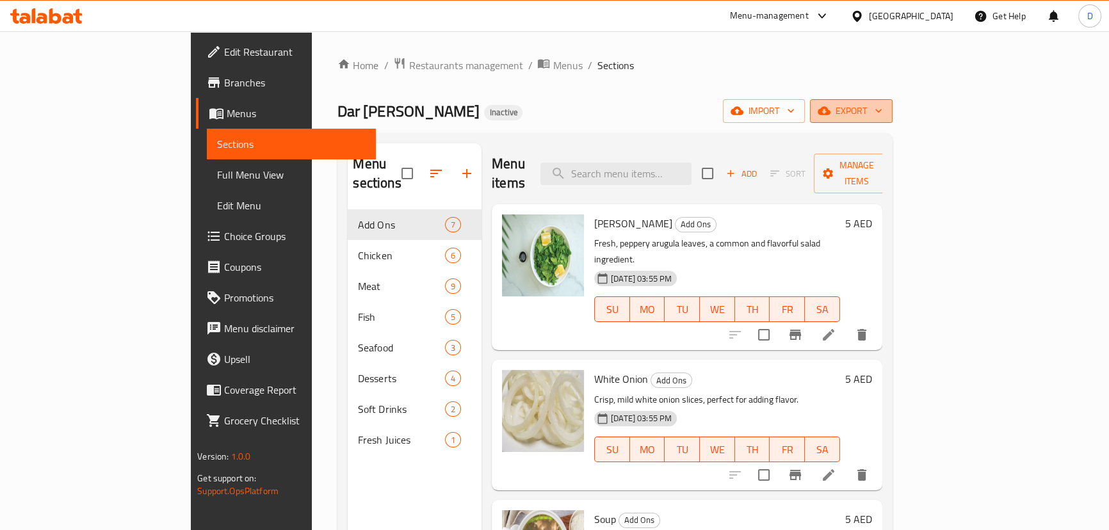
click at [882, 115] on span "export" at bounding box center [851, 111] width 62 height 16
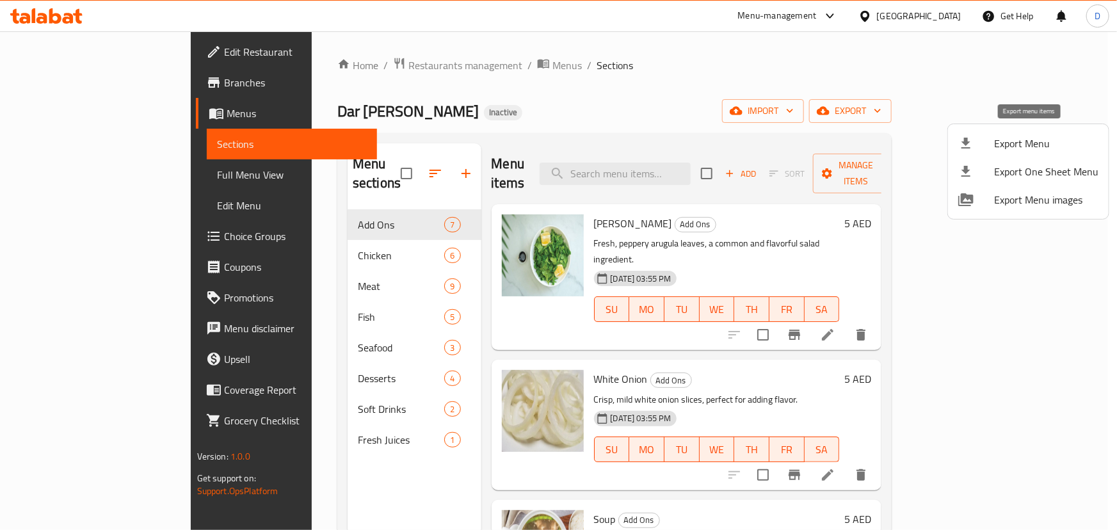
click at [1034, 136] on span "Export Menu" at bounding box center [1046, 143] width 104 height 15
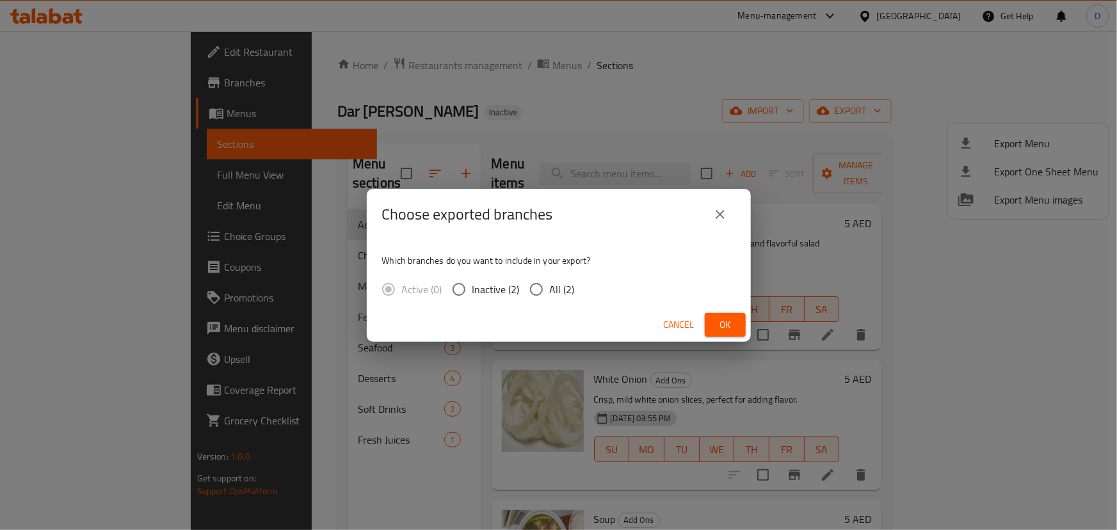
click at [570, 282] on span "All (2)" at bounding box center [562, 289] width 25 height 15
click at [550, 281] on input "All (2)" at bounding box center [536, 289] width 27 height 27
radio input "true"
click at [720, 330] on span "Ok" at bounding box center [725, 325] width 20 height 16
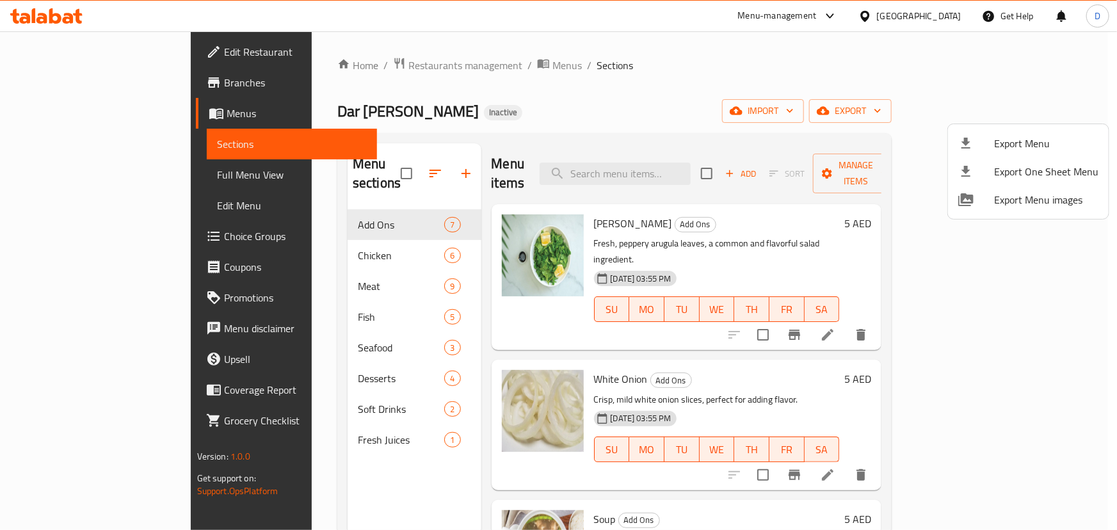
click at [323, 67] on div at bounding box center [558, 265] width 1117 height 530
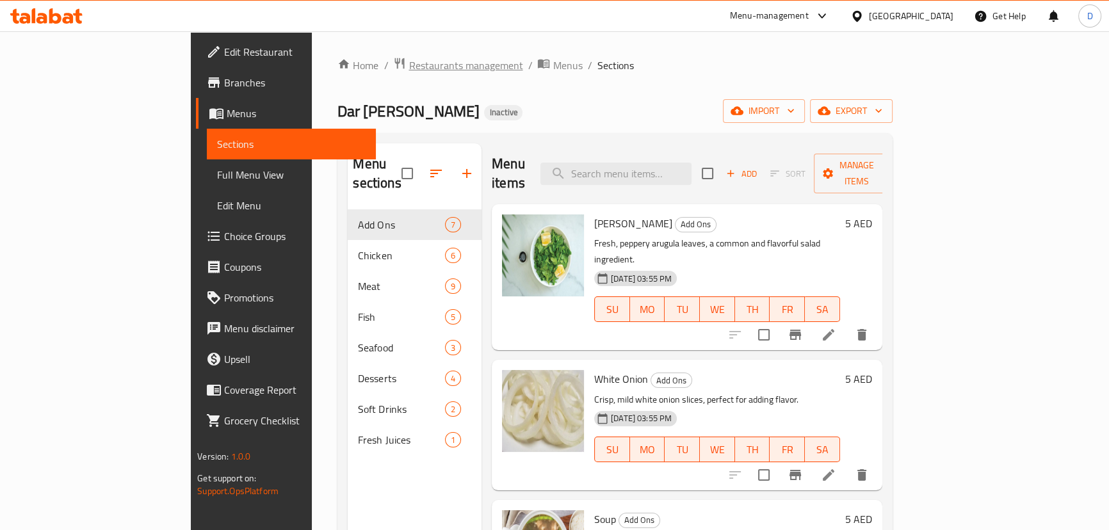
click at [409, 67] on span "Restaurants management" at bounding box center [466, 65] width 114 height 15
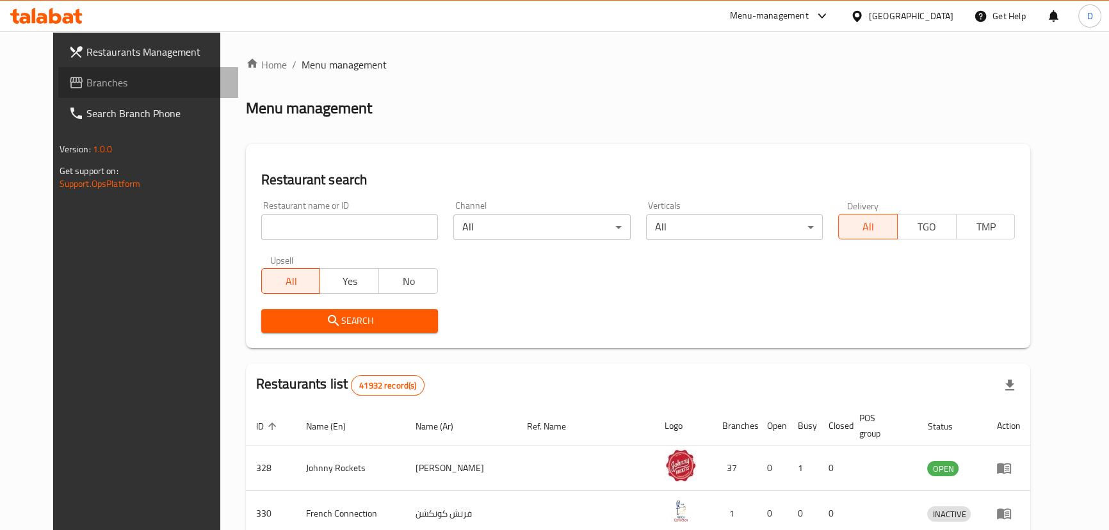
click at [86, 86] on span "Branches" at bounding box center [157, 82] width 142 height 15
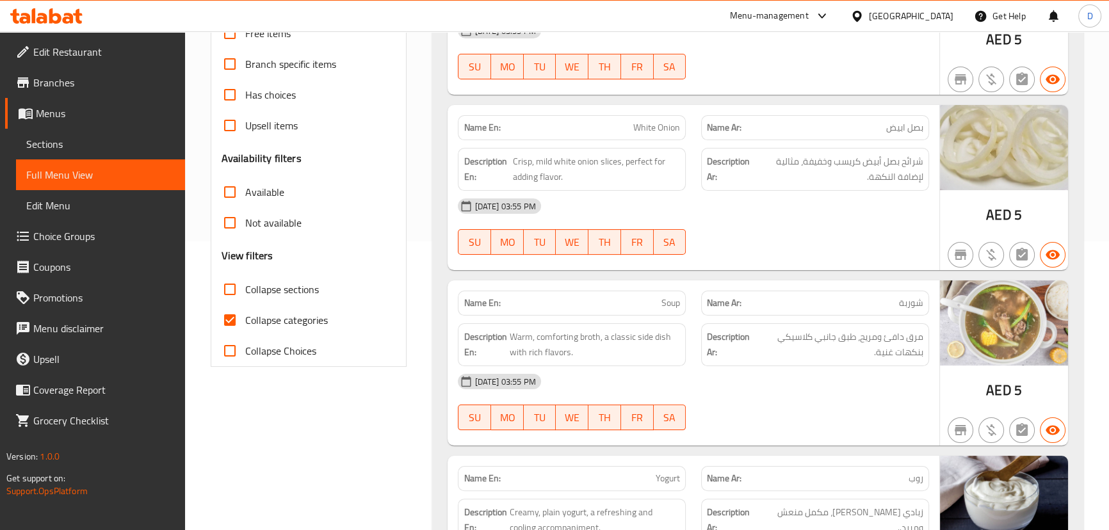
scroll to position [291, 0]
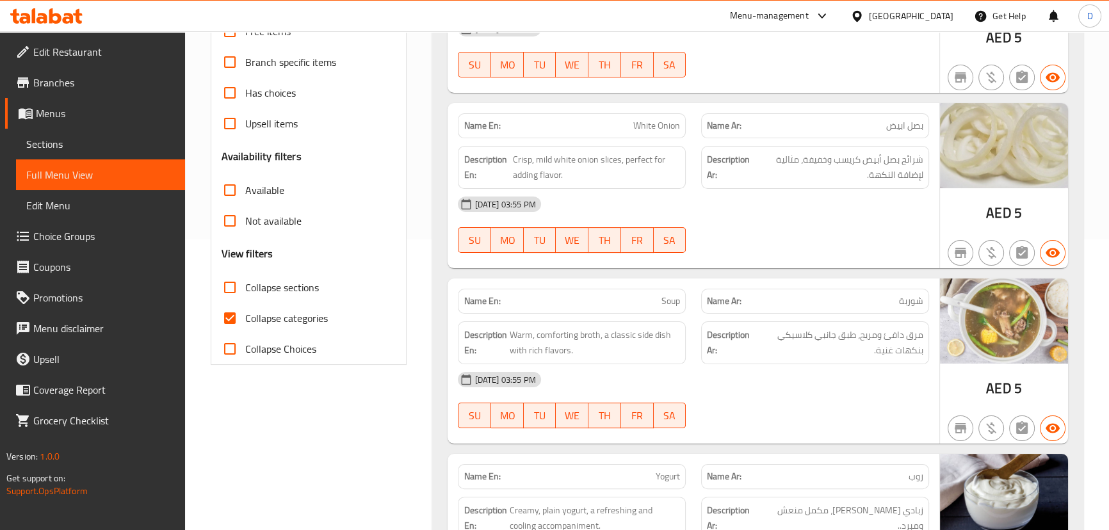
drag, startPoint x: 288, startPoint y: 318, endPoint x: 300, endPoint y: 320, distance: 12.2
click at [288, 318] on span "Collapse categories" at bounding box center [286, 318] width 83 height 15
click at [245, 318] on input "Collapse categories" at bounding box center [230, 318] width 31 height 31
checkbox input "false"
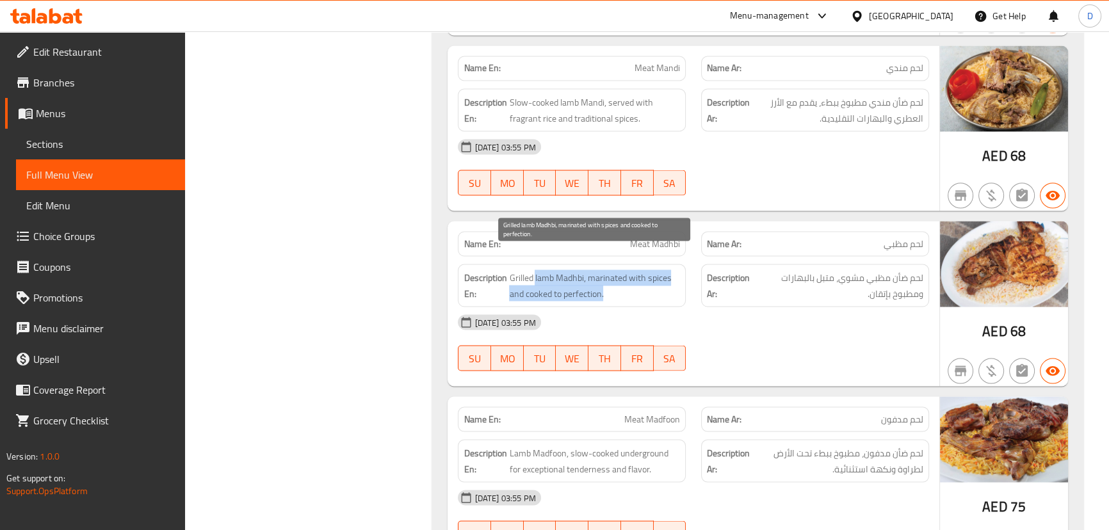
drag, startPoint x: 535, startPoint y: 253, endPoint x: 615, endPoint y: 271, distance: 82.7
click at [615, 271] on span "Grilled lamb Madhbi, marinated with spices and cooked to perfection." at bounding box center [594, 285] width 171 height 31
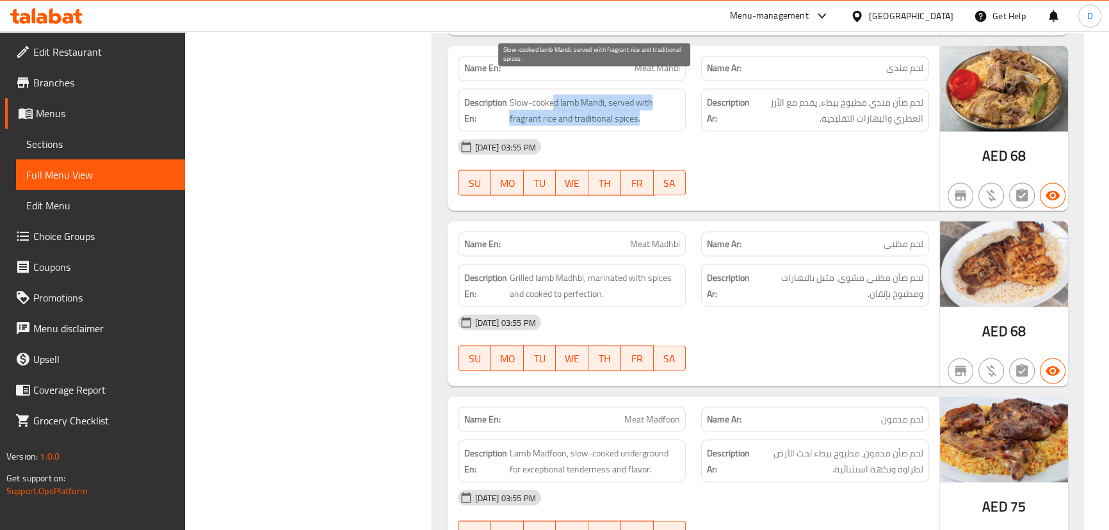
drag, startPoint x: 552, startPoint y: 76, endPoint x: 645, endPoint y: 92, distance: 94.9
click at [645, 94] on span "Slow-cooked lamb Mandi, served with fragrant rice and traditional spices." at bounding box center [594, 109] width 171 height 31
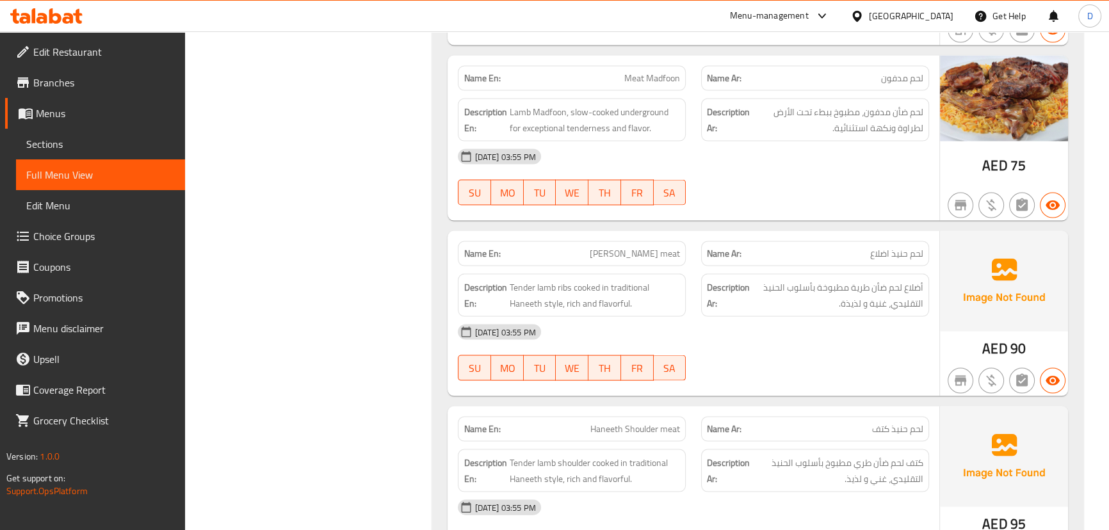
scroll to position [3371, 0]
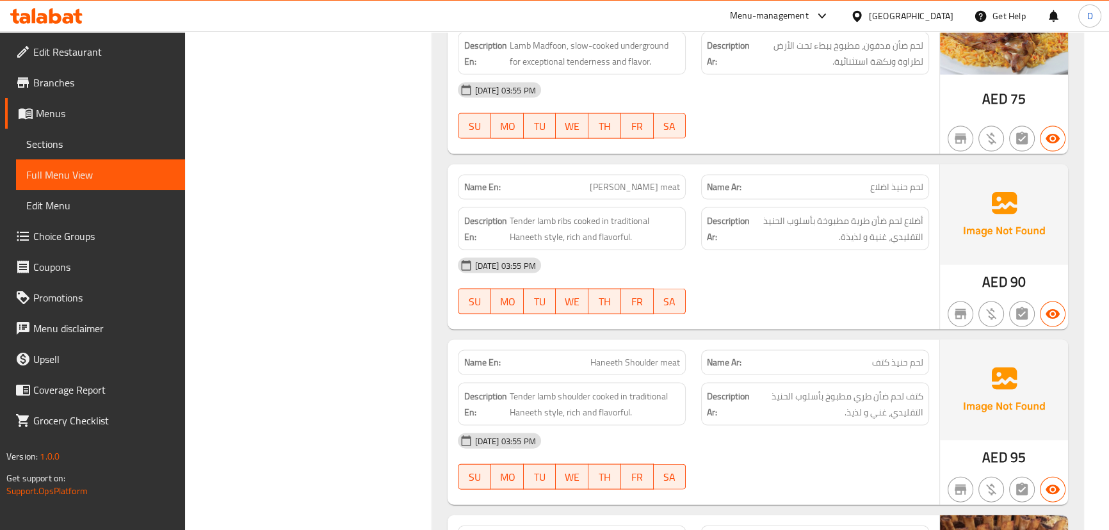
click at [646, 181] on span "[PERSON_NAME] meat" at bounding box center [635, 187] width 90 height 13
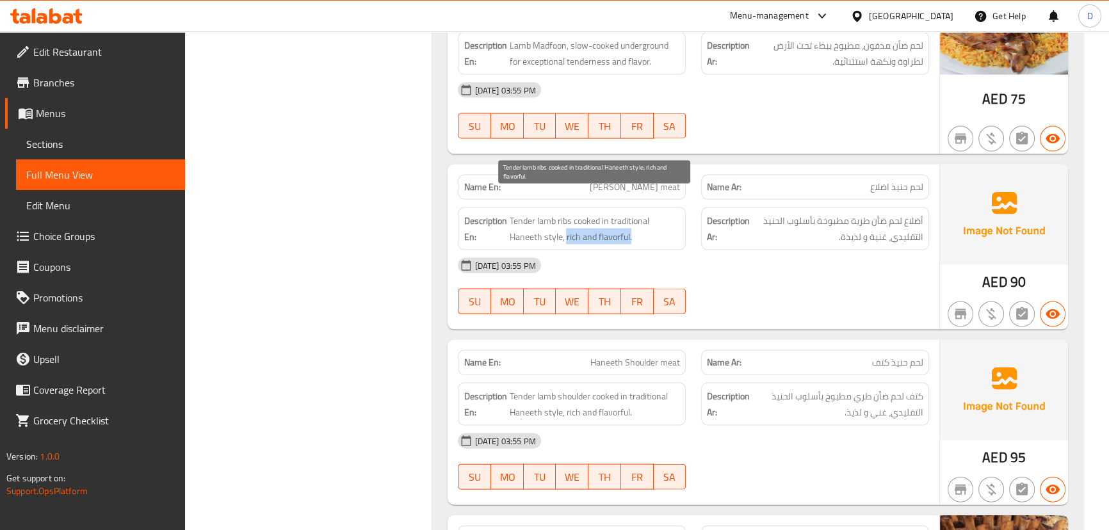
drag, startPoint x: 565, startPoint y: 208, endPoint x: 634, endPoint y: 213, distance: 69.3
click at [634, 213] on span "Tender lamb ribs cooked in traditional Haneeth style, rich and flavorful." at bounding box center [594, 228] width 171 height 31
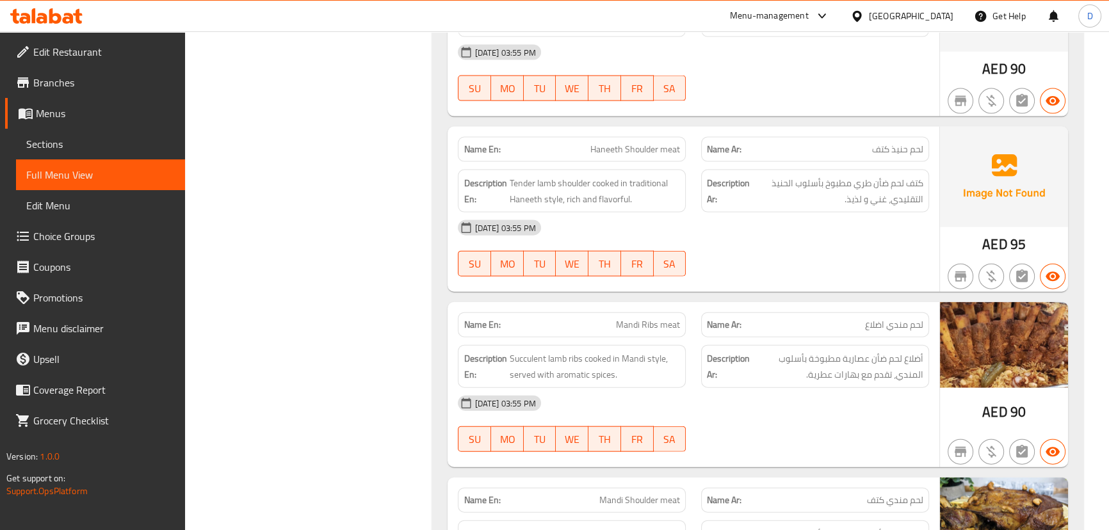
scroll to position [3604, 0]
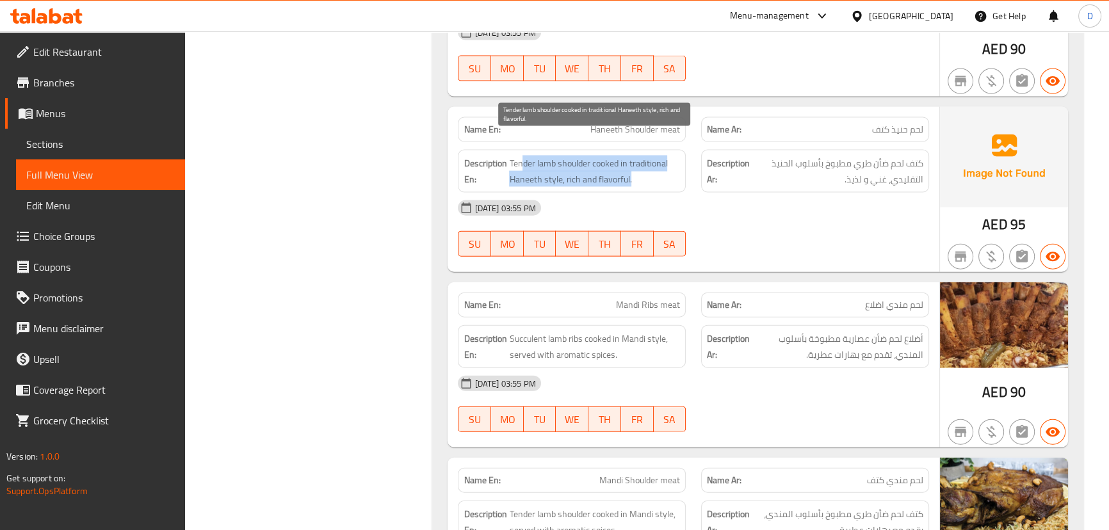
drag, startPoint x: 524, startPoint y: 143, endPoint x: 669, endPoint y: 154, distance: 145.1
click at [669, 156] on span "Tender lamb shoulder cooked in traditional Haneeth style, rich and flavorful." at bounding box center [594, 171] width 171 height 31
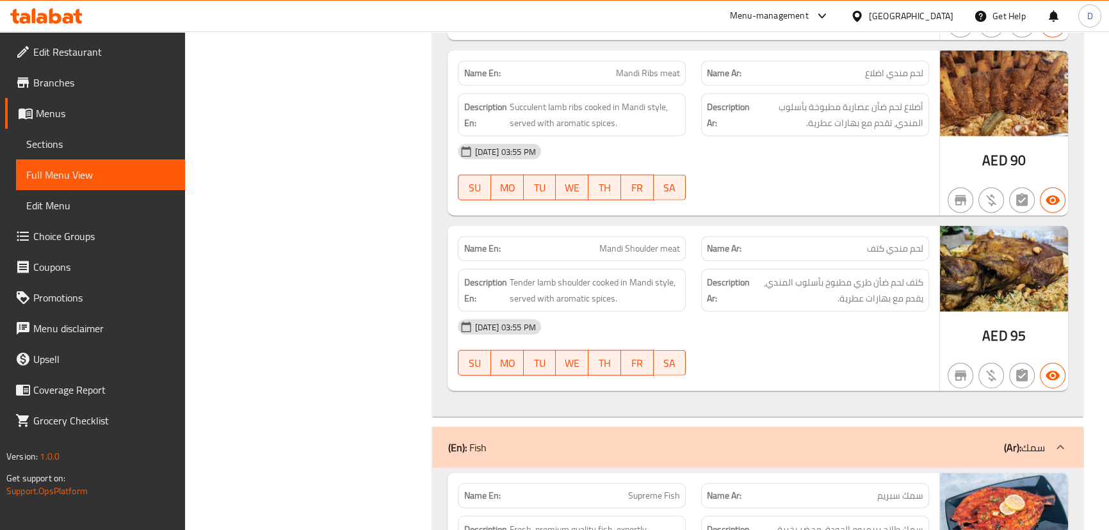
scroll to position [3836, 0]
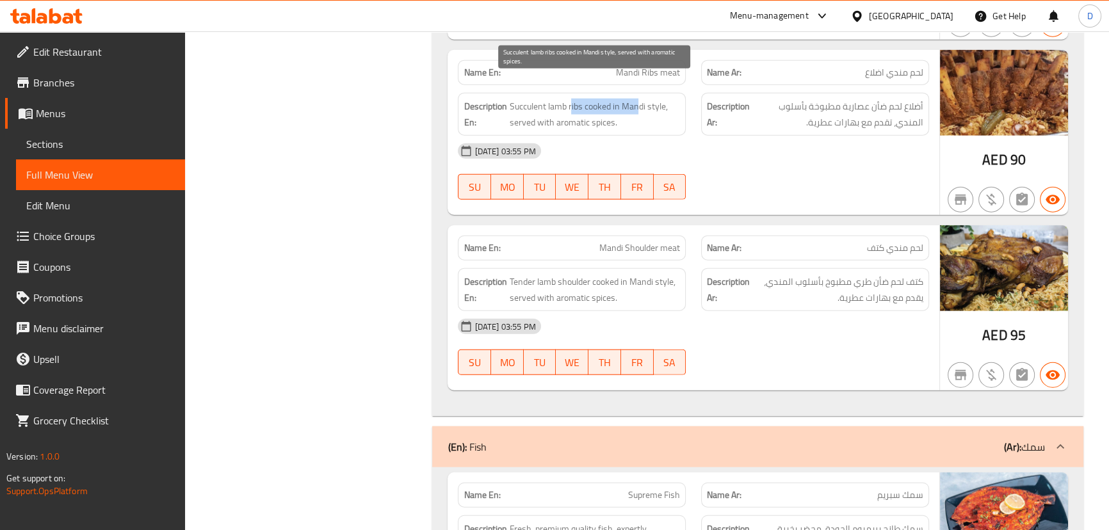
drag, startPoint x: 571, startPoint y: 90, endPoint x: 637, endPoint y: 91, distance: 65.3
click at [637, 99] on span "Succulent lamb ribs cooked in Mandi style, served with aromatic spices." at bounding box center [594, 114] width 171 height 31
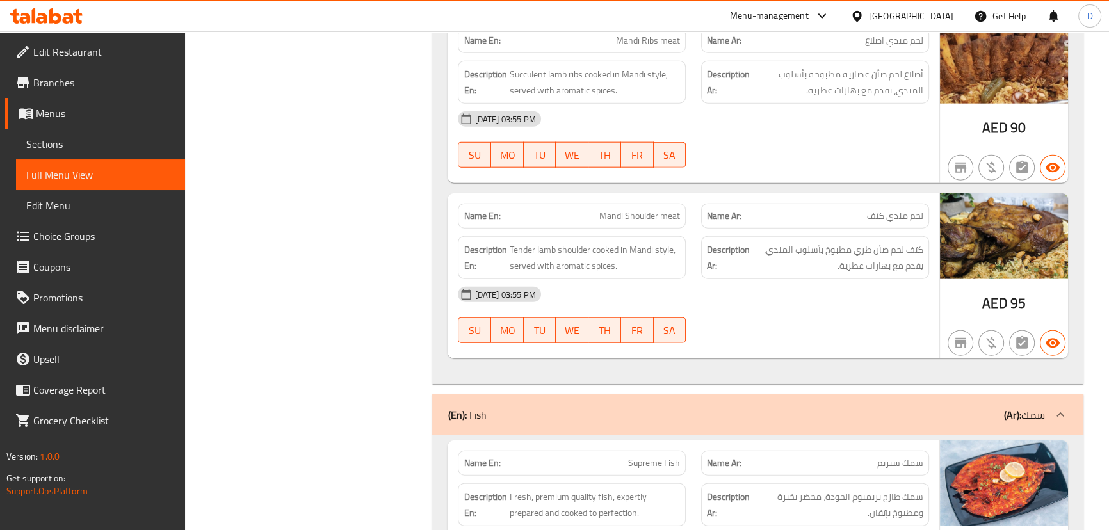
scroll to position [3895, 0]
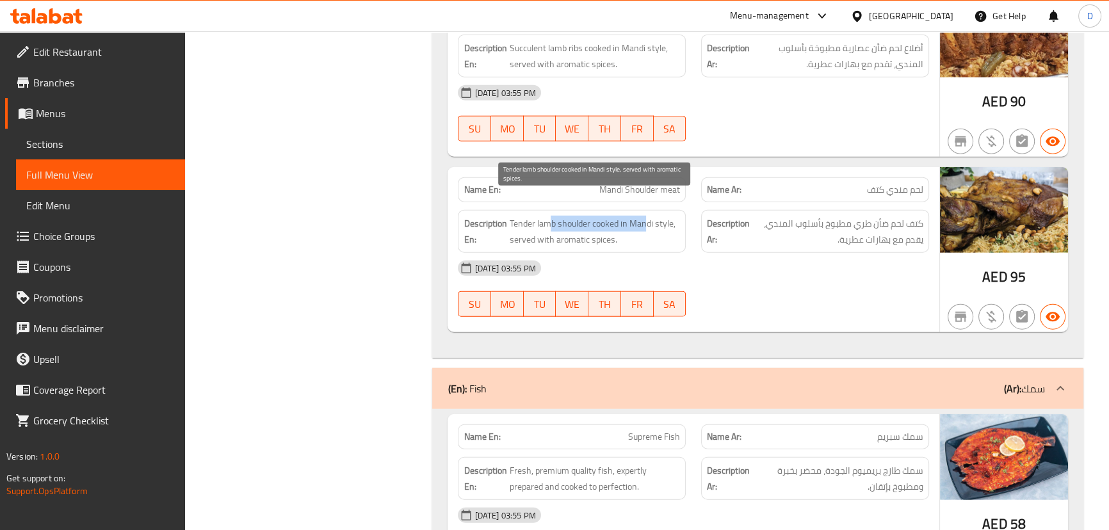
drag, startPoint x: 551, startPoint y: 203, endPoint x: 645, endPoint y: 208, distance: 93.6
click at [645, 216] on span "Tender lamb shoulder cooked in Mandi style, served with aromatic spices." at bounding box center [594, 231] width 171 height 31
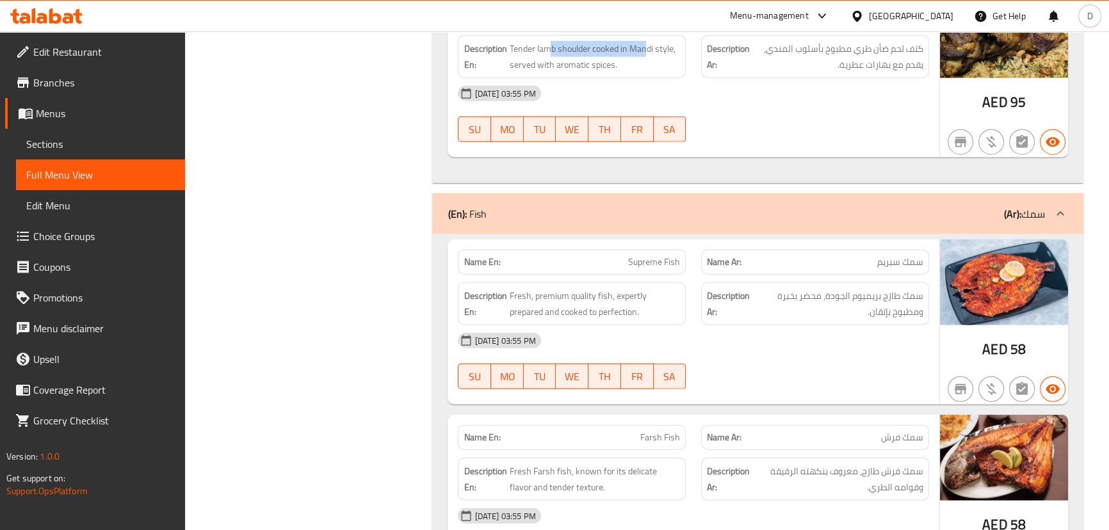
scroll to position [4186, 0]
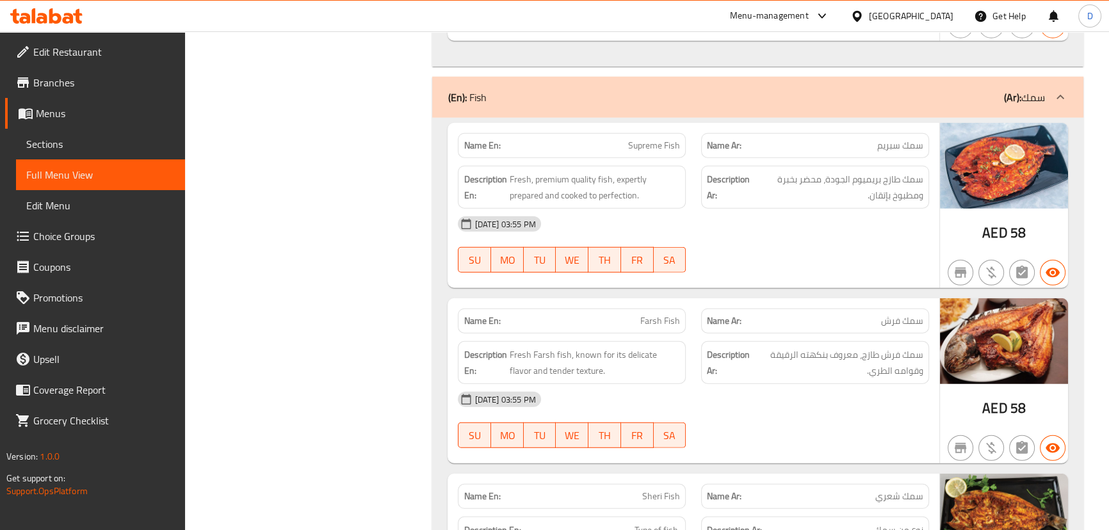
click at [627, 139] on p "Name En: Supreme Fish" at bounding box center [572, 145] width 216 height 13
copy span "Supreme Fish"
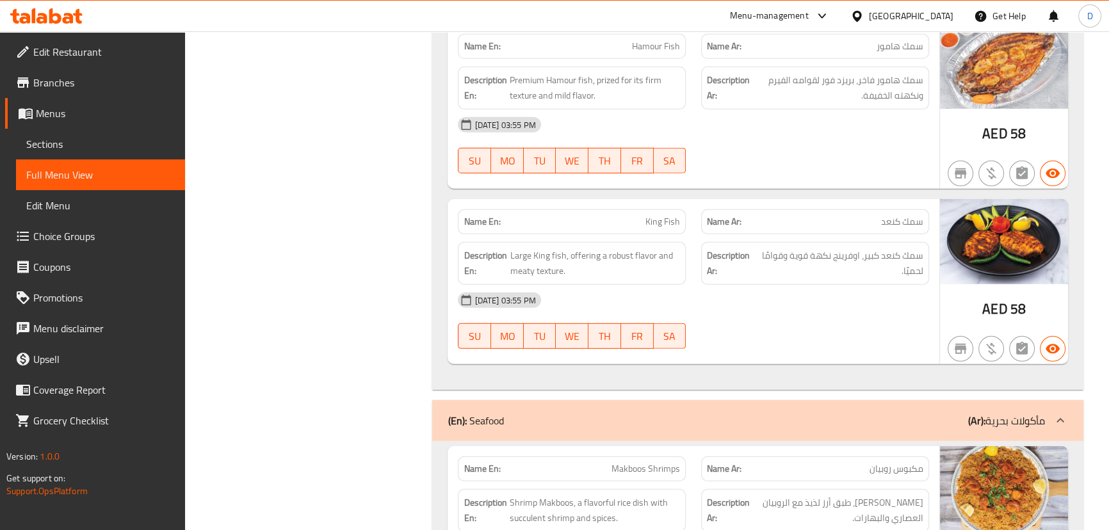
scroll to position [4826, 0]
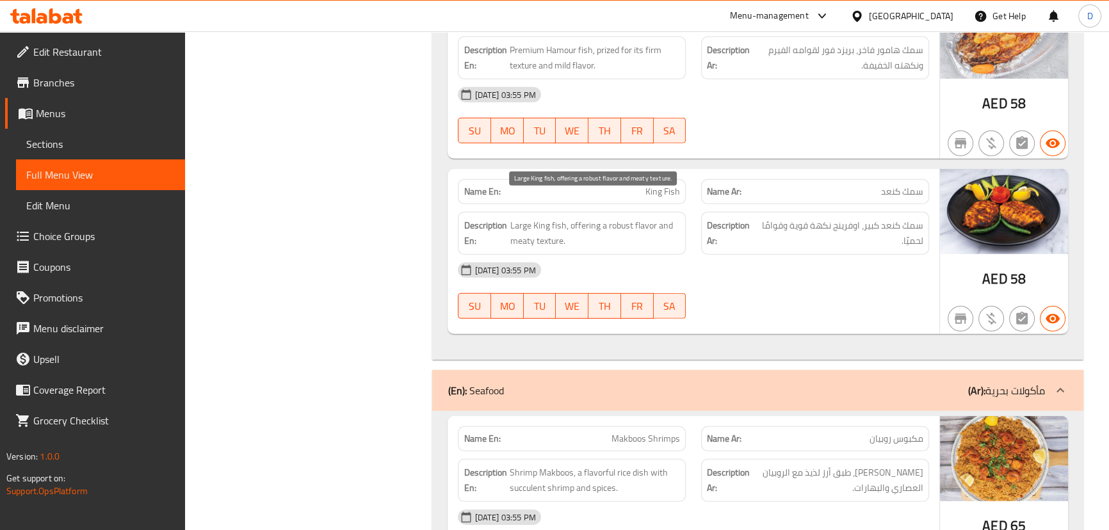
click at [547, 218] on span "Large King fish, offering a robust flavor and meaty texture." at bounding box center [595, 233] width 170 height 31
copy span "King"
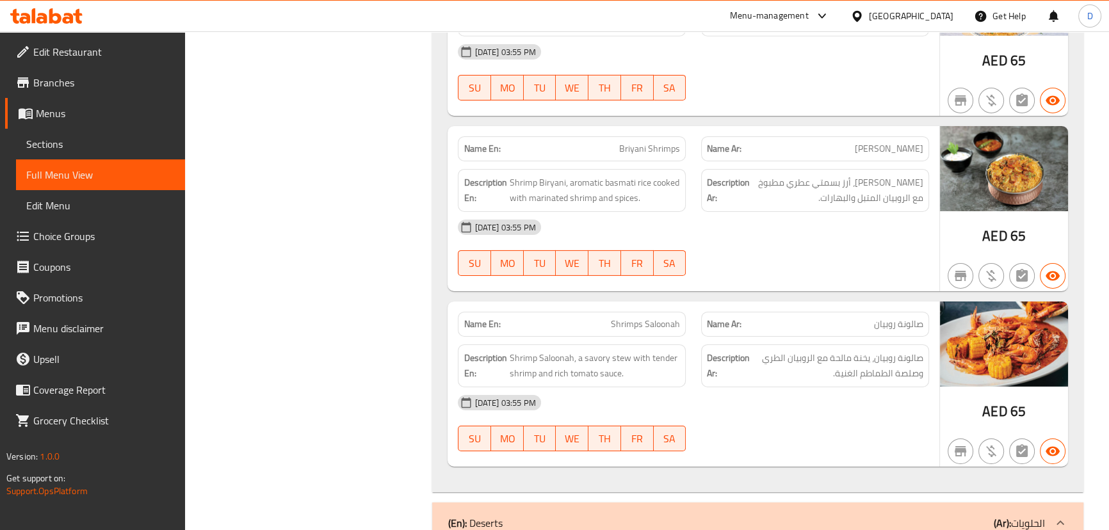
scroll to position [5616, 0]
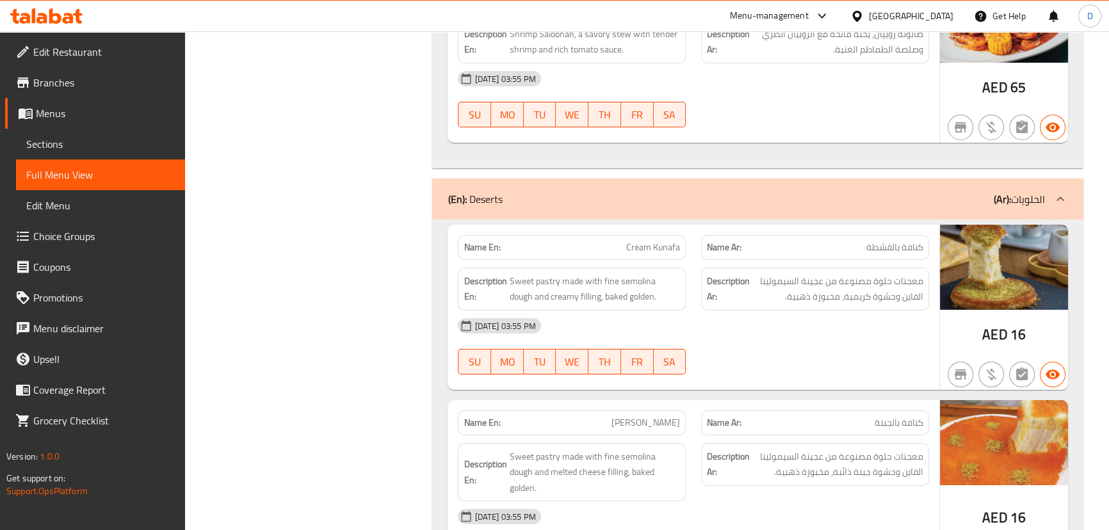
click at [638, 241] on span "Cream Kunafa" at bounding box center [653, 247] width 54 height 13
copy span "Cream Kunafa"
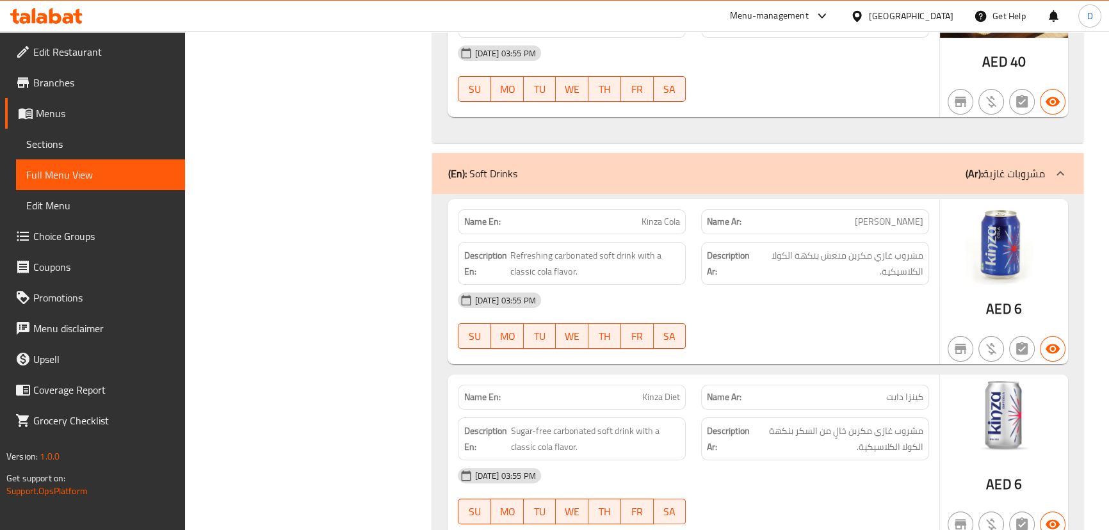
scroll to position [6697, 0]
